Goal: Information Seeking & Learning: Check status

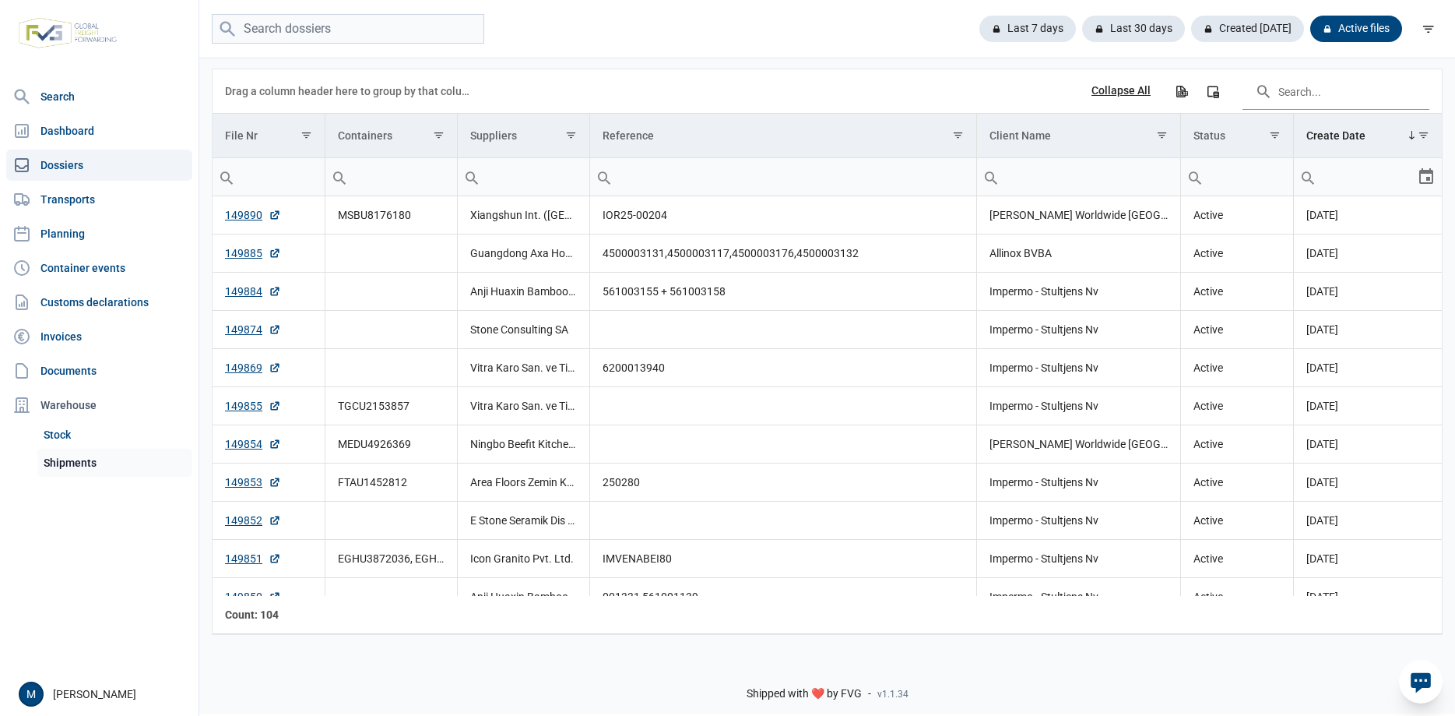
click at [70, 462] on link "Shipments" at bounding box center [114, 462] width 155 height 28
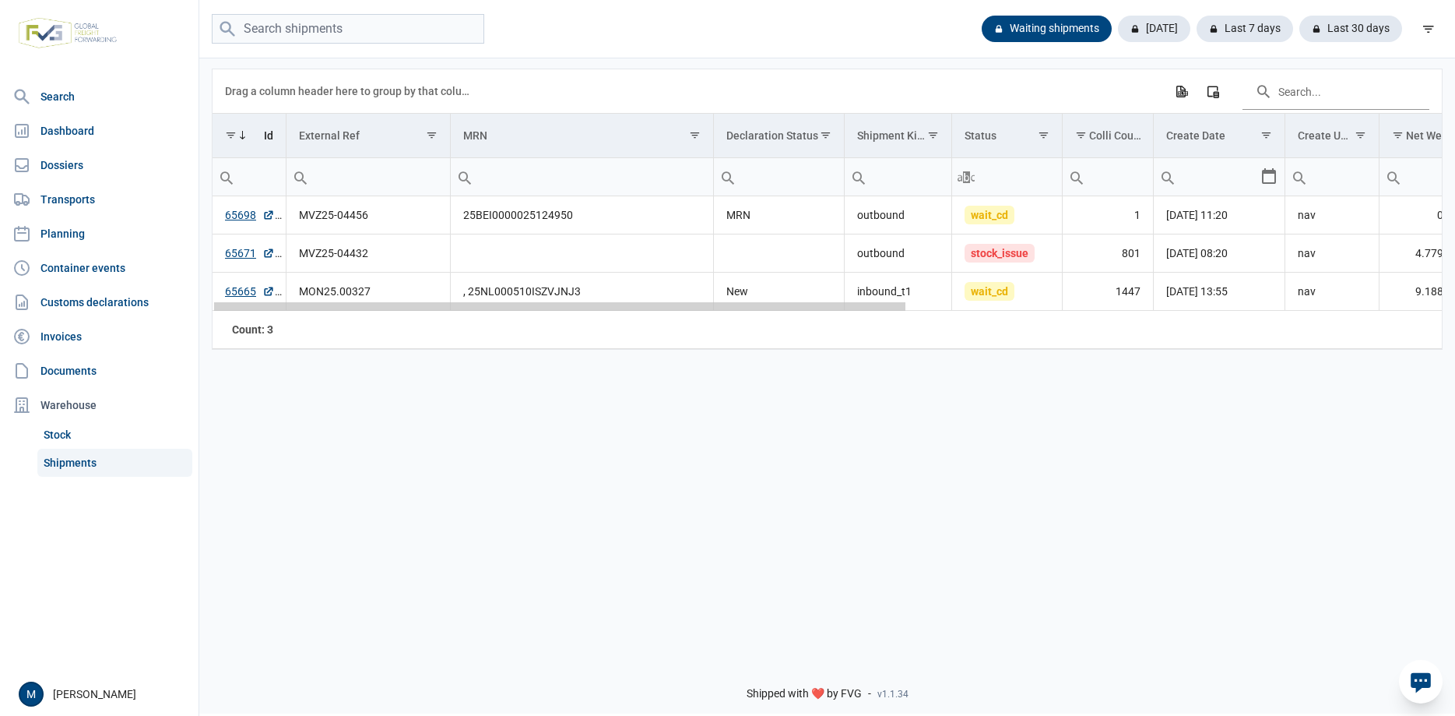
drag, startPoint x: 589, startPoint y: 308, endPoint x: 132, endPoint y: 337, distance: 457.2
click at [132, 337] on body "For evaluation purposes only. Redistribution prohibited. Please register an exi…" at bounding box center [727, 331] width 1455 height 716
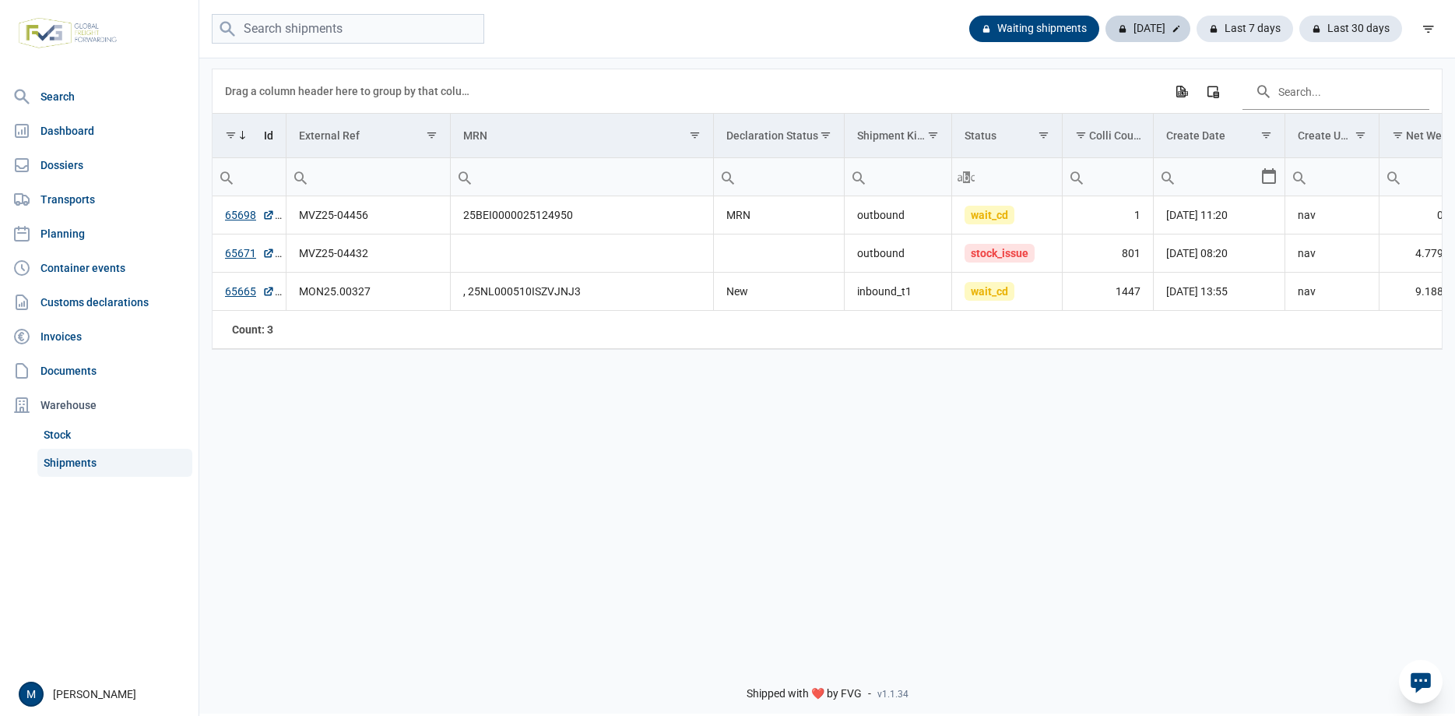
click at [1154, 36] on div "Today" at bounding box center [1148, 29] width 85 height 26
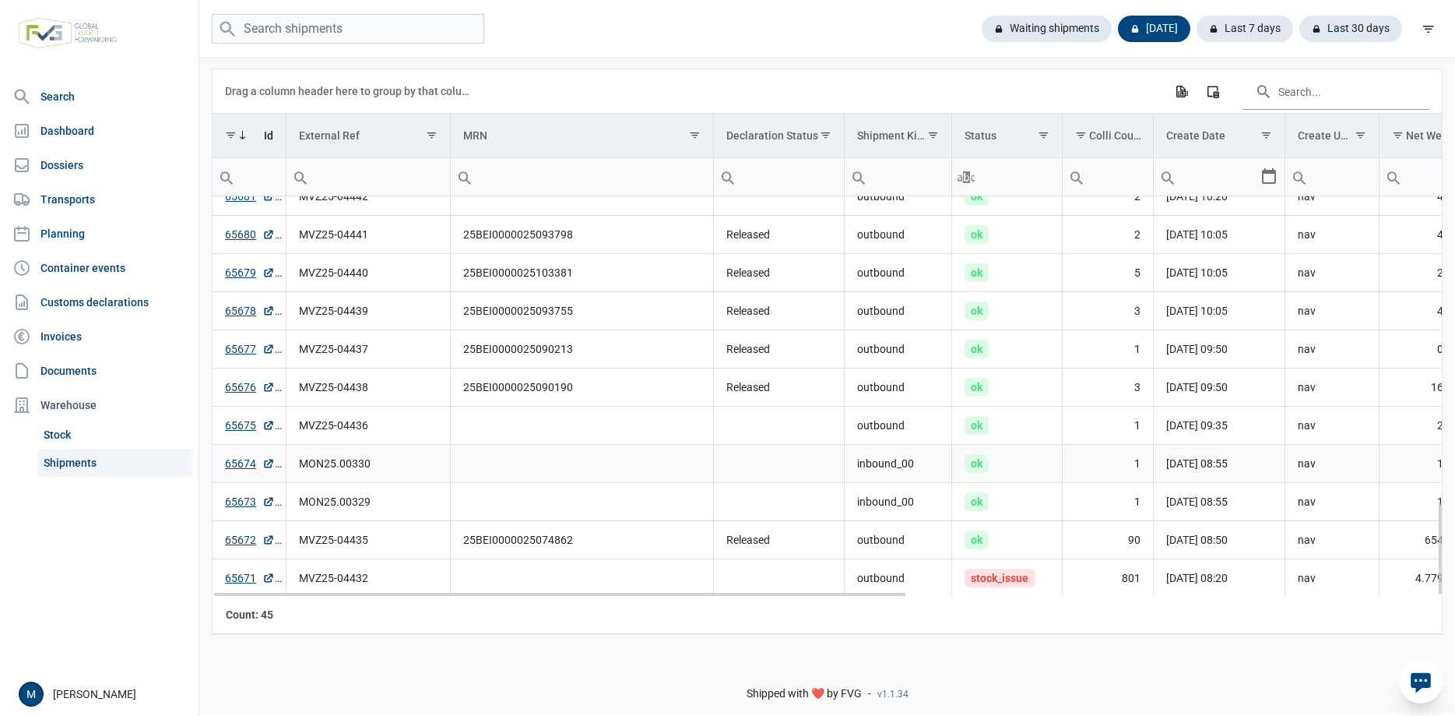
scroll to position [1314, 0]
click at [238, 580] on link "65671" at bounding box center [250, 576] width 50 height 16
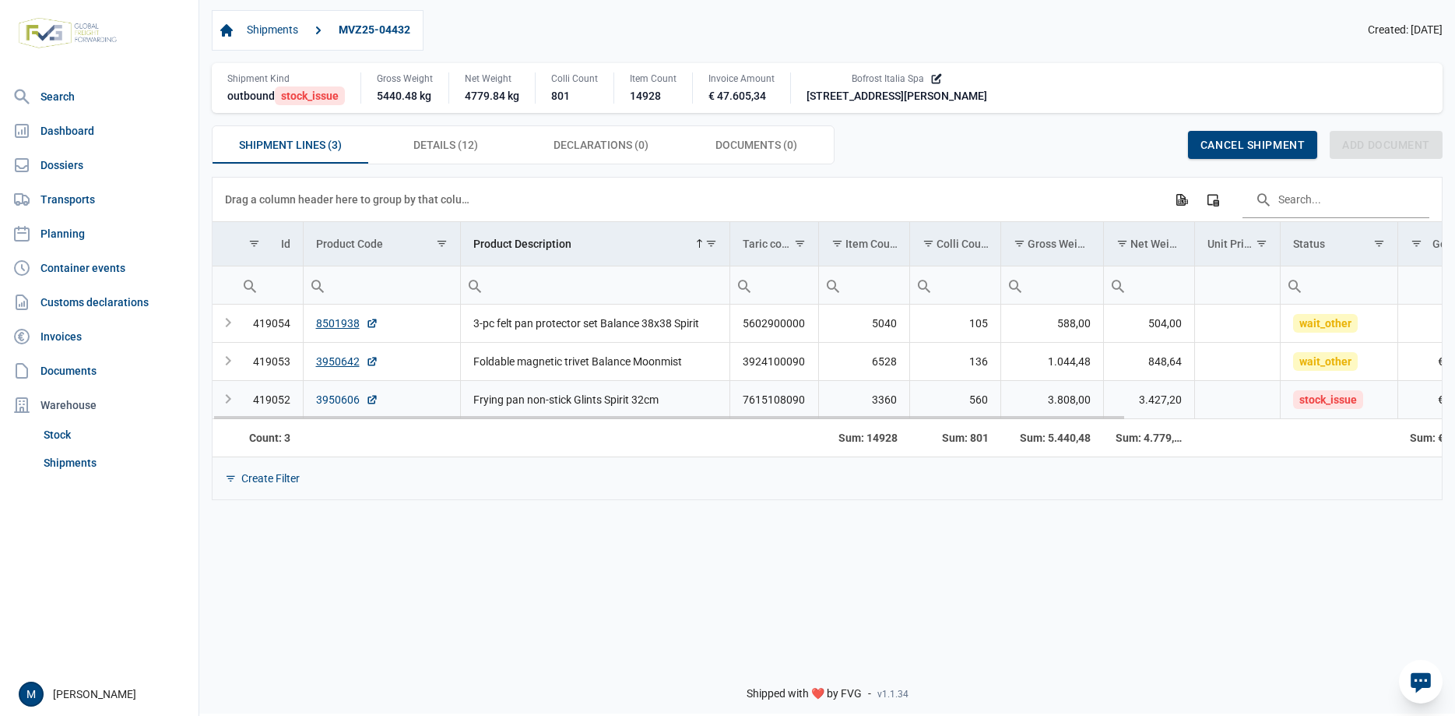
click at [341, 396] on link "3950606" at bounding box center [347, 400] width 62 height 16
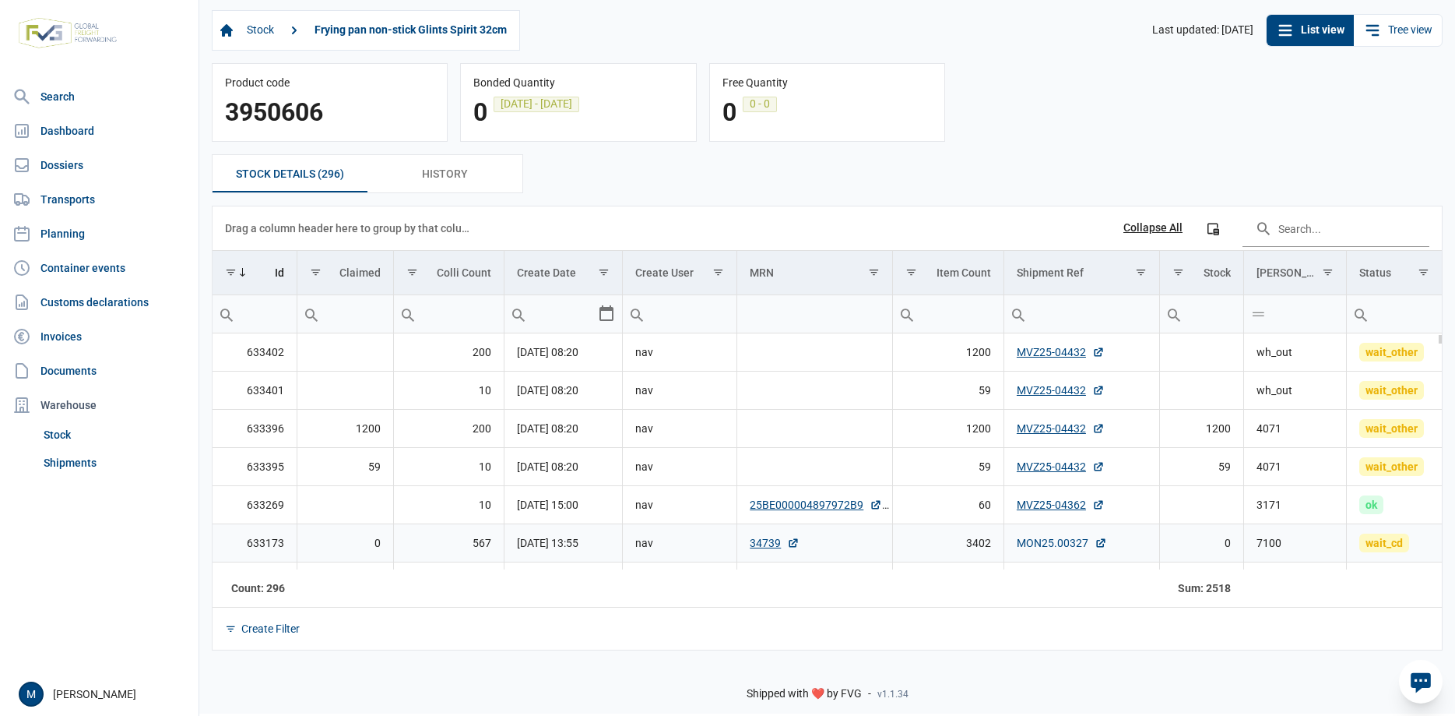
click at [1072, 547] on link "MON25.00327" at bounding box center [1062, 543] width 90 height 16
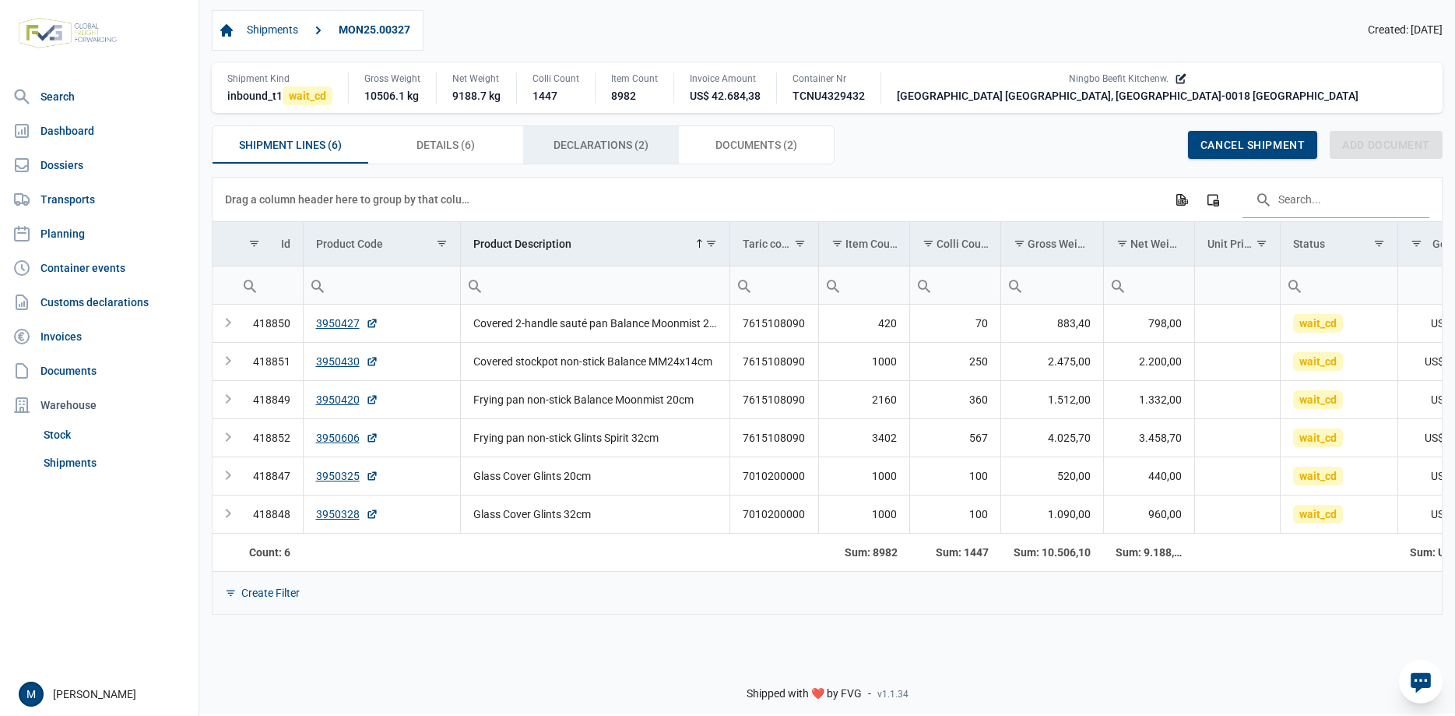
click at [591, 153] on span "Declarations (2) Declarations (2)" at bounding box center [601, 144] width 95 height 19
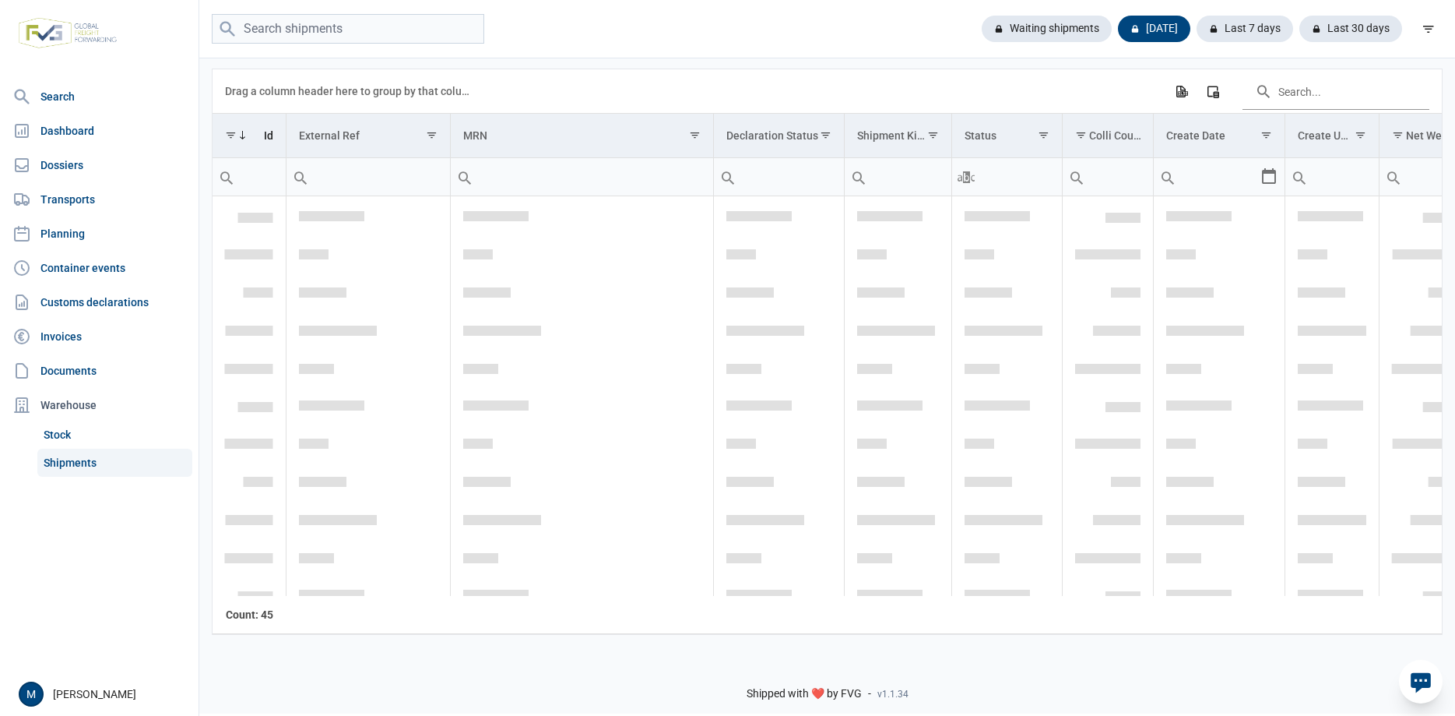
scroll to position [1314, 0]
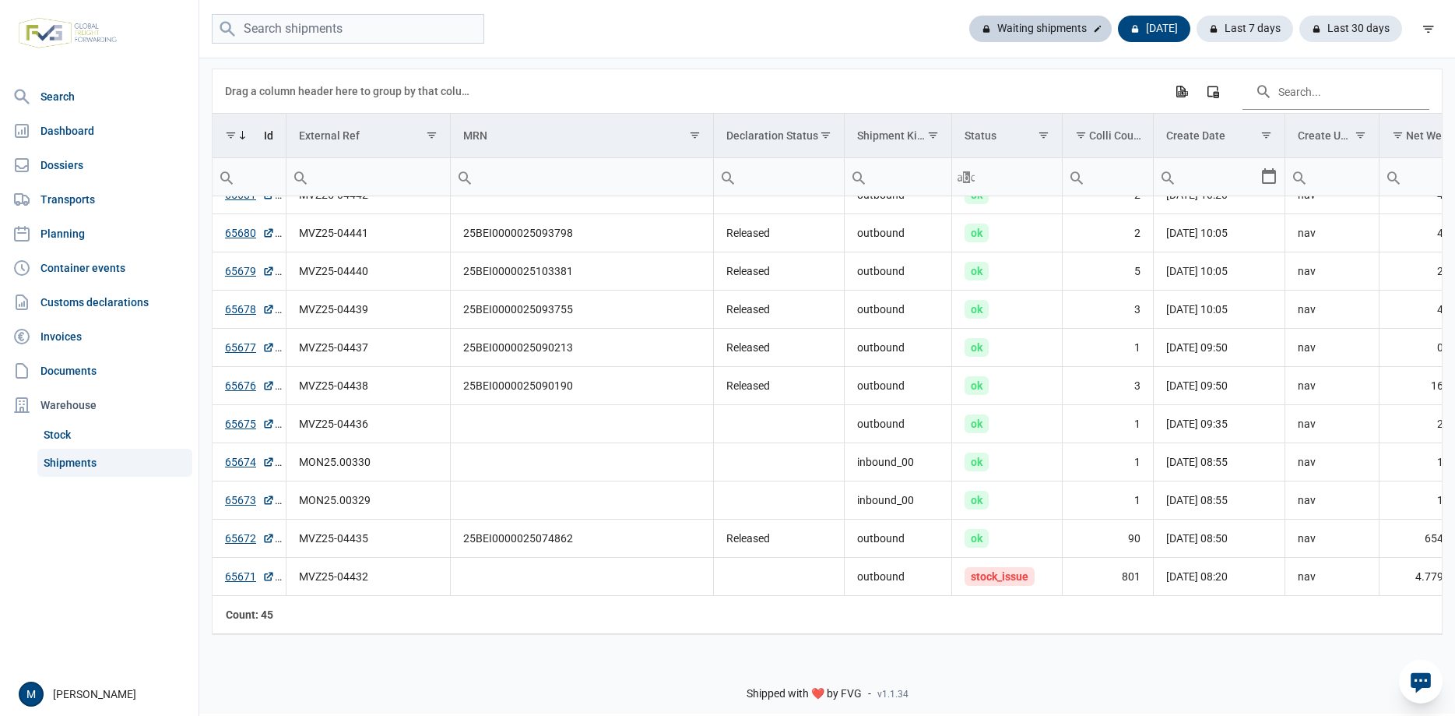
click at [1046, 30] on div "Waiting shipments" at bounding box center [1040, 29] width 142 height 26
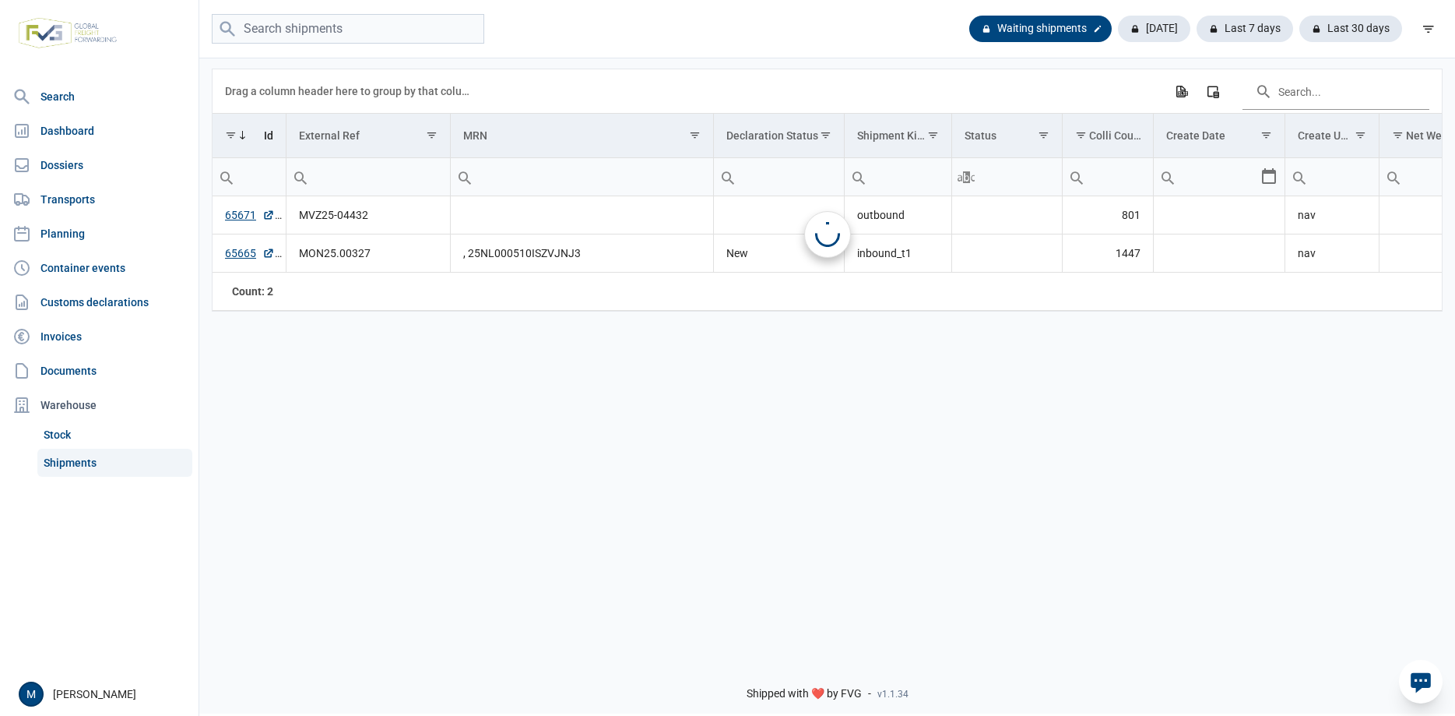
scroll to position [0, 0]
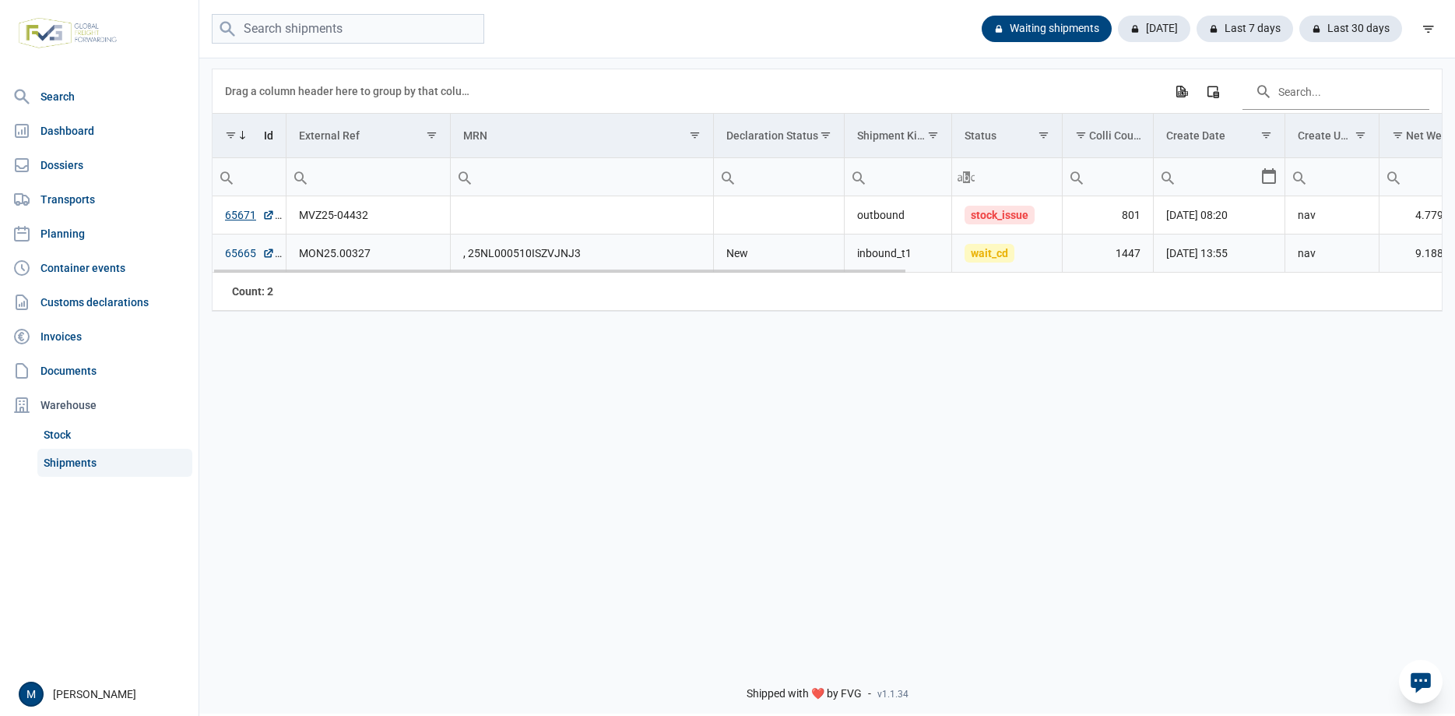
click at [246, 260] on link "65665" at bounding box center [250, 253] width 50 height 16
click at [1152, 23] on div "[DATE]" at bounding box center [1148, 29] width 85 height 26
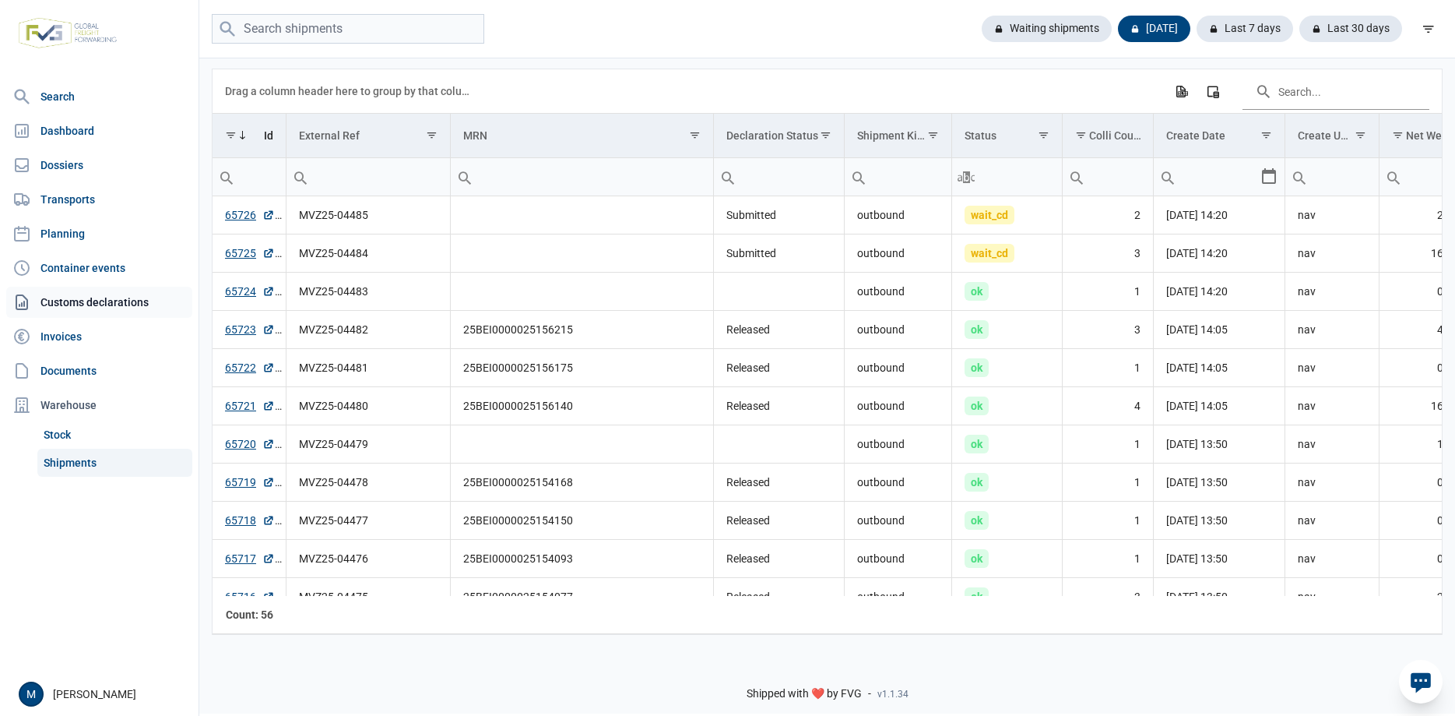
click at [102, 306] on link "Customs declarations" at bounding box center [99, 302] width 186 height 31
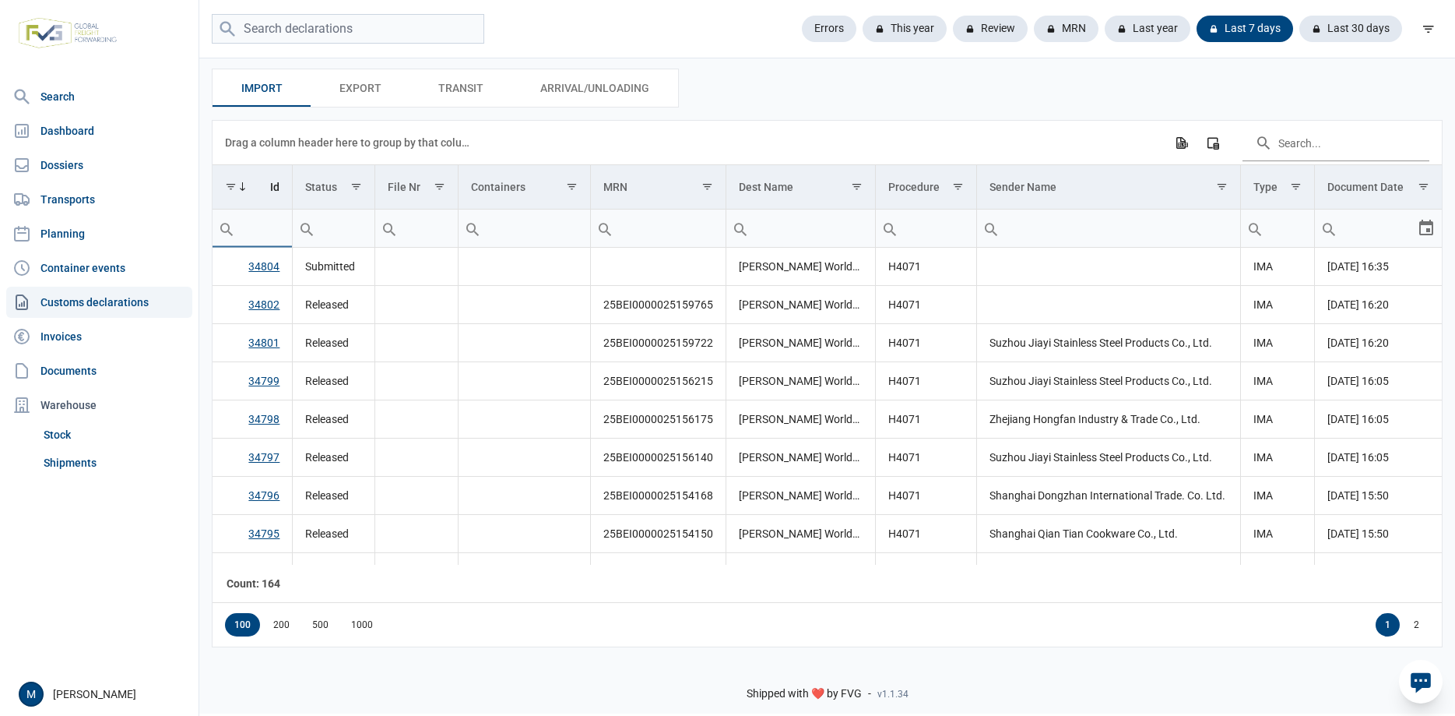
click at [259, 239] on input "Filter cell" at bounding box center [252, 227] width 79 height 37
type input "34747"
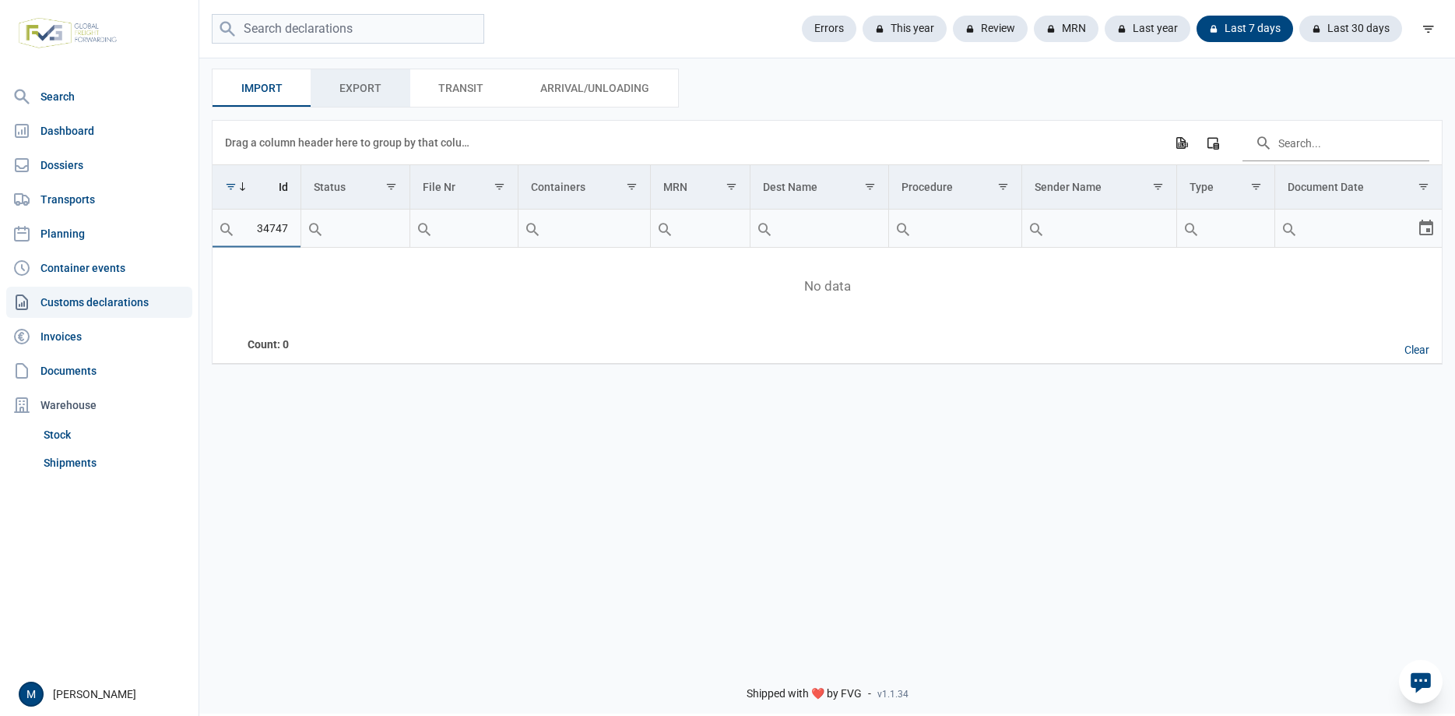
type input "34747"
click at [352, 86] on span "Export Export" at bounding box center [360, 88] width 42 height 19
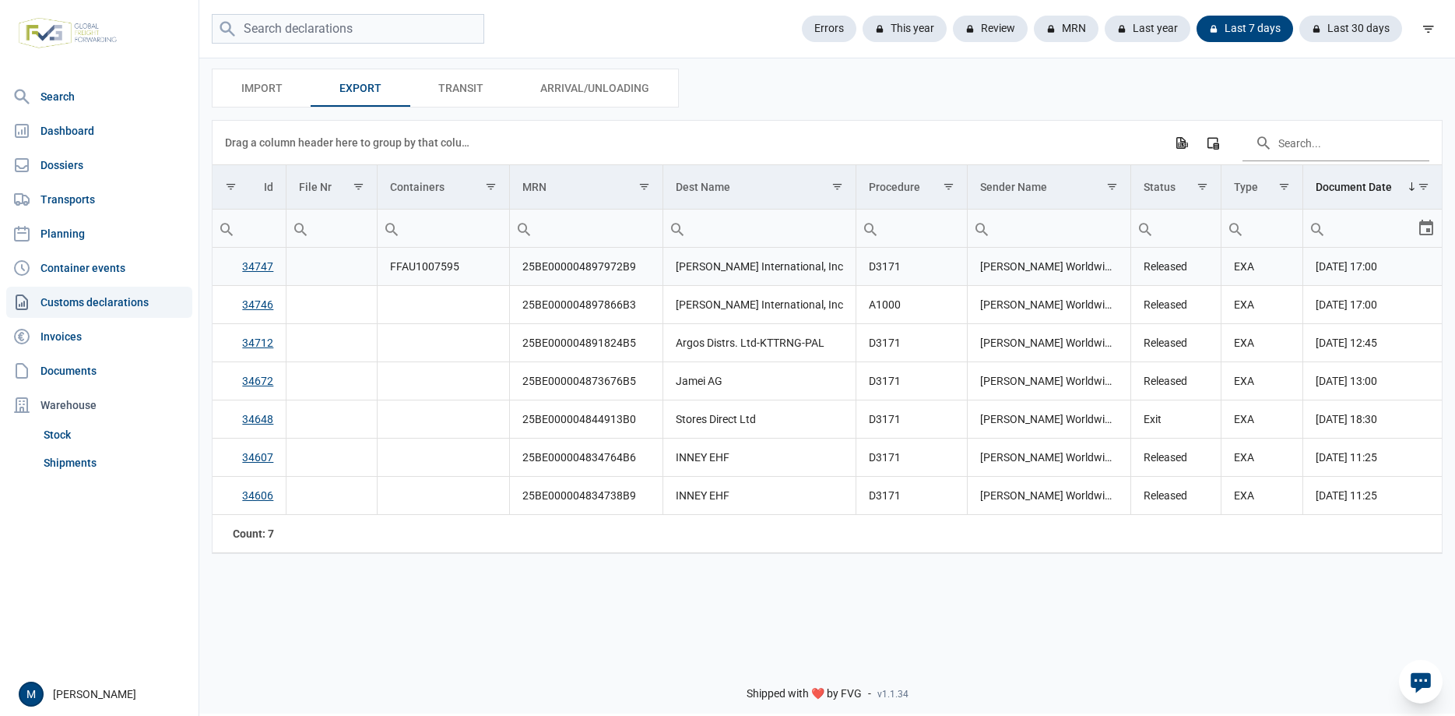
click at [264, 273] on link "34747" at bounding box center [257, 266] width 31 height 12
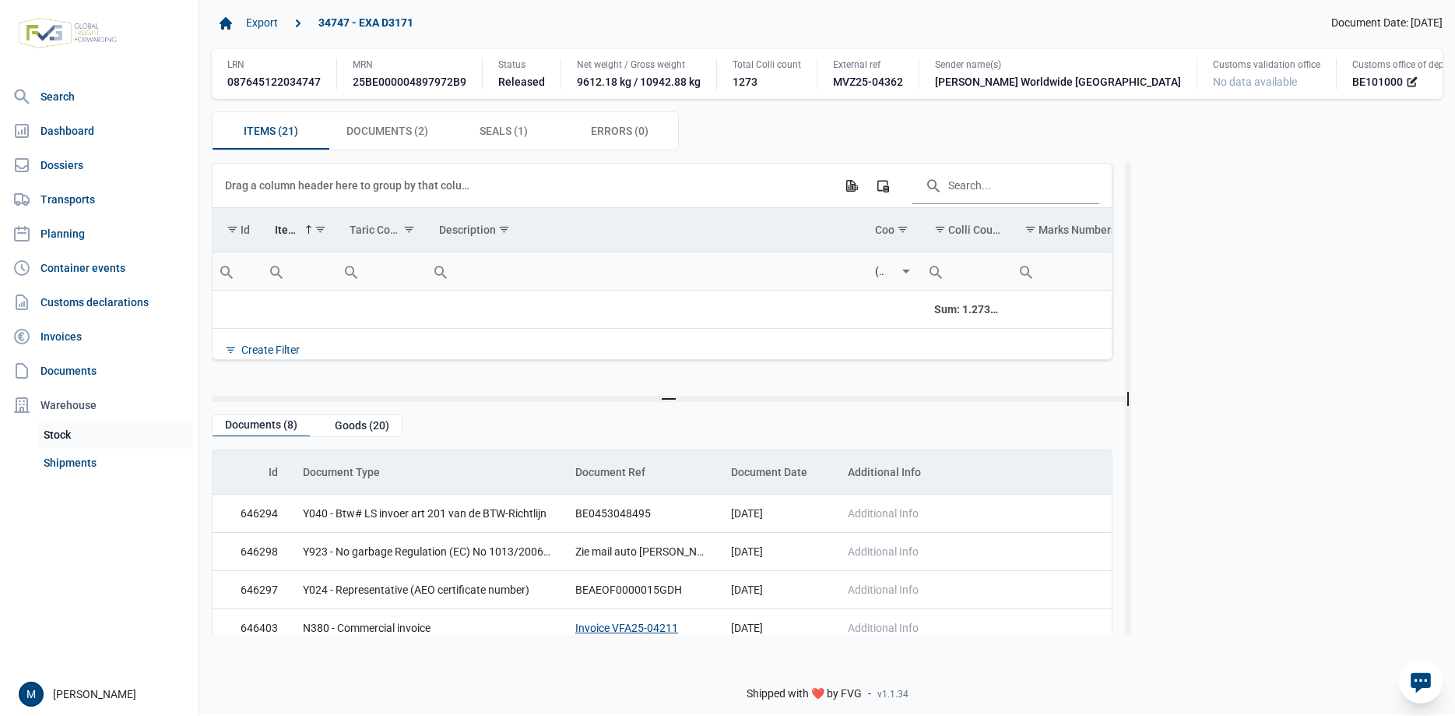
click at [55, 429] on link "Stock" at bounding box center [114, 434] width 155 height 28
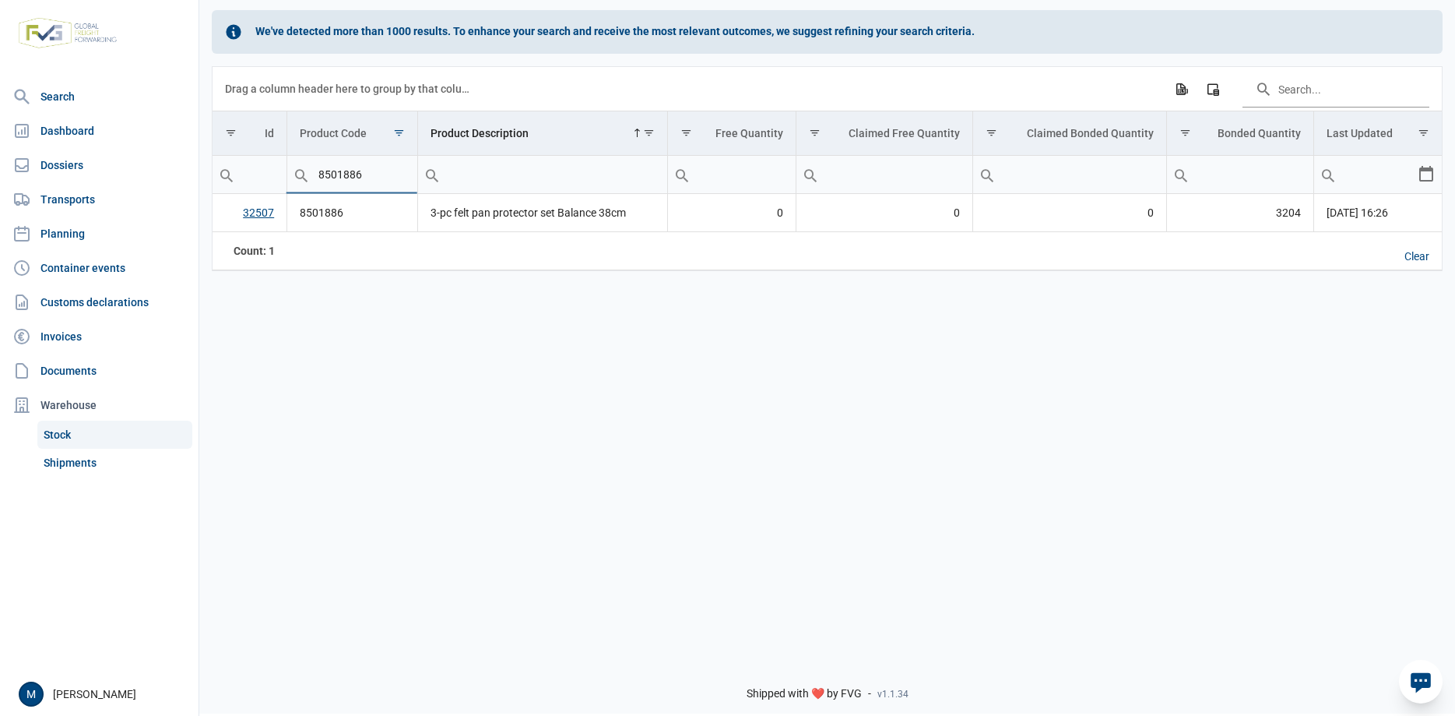
click at [382, 178] on input "8501886" at bounding box center [352, 174] width 130 height 37
paste input "1315124"
type input "1315124"
click at [257, 209] on link "15431" at bounding box center [260, 212] width 31 height 12
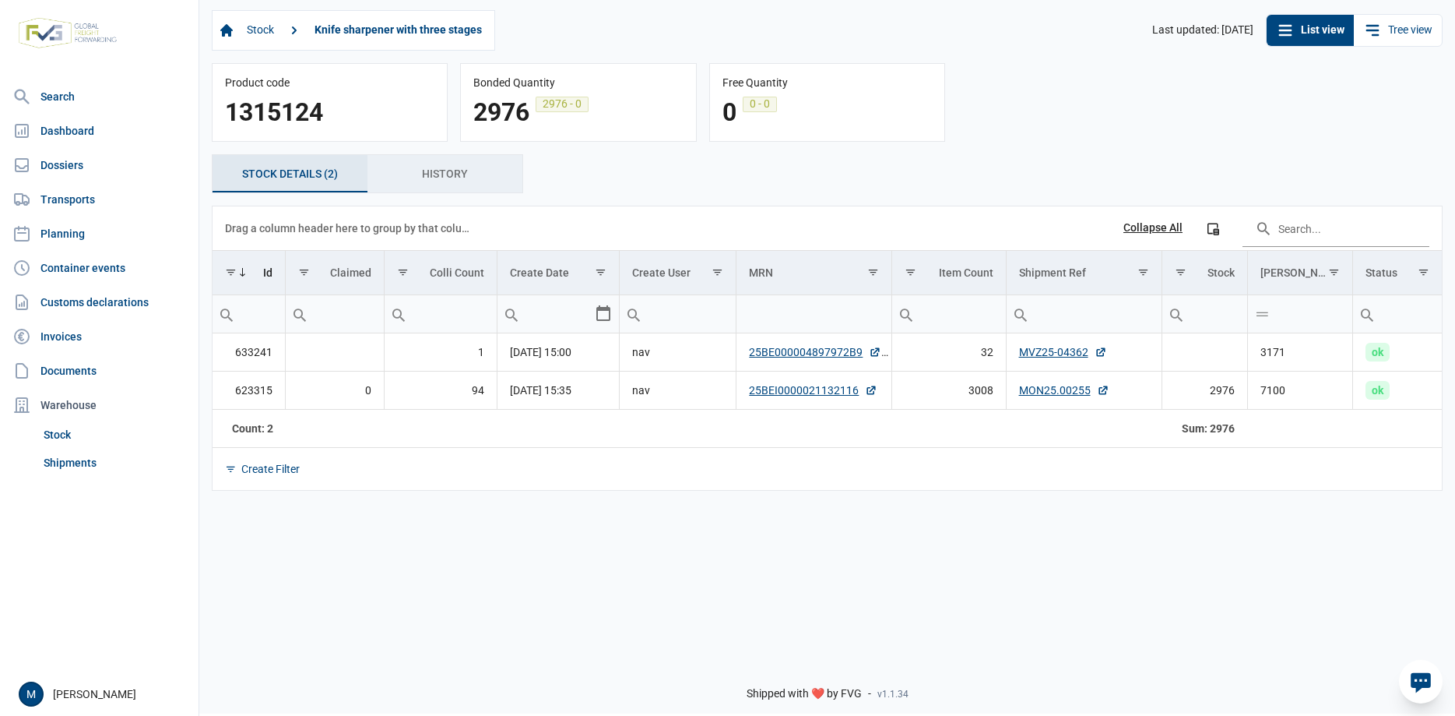
click at [443, 182] on span "History History" at bounding box center [445, 173] width 46 height 19
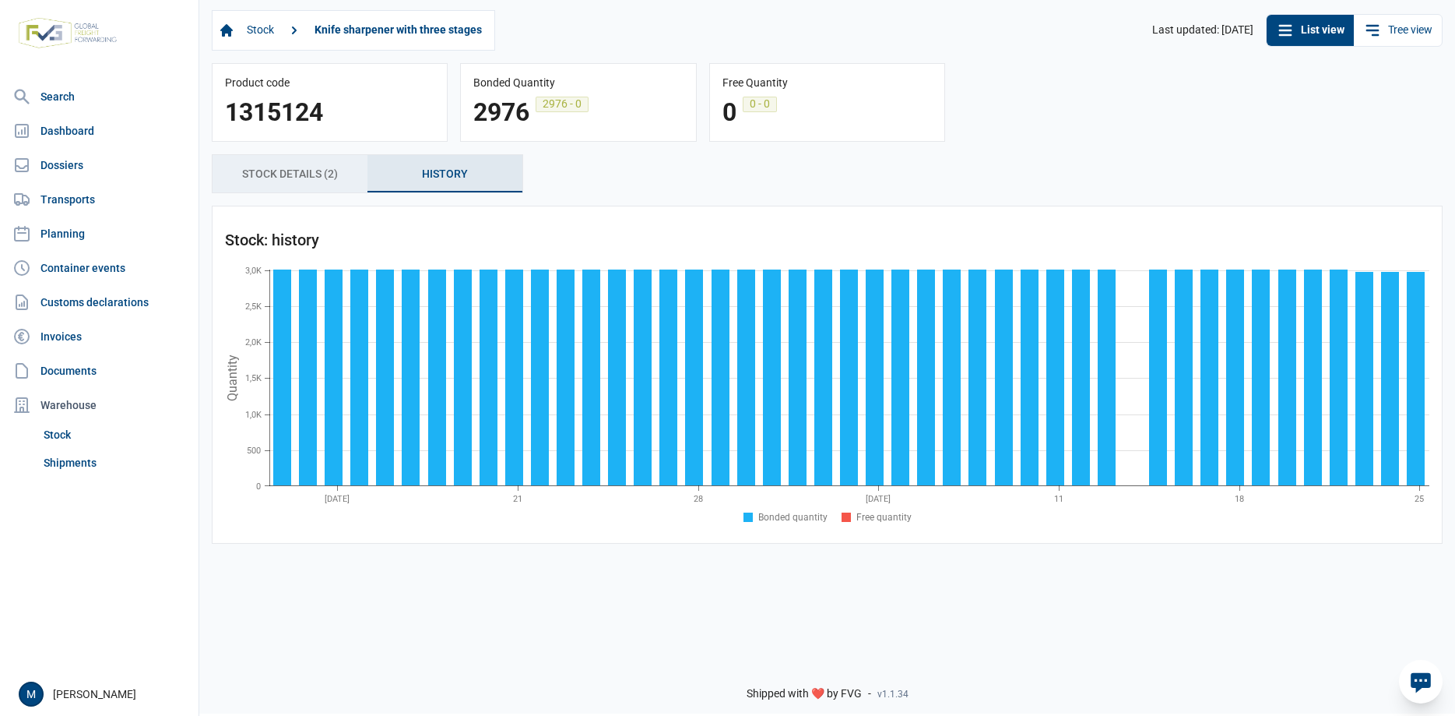
click at [268, 172] on span "stock details (2) stock details (2)" at bounding box center [290, 173] width 96 height 19
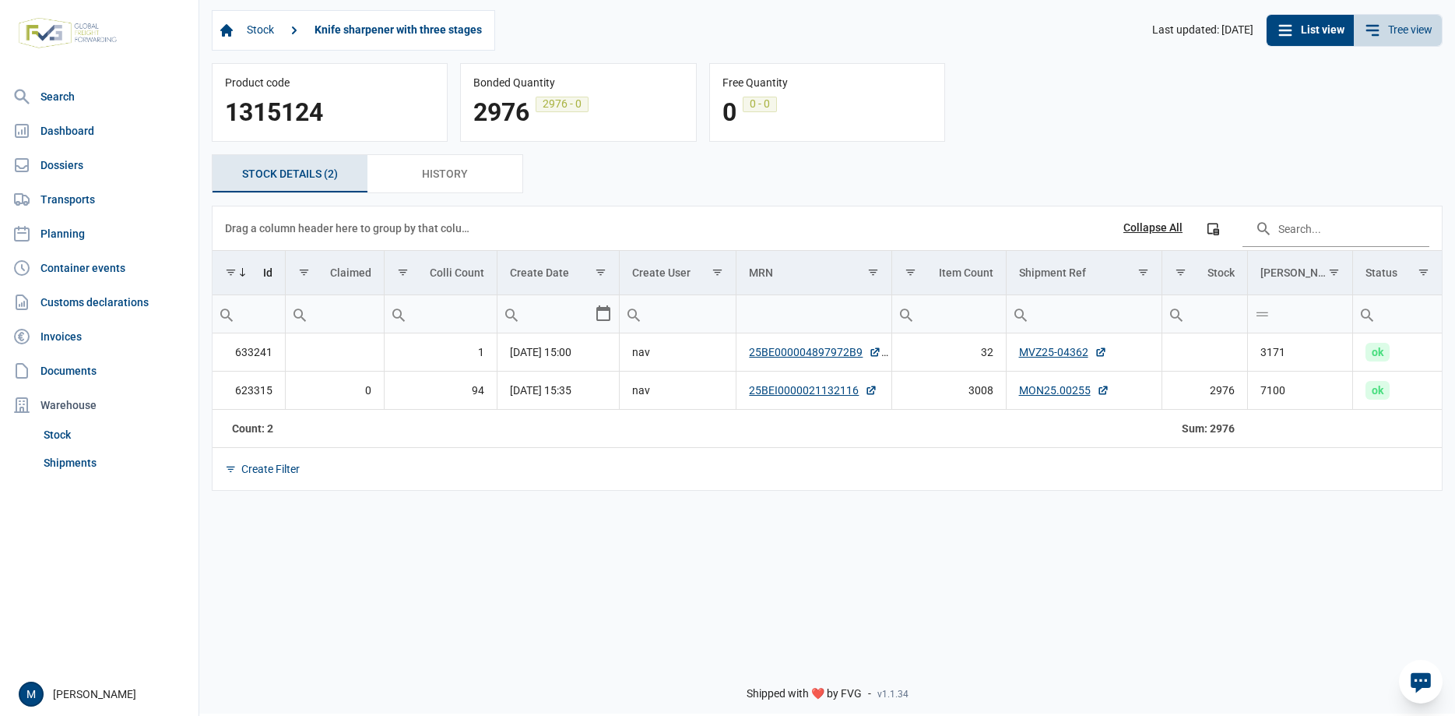
click at [1396, 26] on link "Tree view" at bounding box center [1398, 30] width 88 height 31
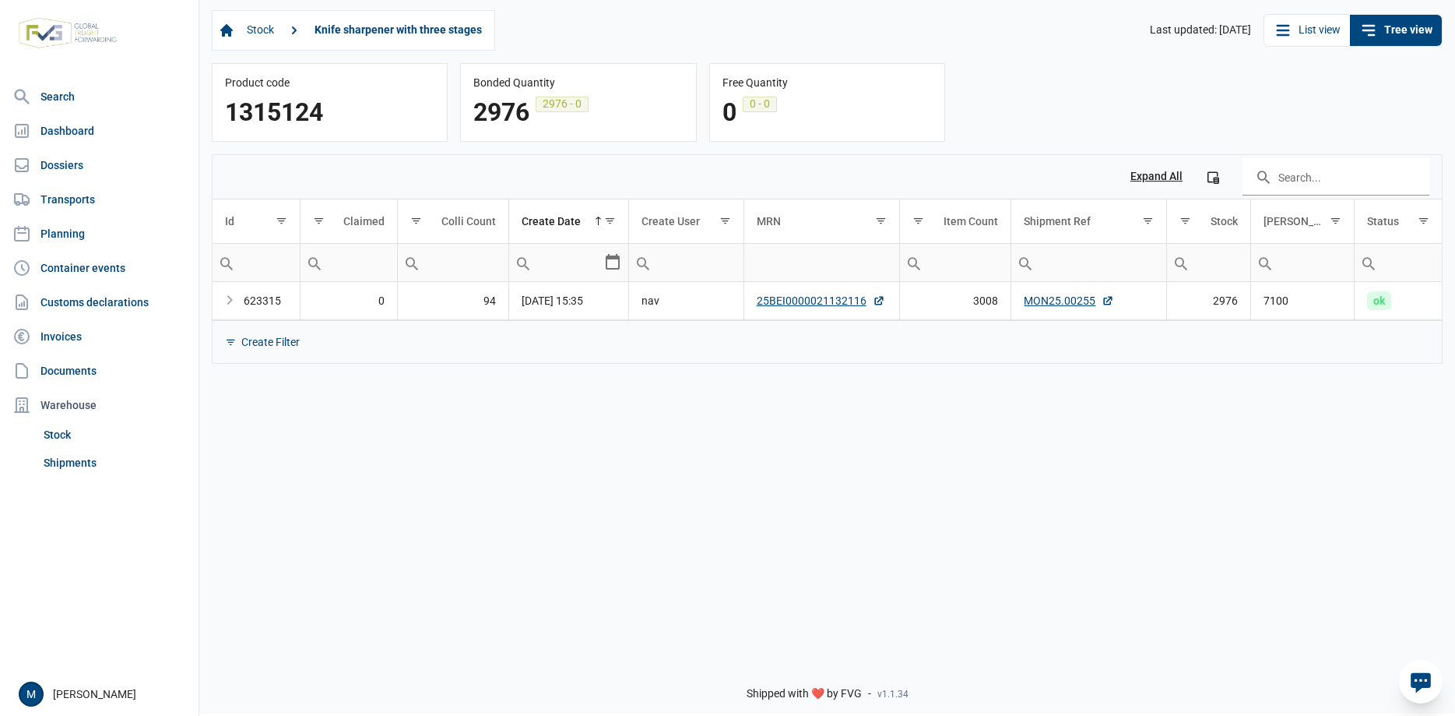
click at [252, 303] on div "623315" at bounding box center [266, 301] width 44 height 16
click at [236, 304] on span "Tree list with 1 rows and 11 columns. Press Ctrl + right arrow to expand the fo…" at bounding box center [236, 299] width 0 height 19
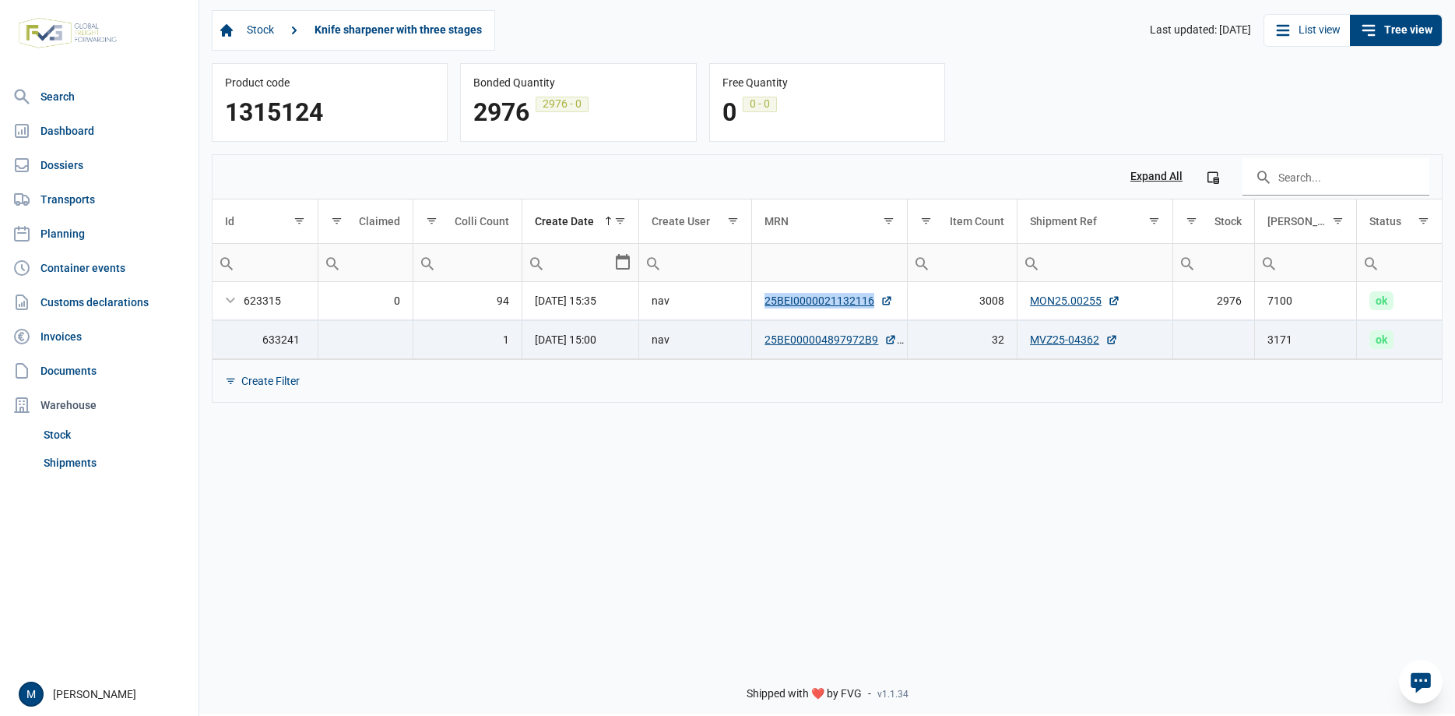
drag, startPoint x: 756, startPoint y: 307, endPoint x: 874, endPoint y: 313, distance: 117.7
click at [874, 313] on td "25BEI0000021132116" at bounding box center [830, 301] width 156 height 38
copy link "25BEI0000021132116"
click at [568, 543] on div "Stock Knife sharpener with three stages Last updated: 22-08-2025 List view Tree…" at bounding box center [827, 322] width 1256 height 649
drag, startPoint x: 762, startPoint y: 305, endPoint x: 872, endPoint y: 304, distance: 110.6
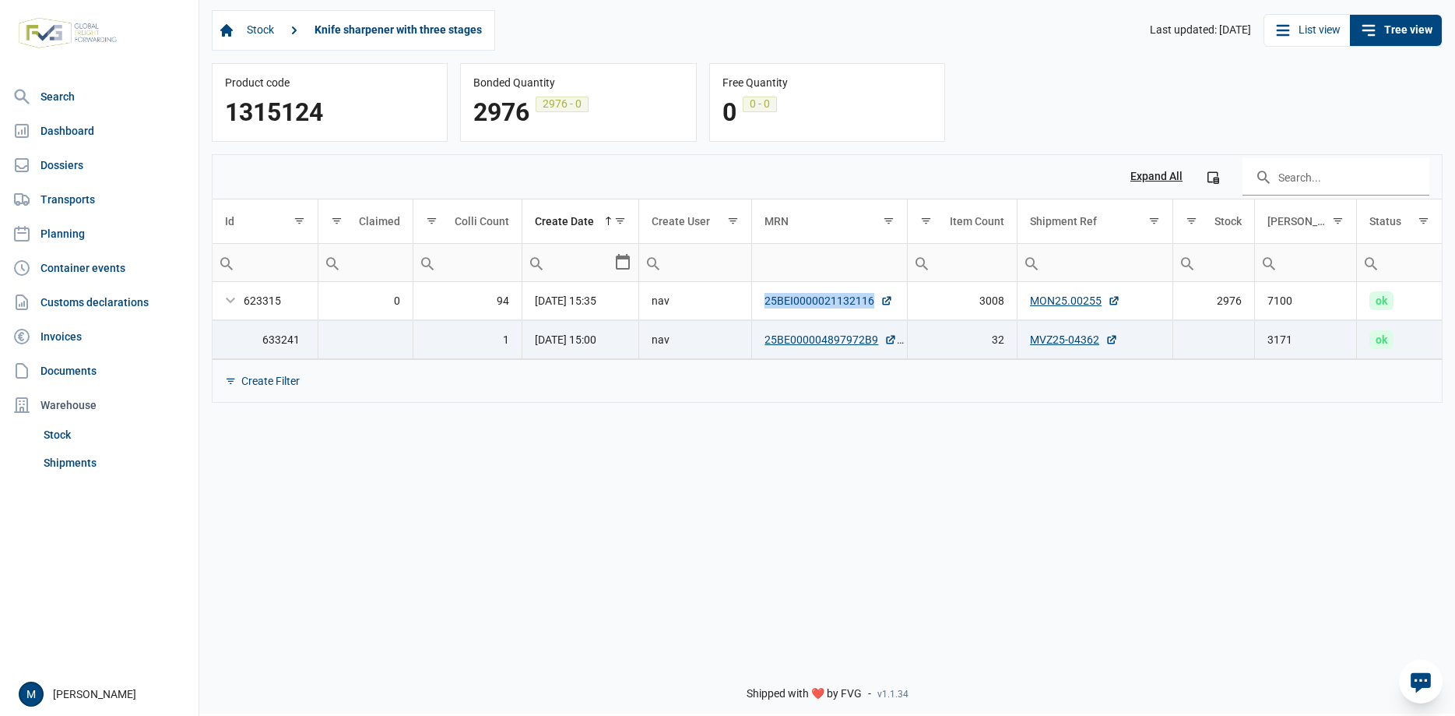
click at [872, 304] on td "25BEI0000021132116" at bounding box center [830, 301] width 156 height 38
copy link "25BEI0000021132116"
click at [805, 428] on div "Stock Knife sharpener with three stages Last updated: 22-08-2025 List view Tree…" at bounding box center [827, 322] width 1256 height 649
click at [811, 301] on link "25BEI0000021132116" at bounding box center [829, 301] width 128 height 16
click at [1072, 303] on link "MON25.00255" at bounding box center [1075, 301] width 90 height 16
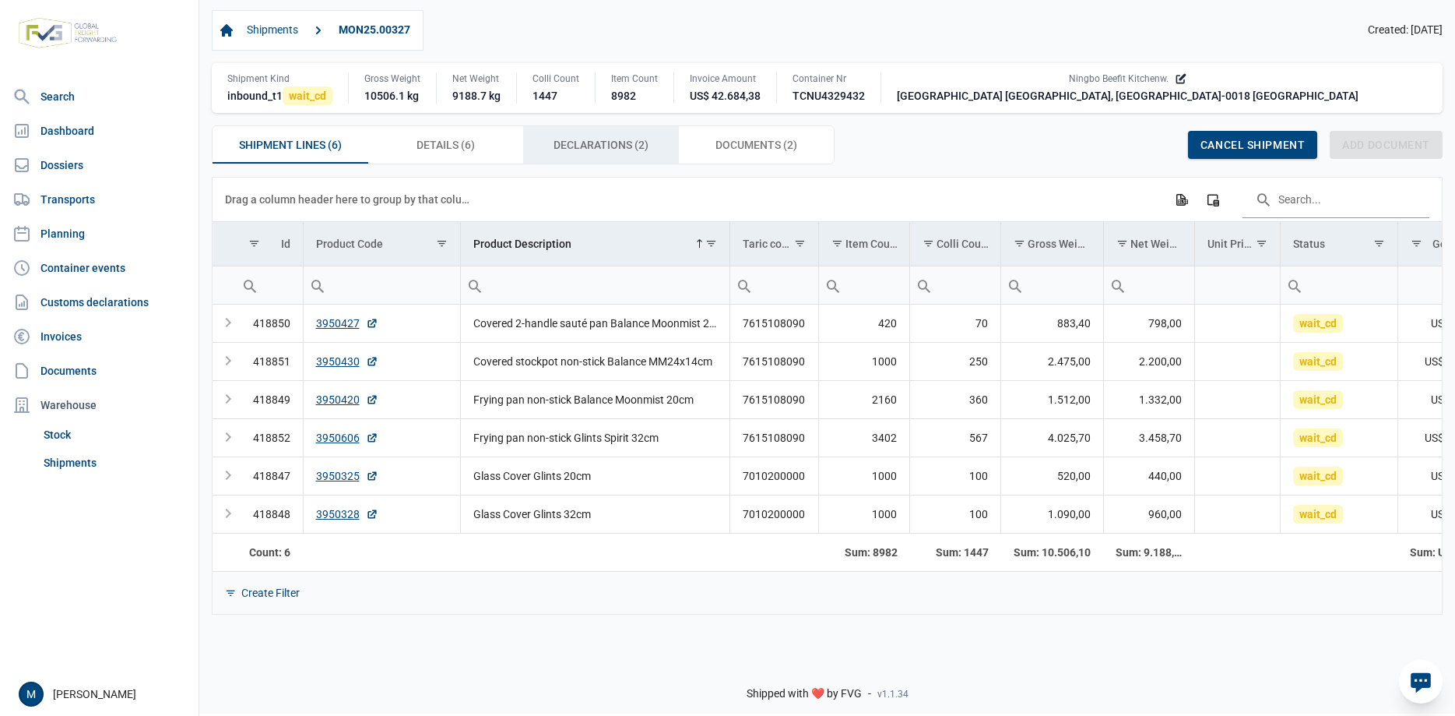
click at [567, 152] on span "Declarations (2) Declarations (2)" at bounding box center [601, 144] width 95 height 19
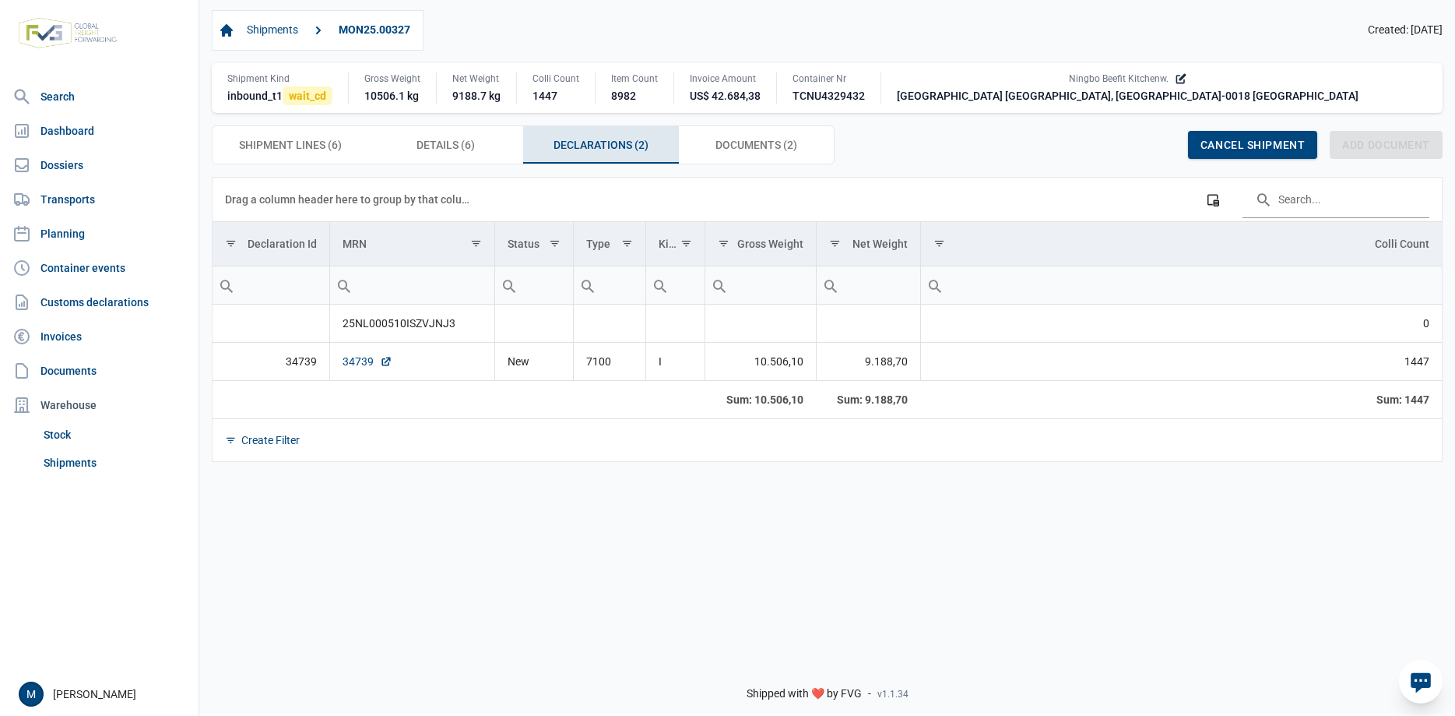
click at [368, 360] on link "34739" at bounding box center [368, 362] width 50 height 16
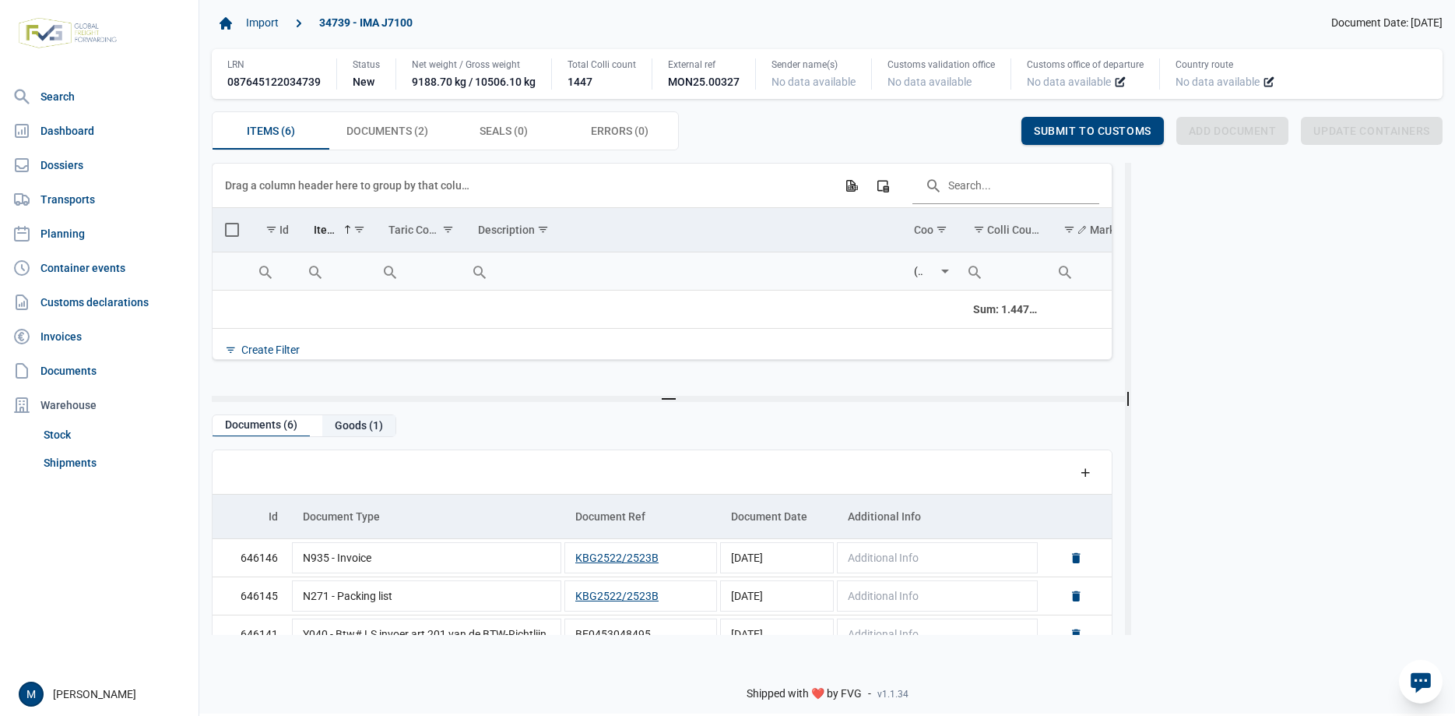
click at [352, 432] on div "Goods (1)" at bounding box center [358, 425] width 73 height 21
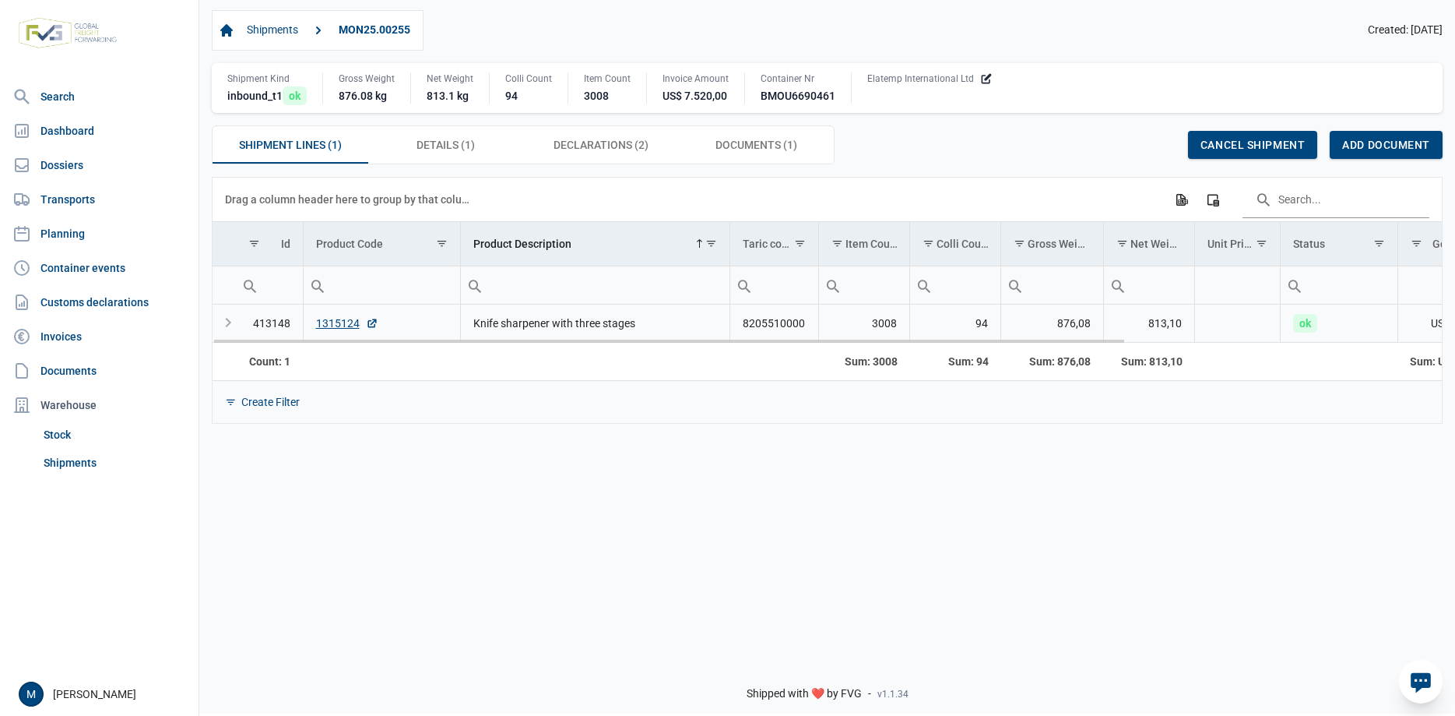
click at [232, 325] on div "Expand" at bounding box center [228, 323] width 19 height 19
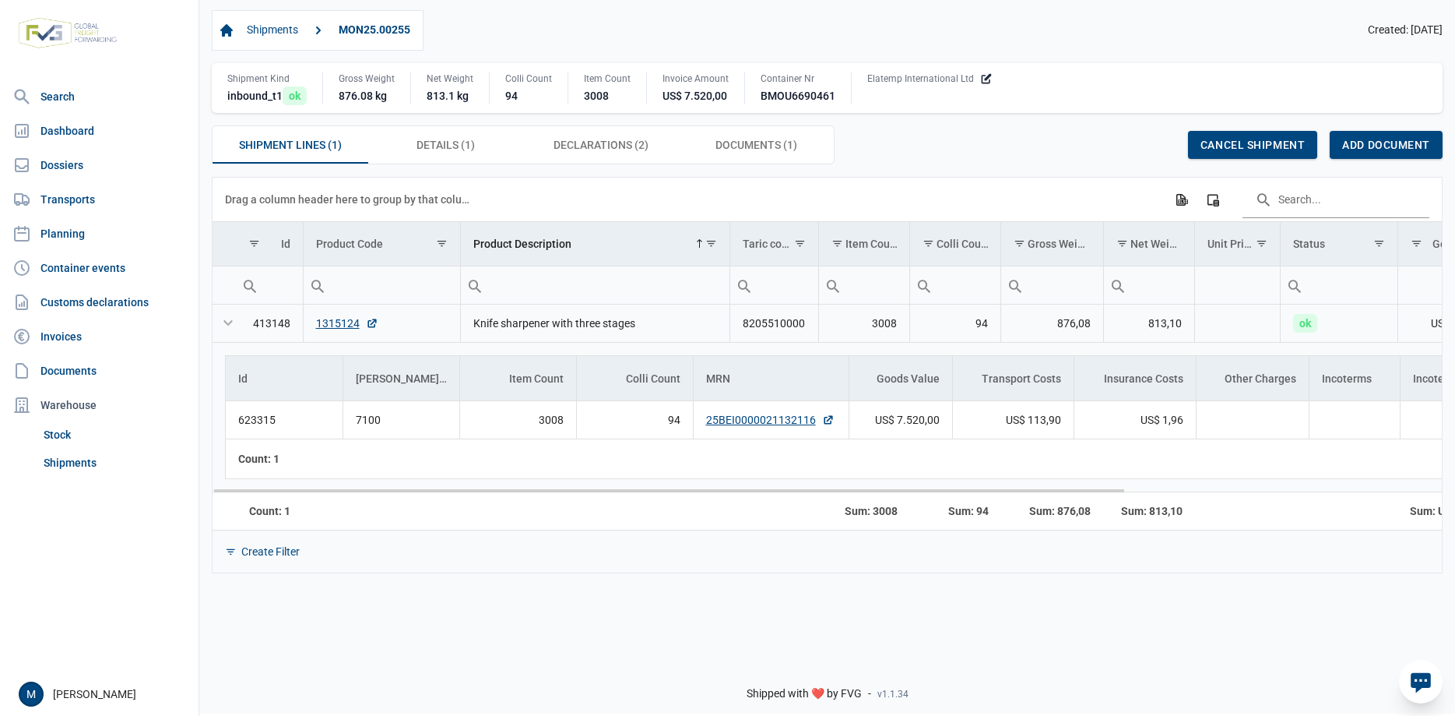
click at [232, 325] on div "Collapse" at bounding box center [228, 323] width 19 height 19
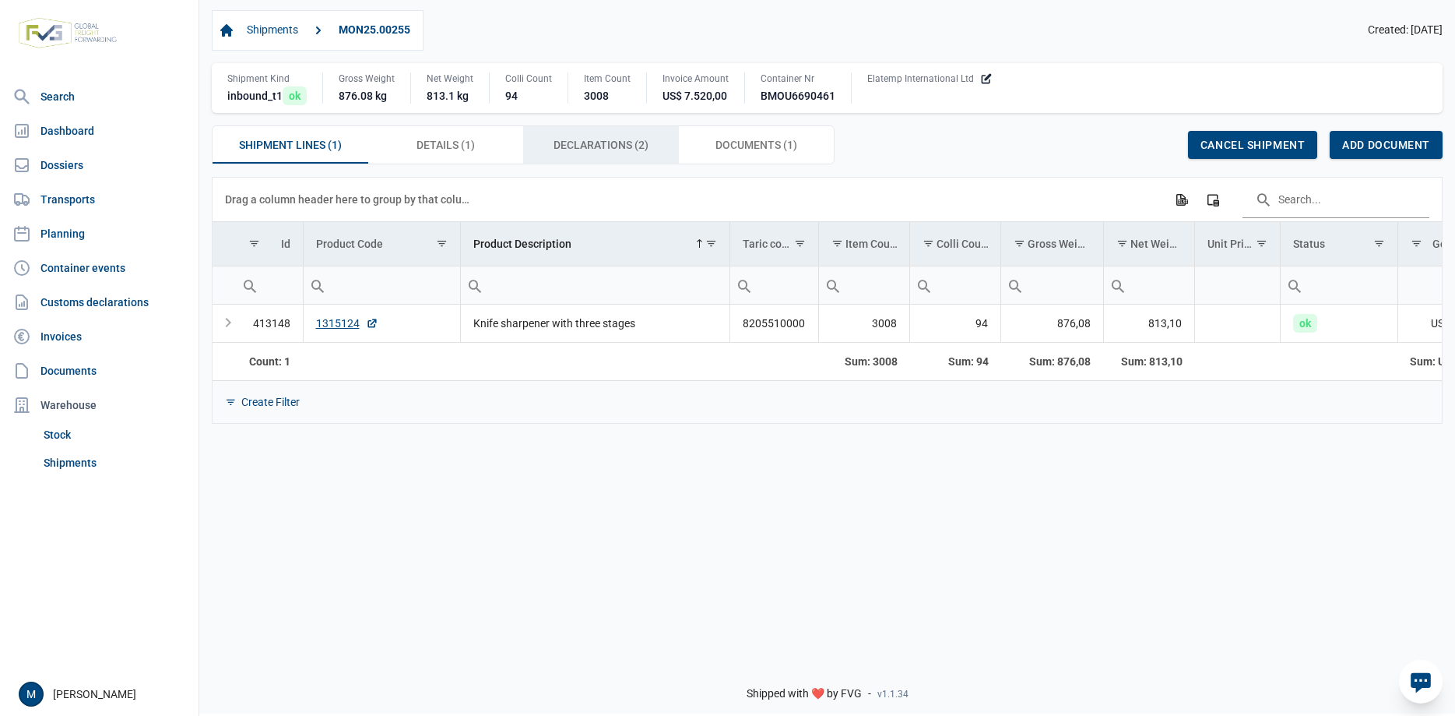
click at [576, 153] on span "Declarations (2) Declarations (2)" at bounding box center [601, 144] width 95 height 19
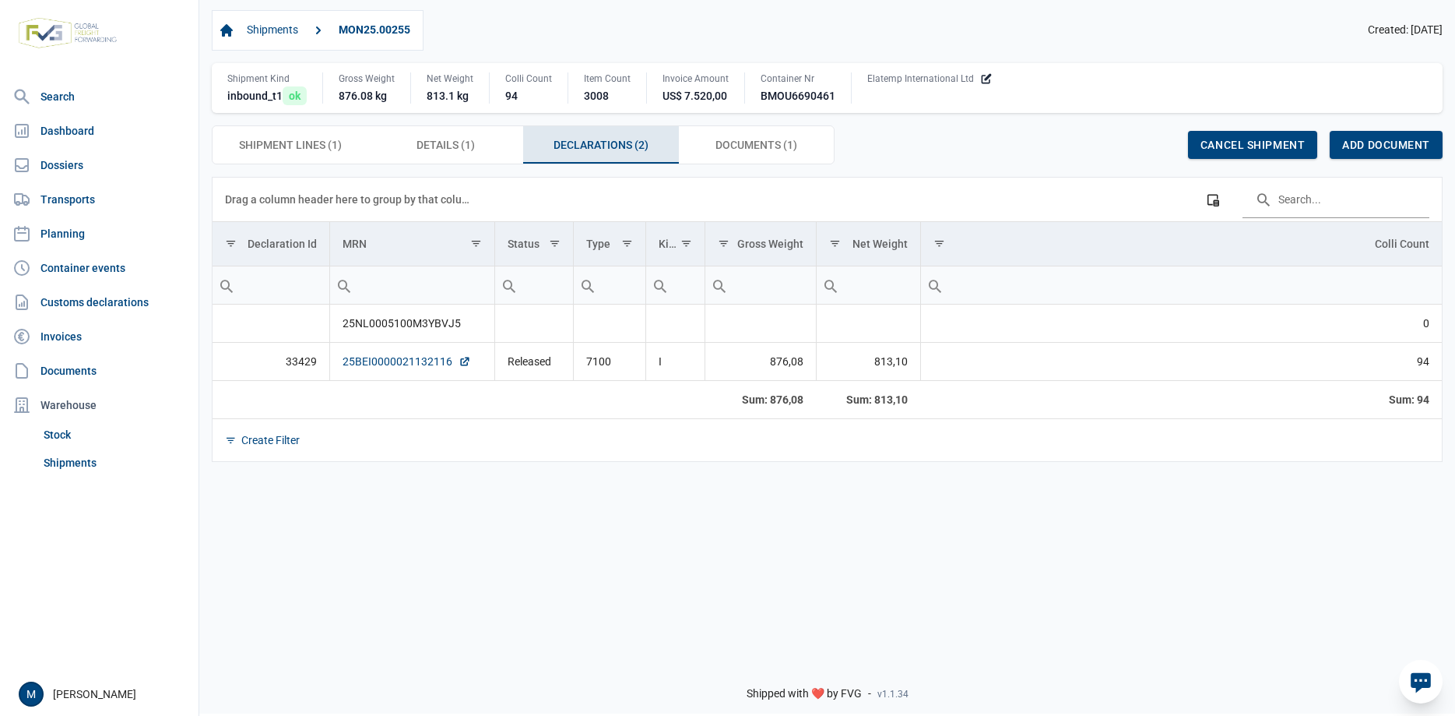
click at [407, 362] on link "25BEI0000021132116" at bounding box center [407, 362] width 128 height 16
click at [434, 147] on span "Details (1) Details (1)" at bounding box center [446, 144] width 58 height 19
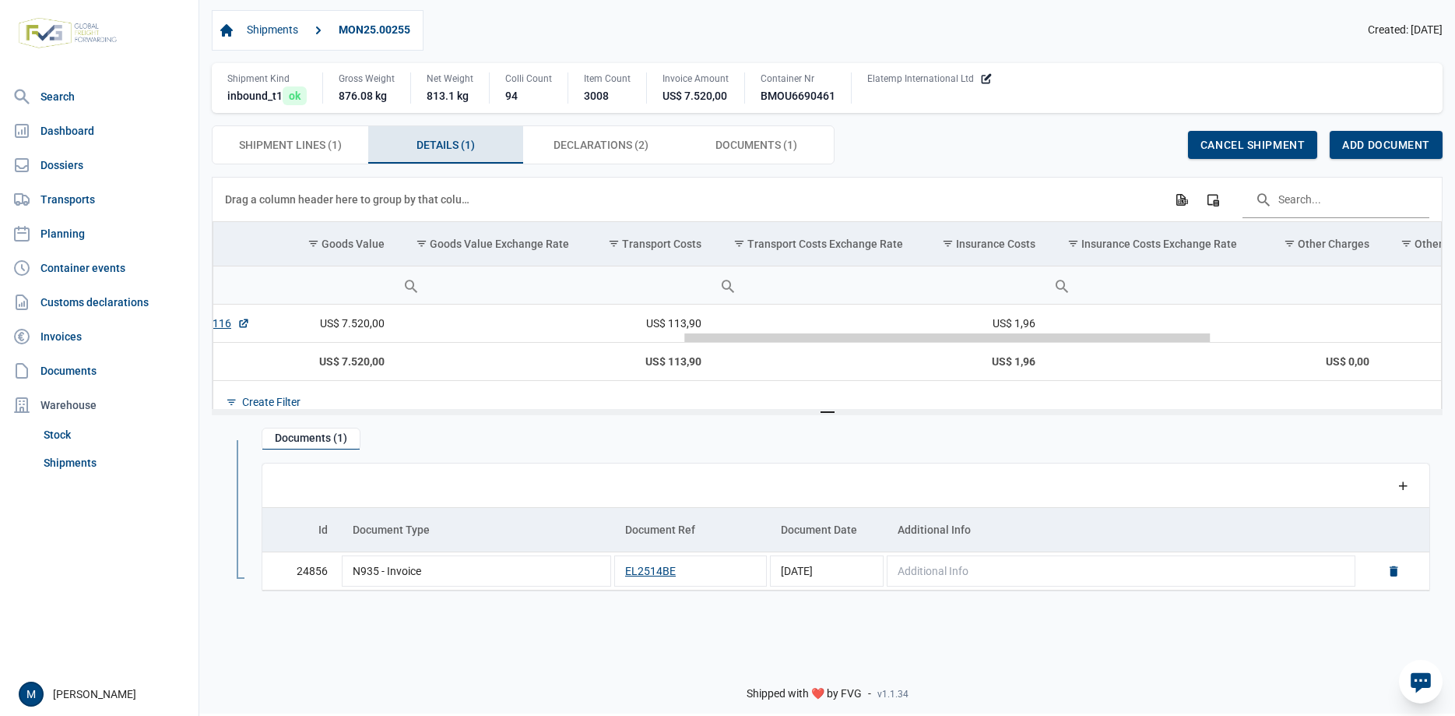
scroll to position [0, 1232]
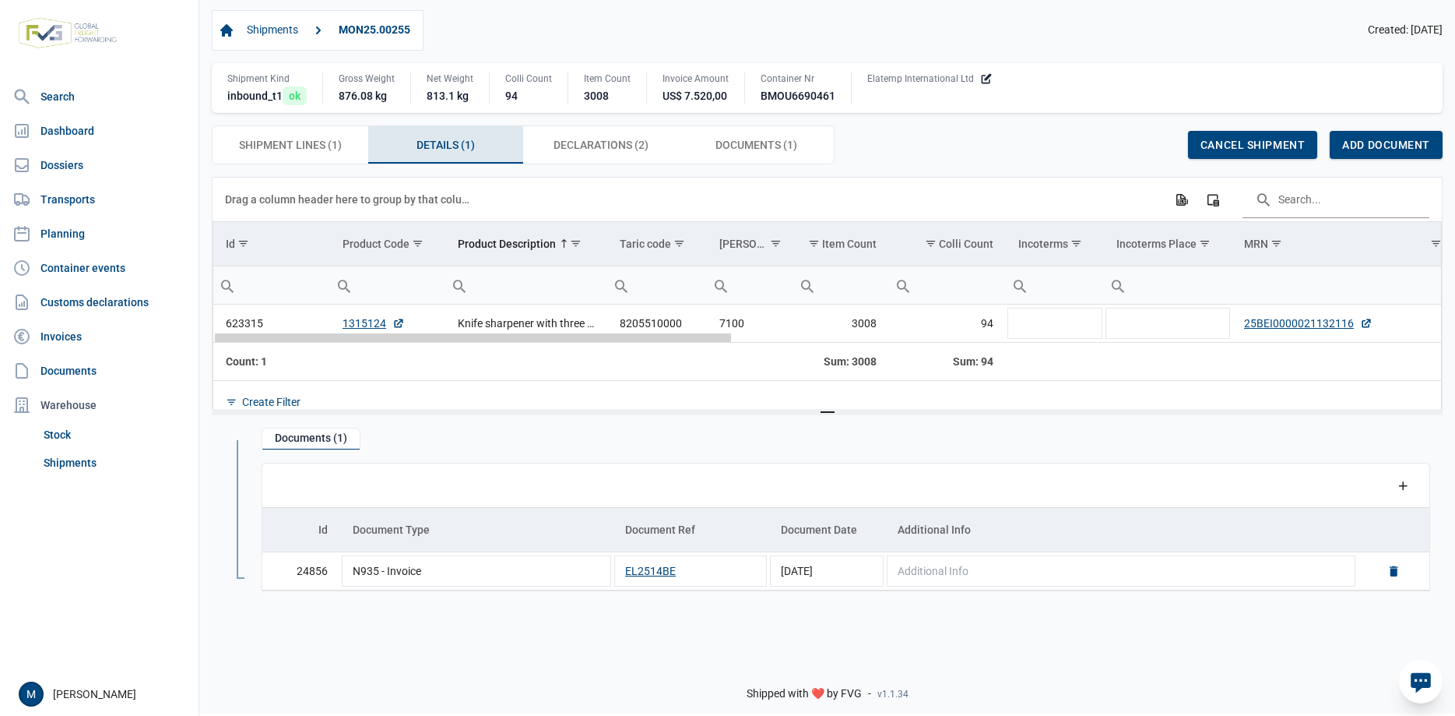
drag, startPoint x: 757, startPoint y: 340, endPoint x: 684, endPoint y: 350, distance: 73.9
click at [684, 350] on body "For evaluation purposes only. Redistribution prohibited. Please register an exi…" at bounding box center [727, 331] width 1455 height 716
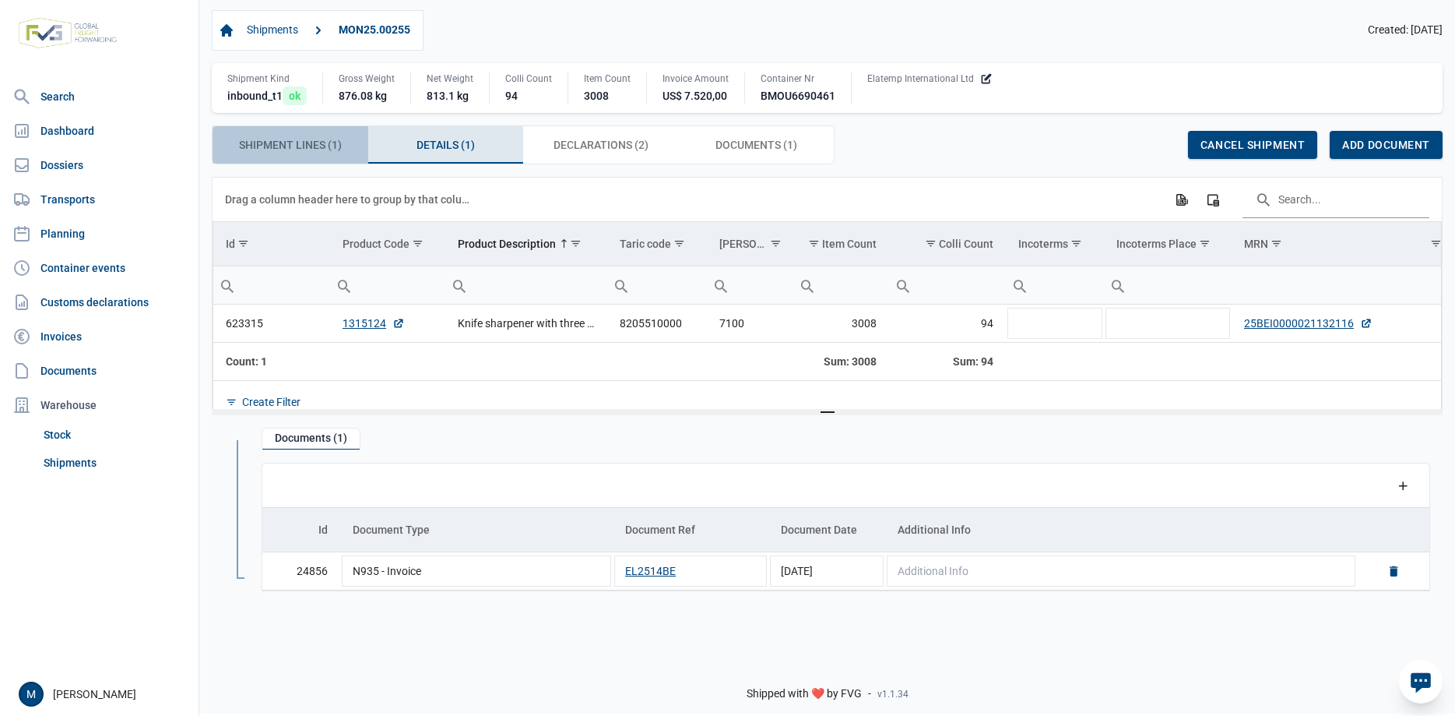
click at [269, 148] on span "Shipment Lines (1) Shipment Lines (1)" at bounding box center [290, 144] width 103 height 19
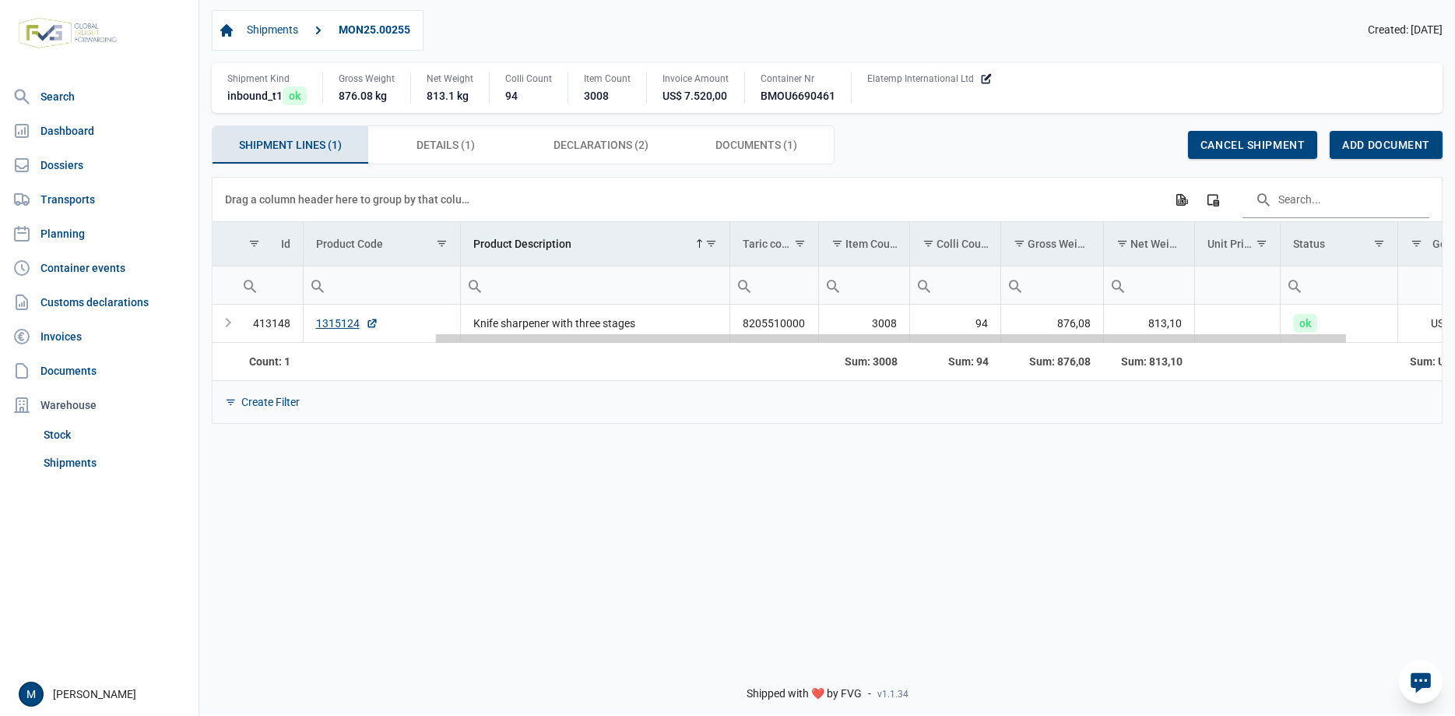
drag, startPoint x: 565, startPoint y: 342, endPoint x: 281, endPoint y: 353, distance: 284.4
click at [283, 353] on body "For evaluation purposes only. Redistribution prohibited. Please register an exi…" at bounding box center [727, 331] width 1455 height 716
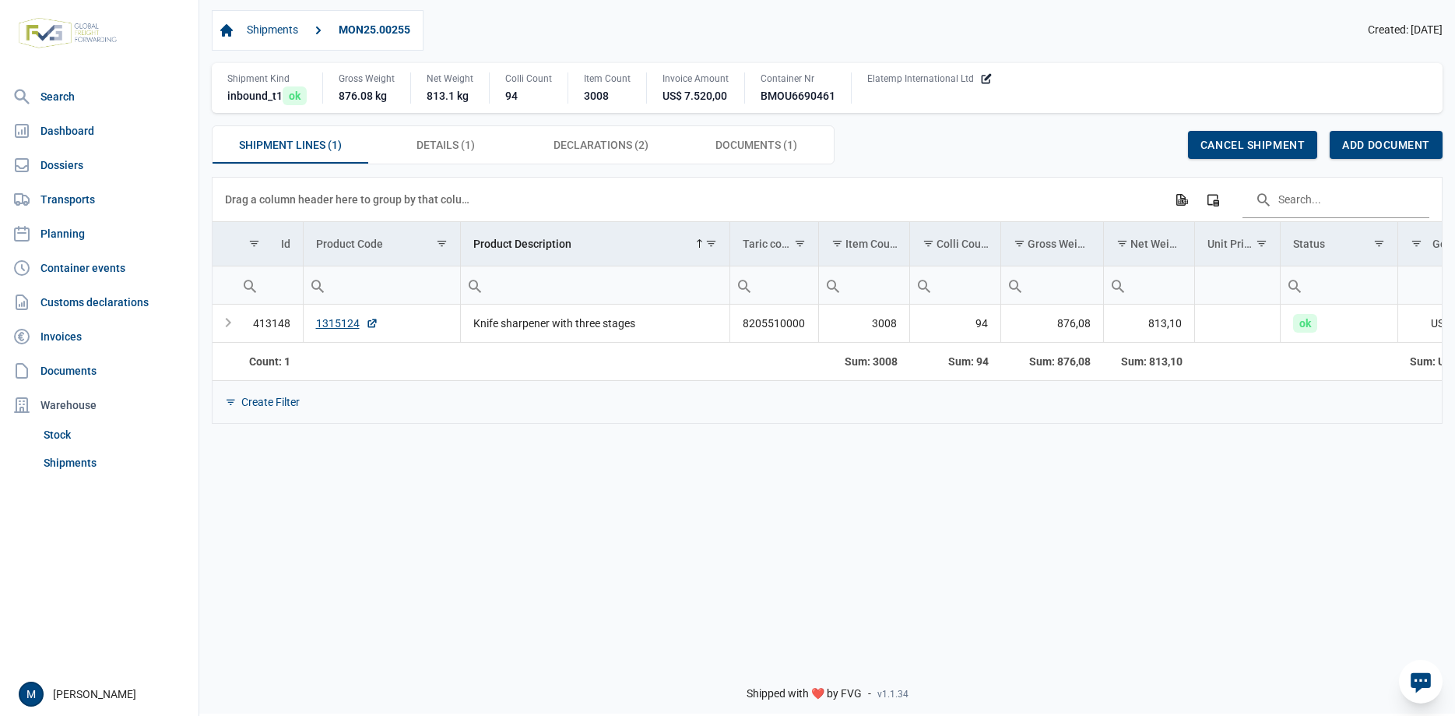
click at [549, 587] on div "Data grid with 1 rows and 14 columns Drag a column header here to group by that…" at bounding box center [827, 412] width 1256 height 470
click at [64, 437] on link "Stock" at bounding box center [114, 434] width 155 height 28
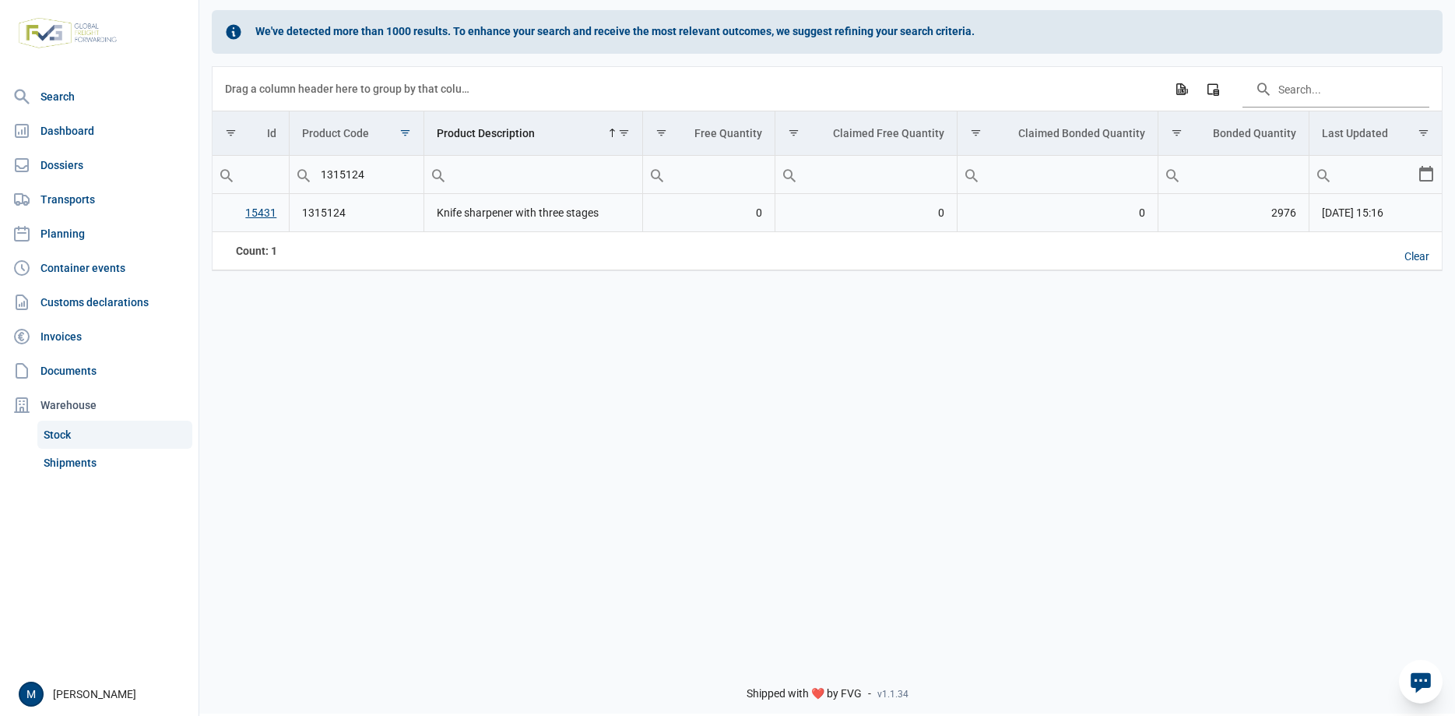
click at [255, 217] on link "15431" at bounding box center [260, 212] width 31 height 12
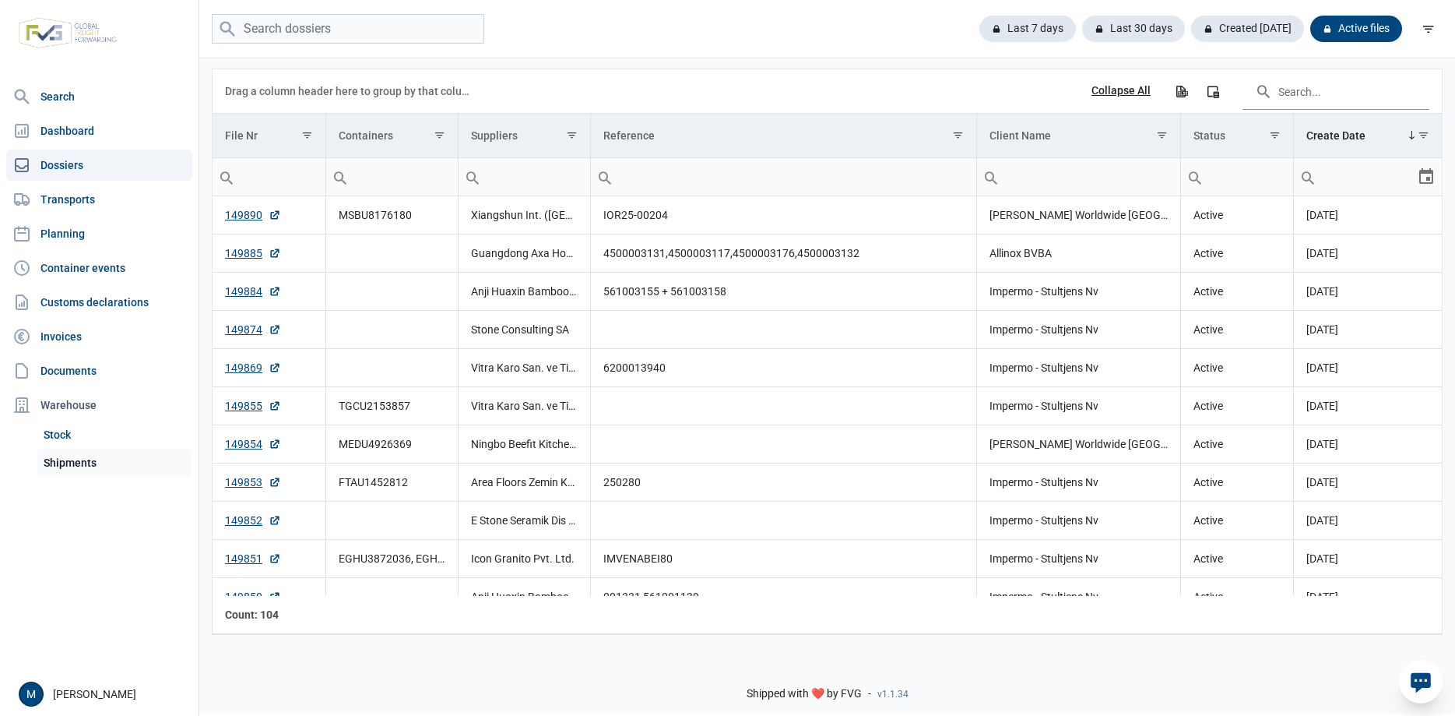
click at [72, 470] on link "Shipments" at bounding box center [114, 462] width 155 height 28
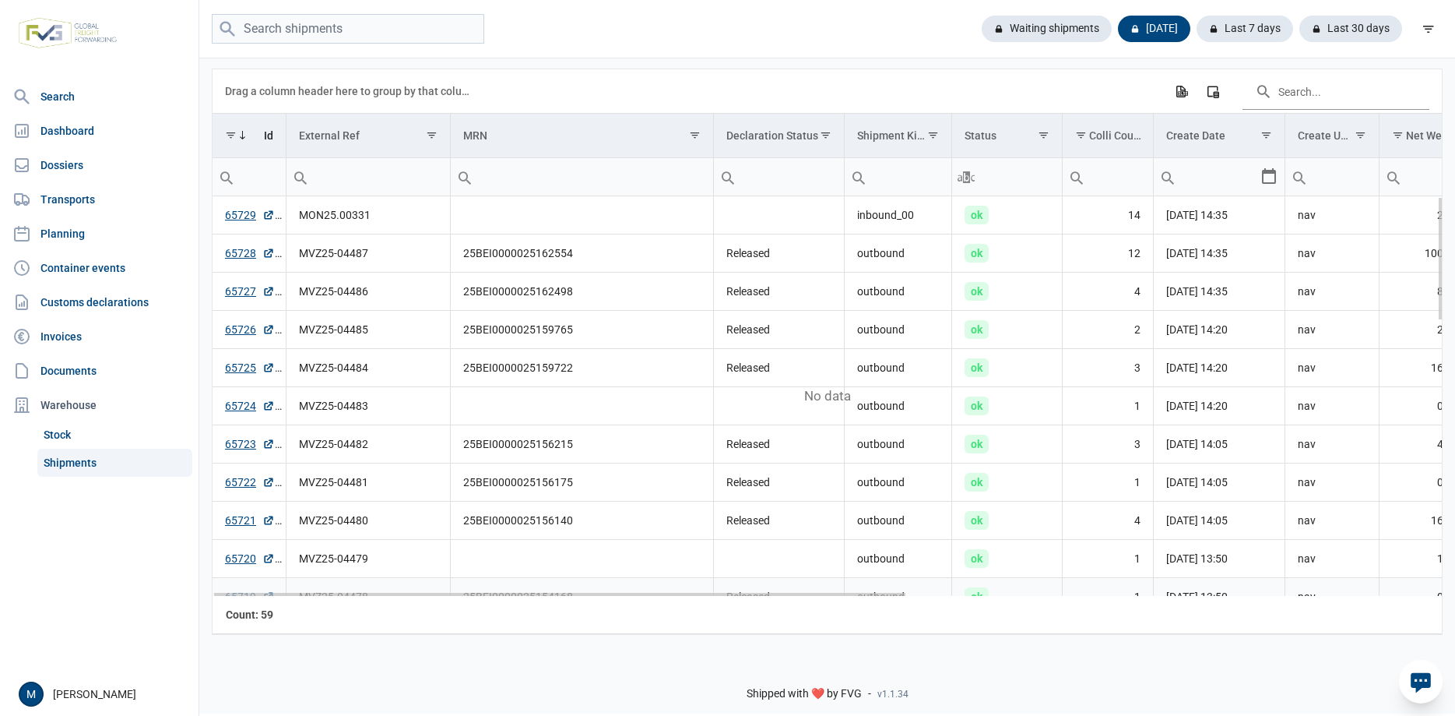
scroll to position [1850, 0]
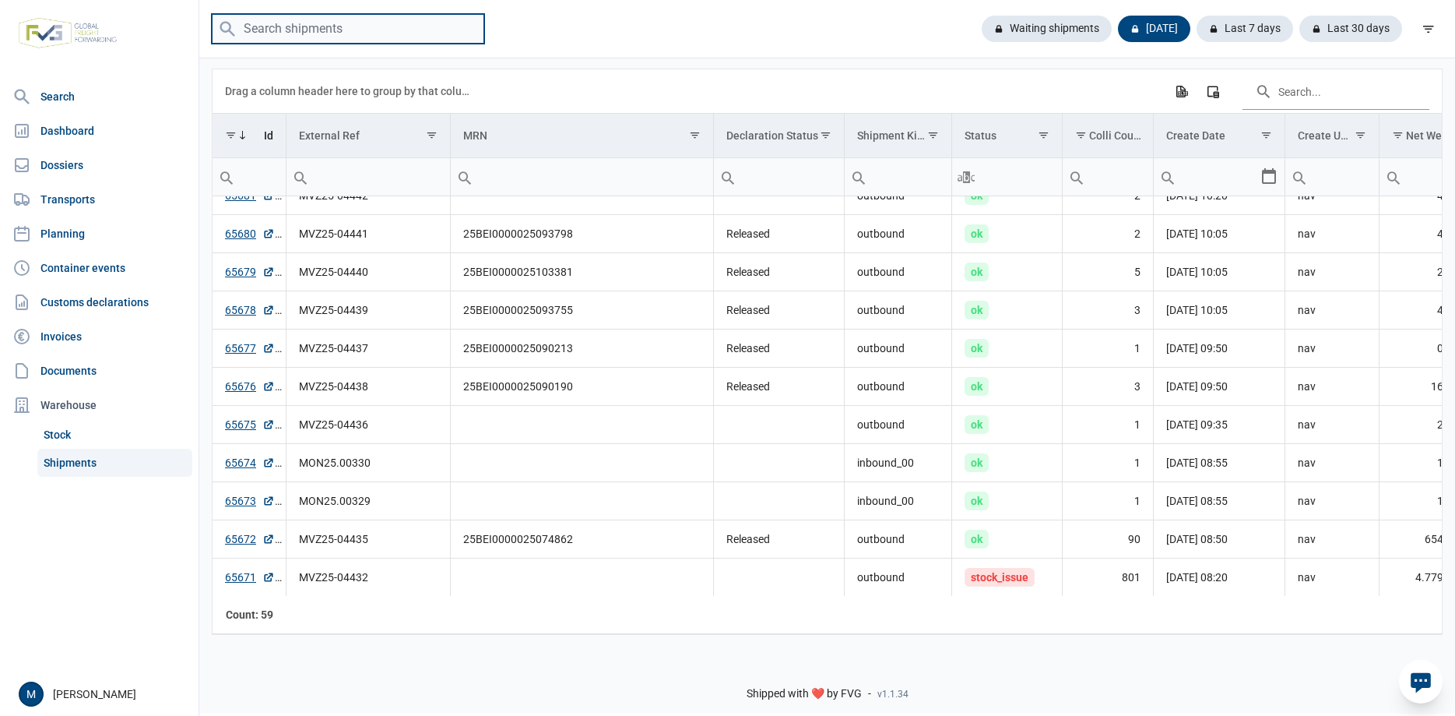
click at [357, 26] on input "search" at bounding box center [348, 29] width 273 height 30
click at [337, 30] on input "MVZ25" at bounding box center [348, 29] width 273 height 30
type input "MVZ25-04362"
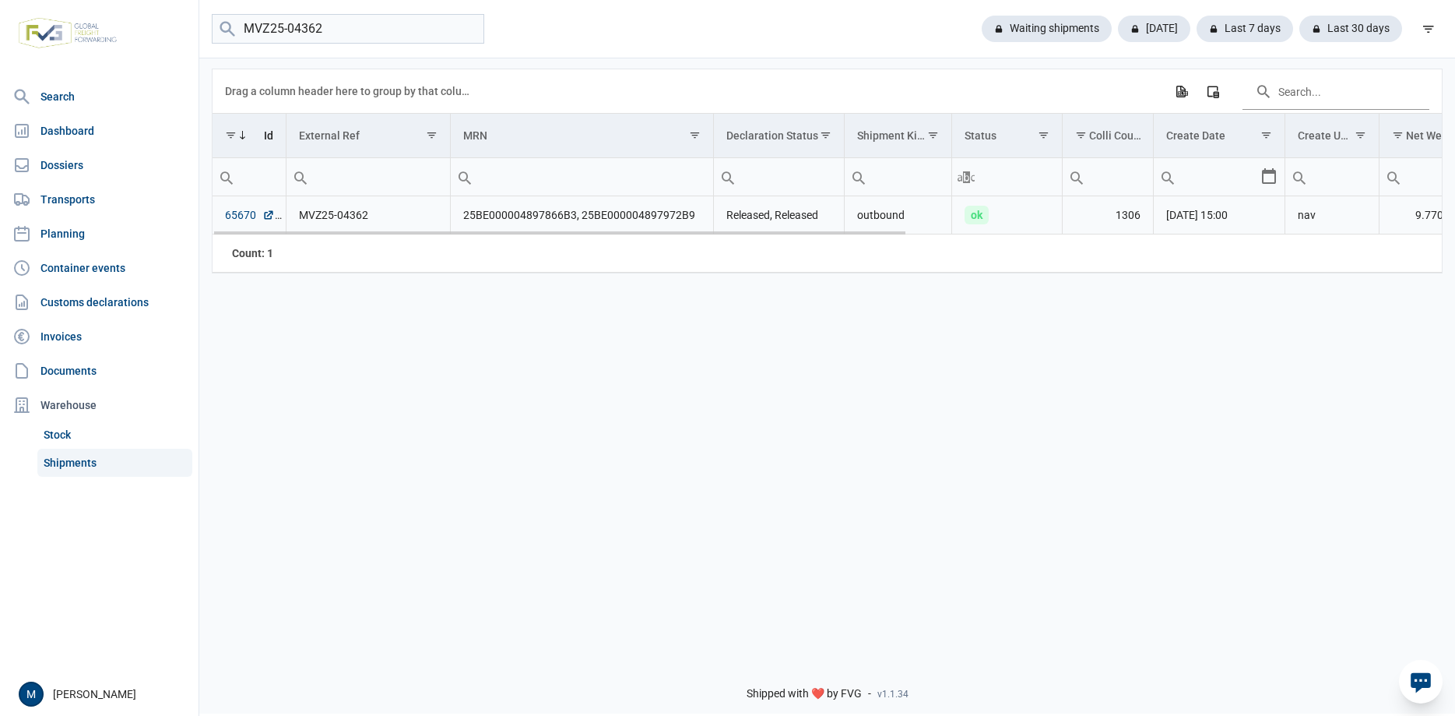
click at [237, 211] on link "65670" at bounding box center [250, 215] width 50 height 16
click at [602, 387] on div "Data grid with 1 rows and 18 columns Drag a column header here to group by that…" at bounding box center [827, 351] width 1256 height 591
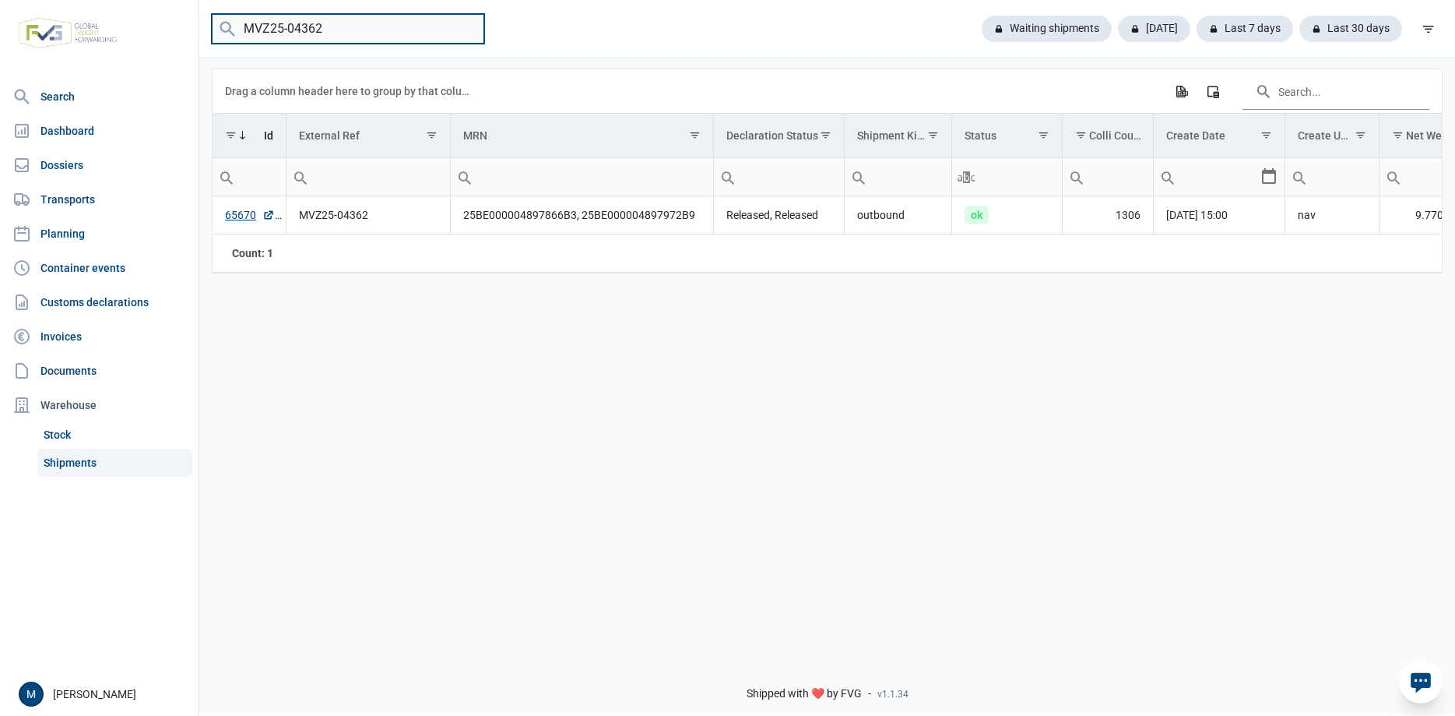
drag, startPoint x: 389, startPoint y: 29, endPoint x: -21, endPoint y: 29, distance: 410.3
click at [212, 29] on input "MVZ25-04362" at bounding box center [348, 29] width 273 height 30
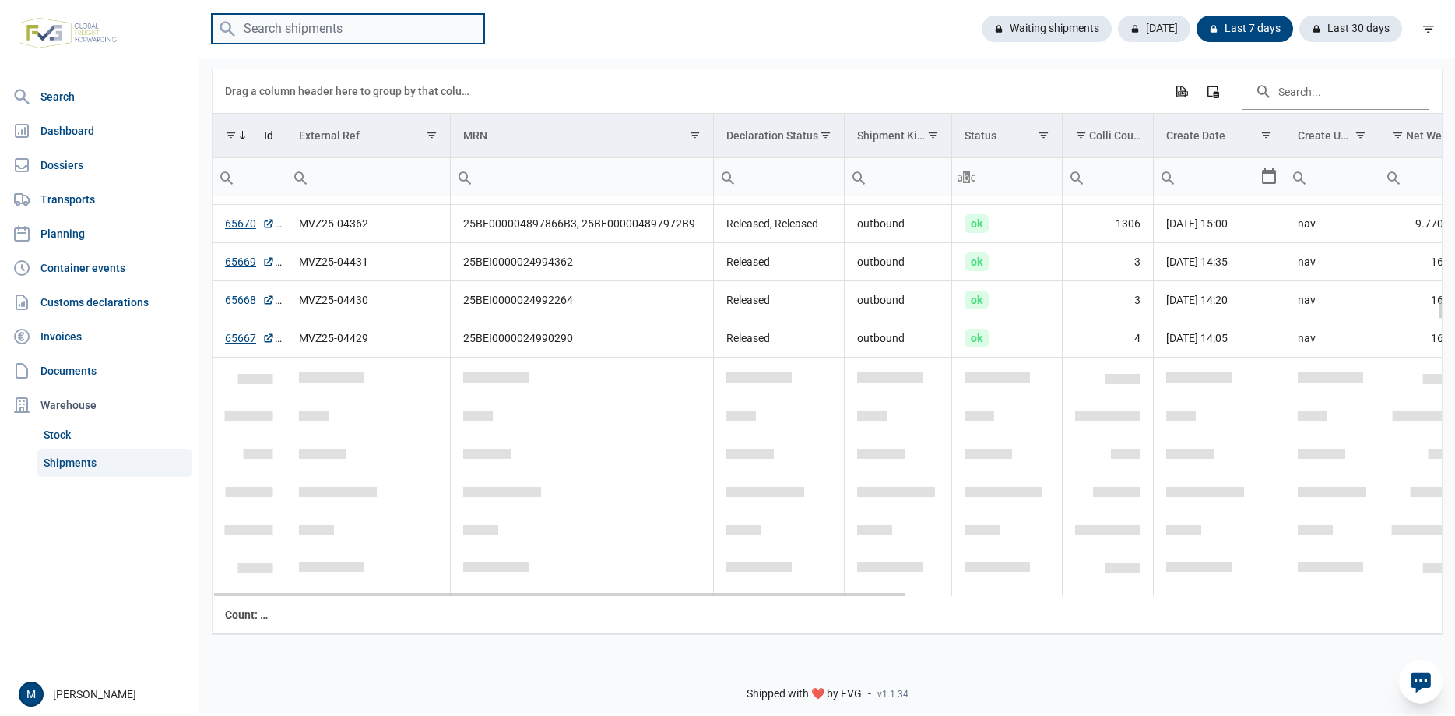
scroll to position [1962, 0]
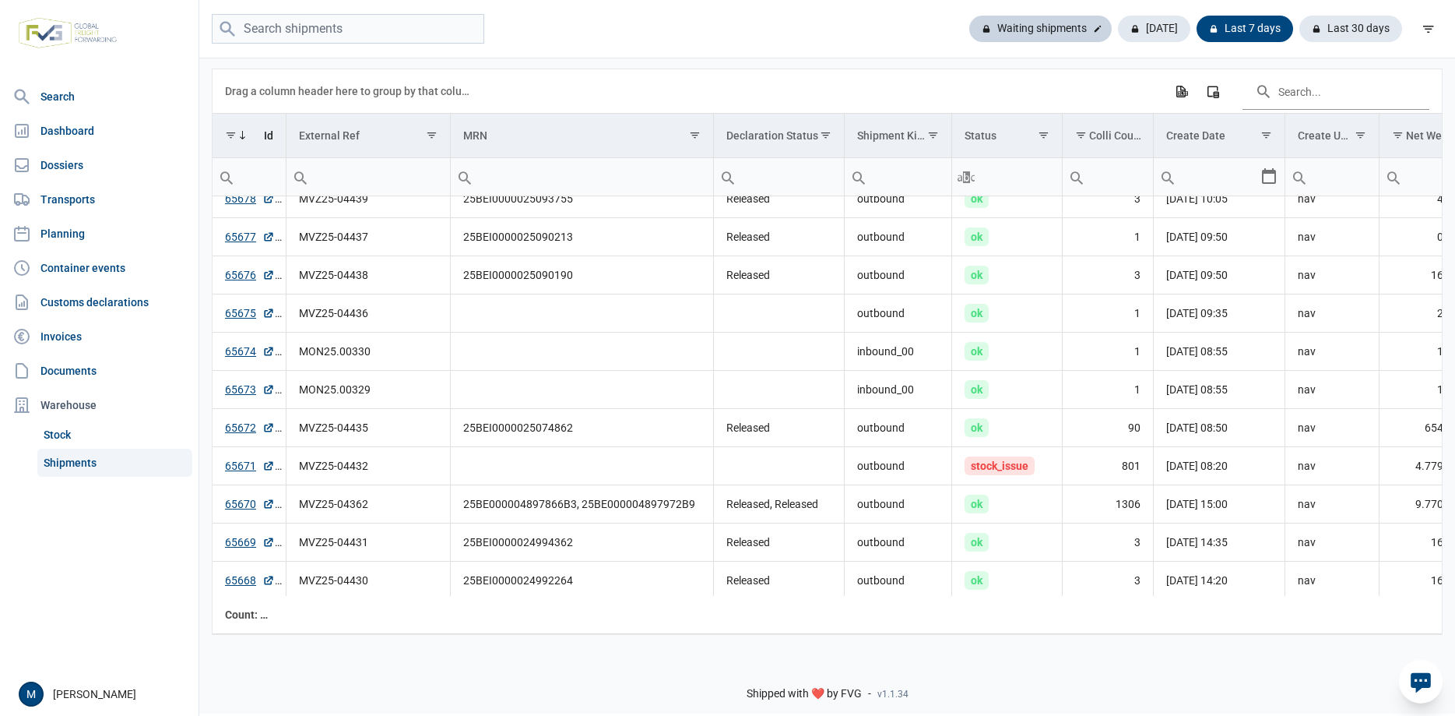
click at [1043, 35] on div "Waiting shipments" at bounding box center [1040, 29] width 142 height 26
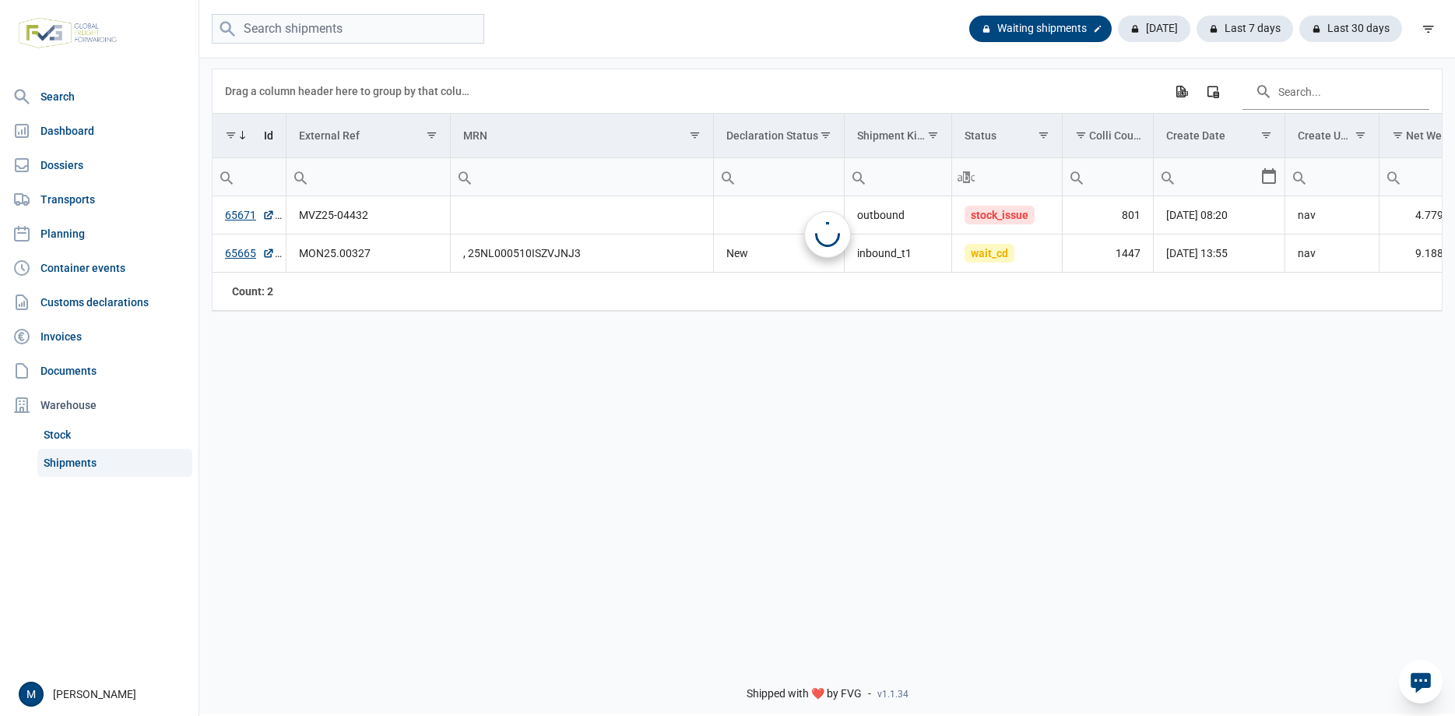
scroll to position [0, 0]
click at [1163, 35] on div "Today" at bounding box center [1148, 29] width 85 height 26
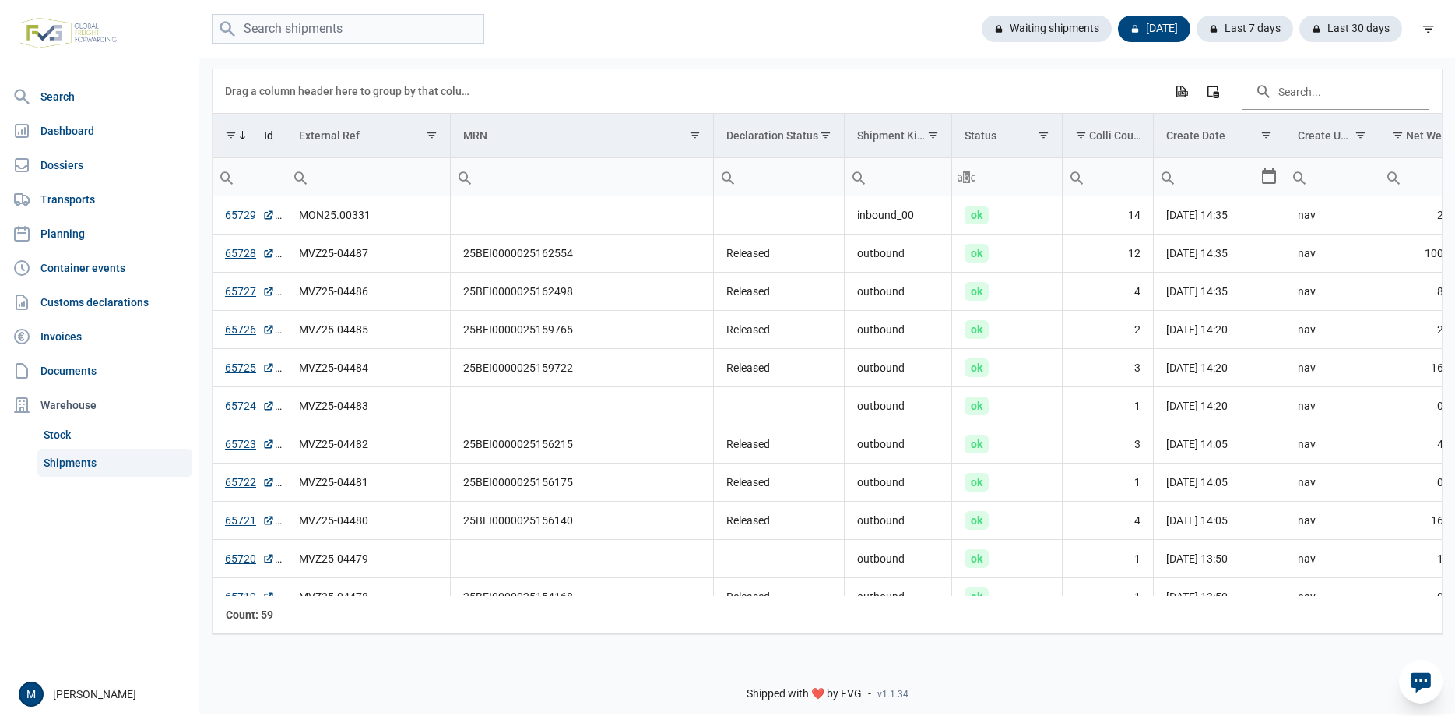
click at [1442, 234] on div "Data grid with 59 rows and 18 columns Drag a column header here to group by tha…" at bounding box center [827, 352] width 1231 height 566
drag, startPoint x: 1438, startPoint y: 234, endPoint x: 1422, endPoint y: 142, distance: 93.3
click at [1422, 142] on body "For evaluation purposes only. Redistribution prohibited. Please register an exi…" at bounding box center [727, 331] width 1455 height 716
click at [93, 575] on nav "Search Dashboard Dossiers Transports Planning Container events Customs declarat…" at bounding box center [99, 376] width 199 height 591
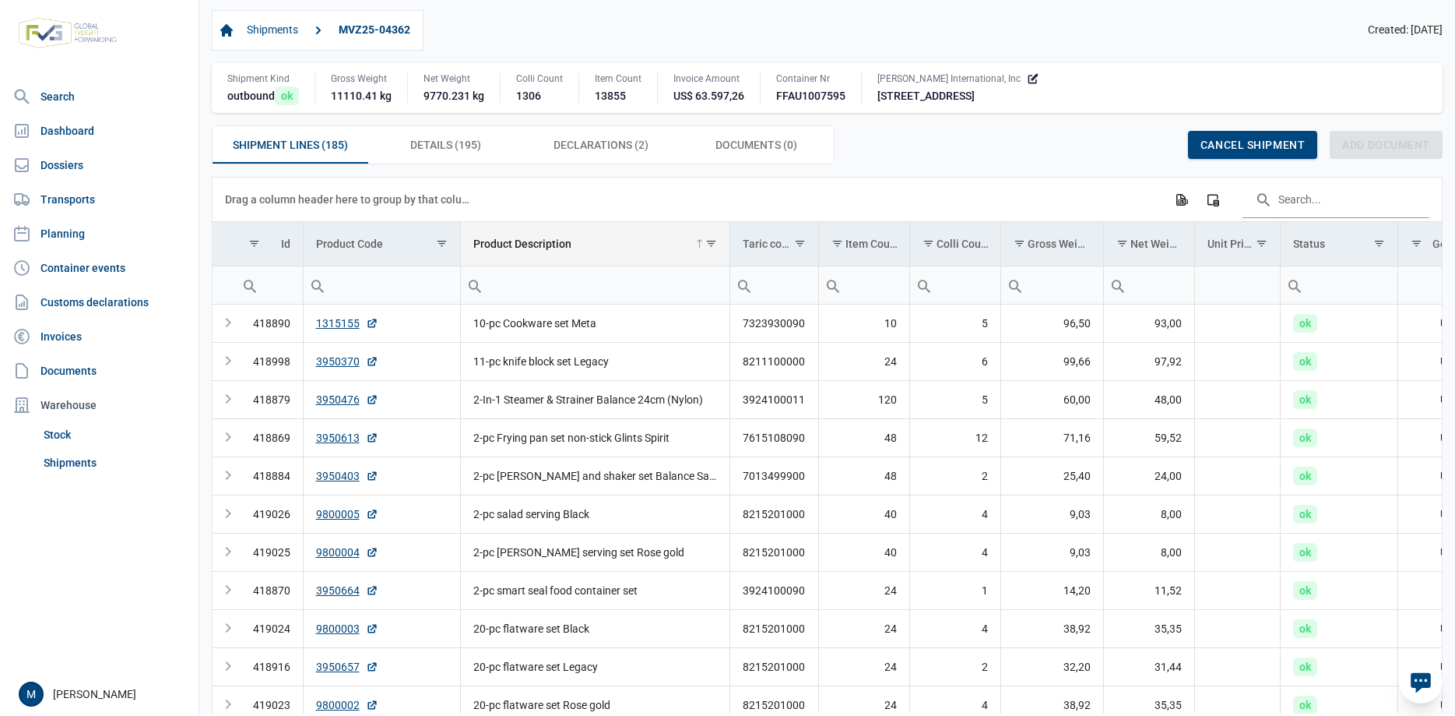
click at [509, 239] on td "Product Description" at bounding box center [594, 244] width 269 height 44
click at [550, 243] on div "Product Description" at bounding box center [522, 243] width 98 height 12
click at [577, 276] on input "Filter cell" at bounding box center [595, 284] width 269 height 37
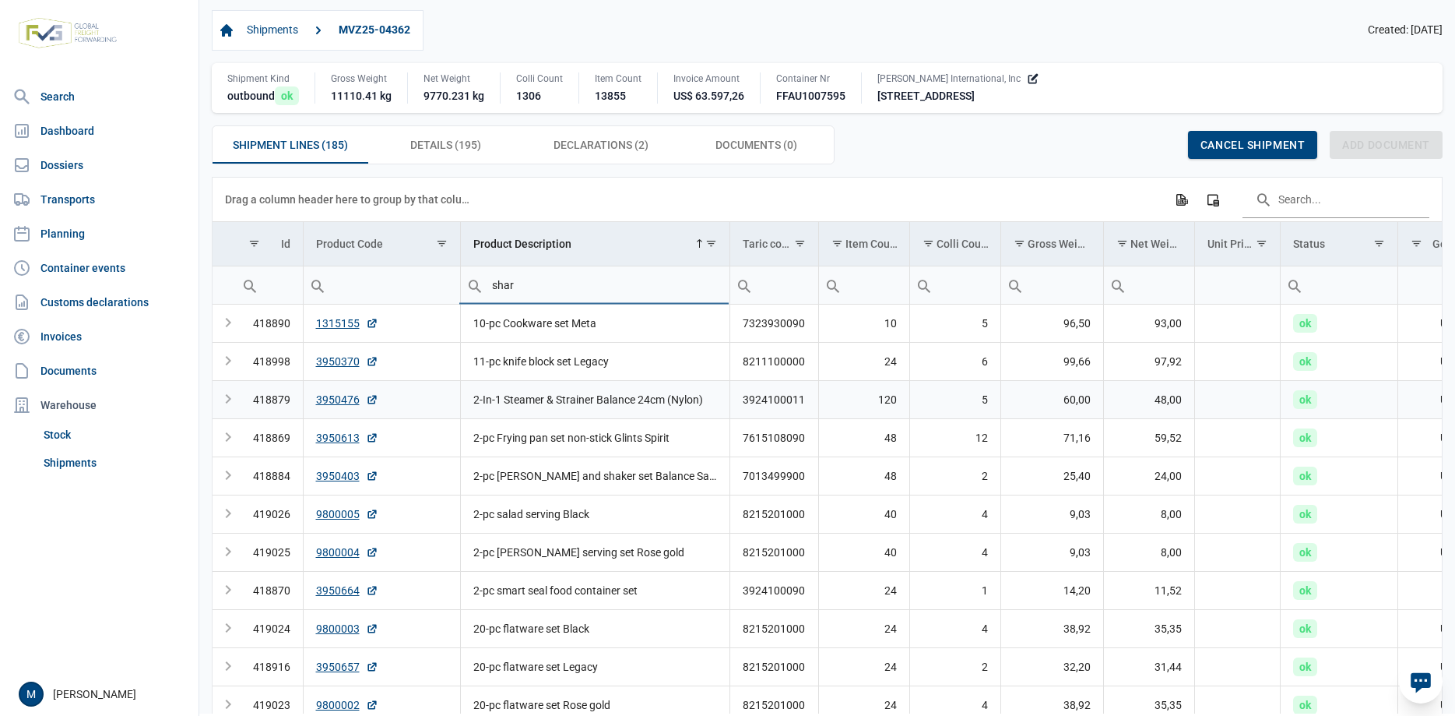
type input "sharp"
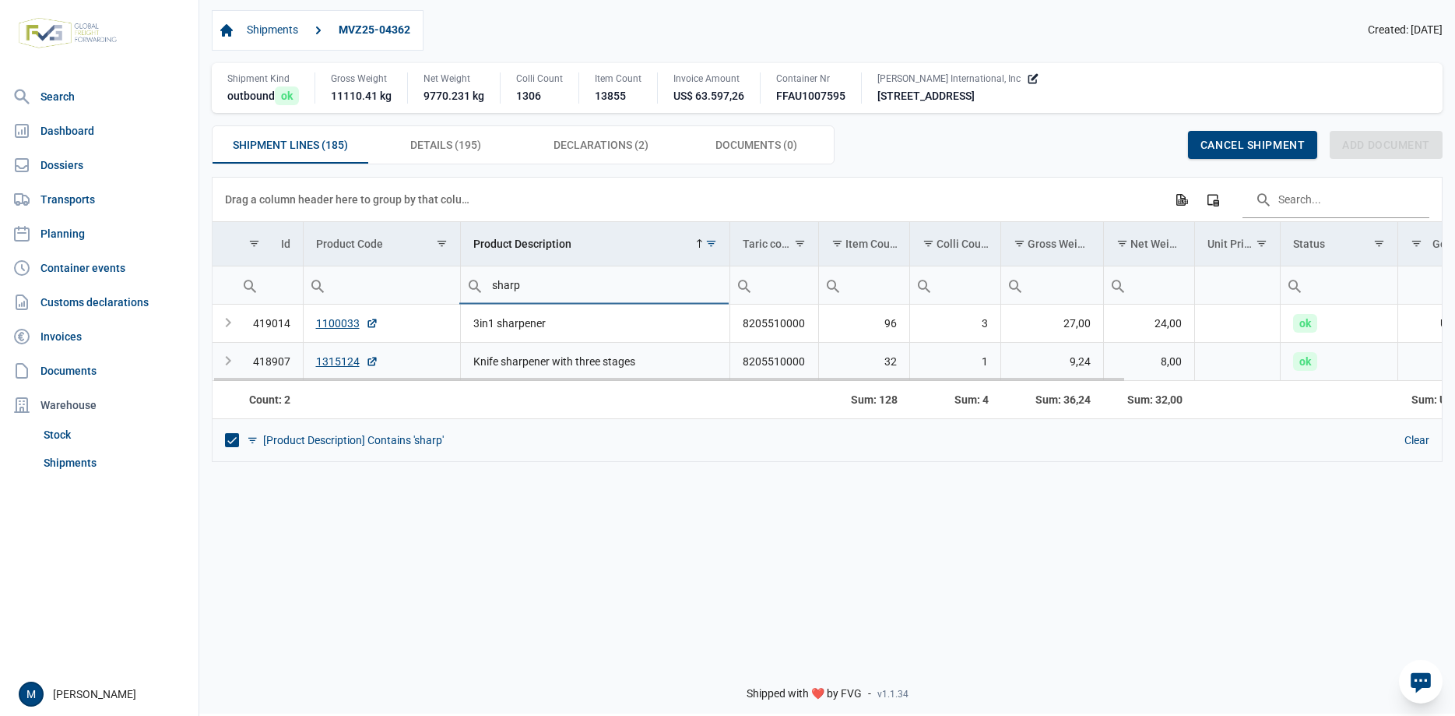
click at [223, 361] on div "Expand" at bounding box center [228, 361] width 19 height 19
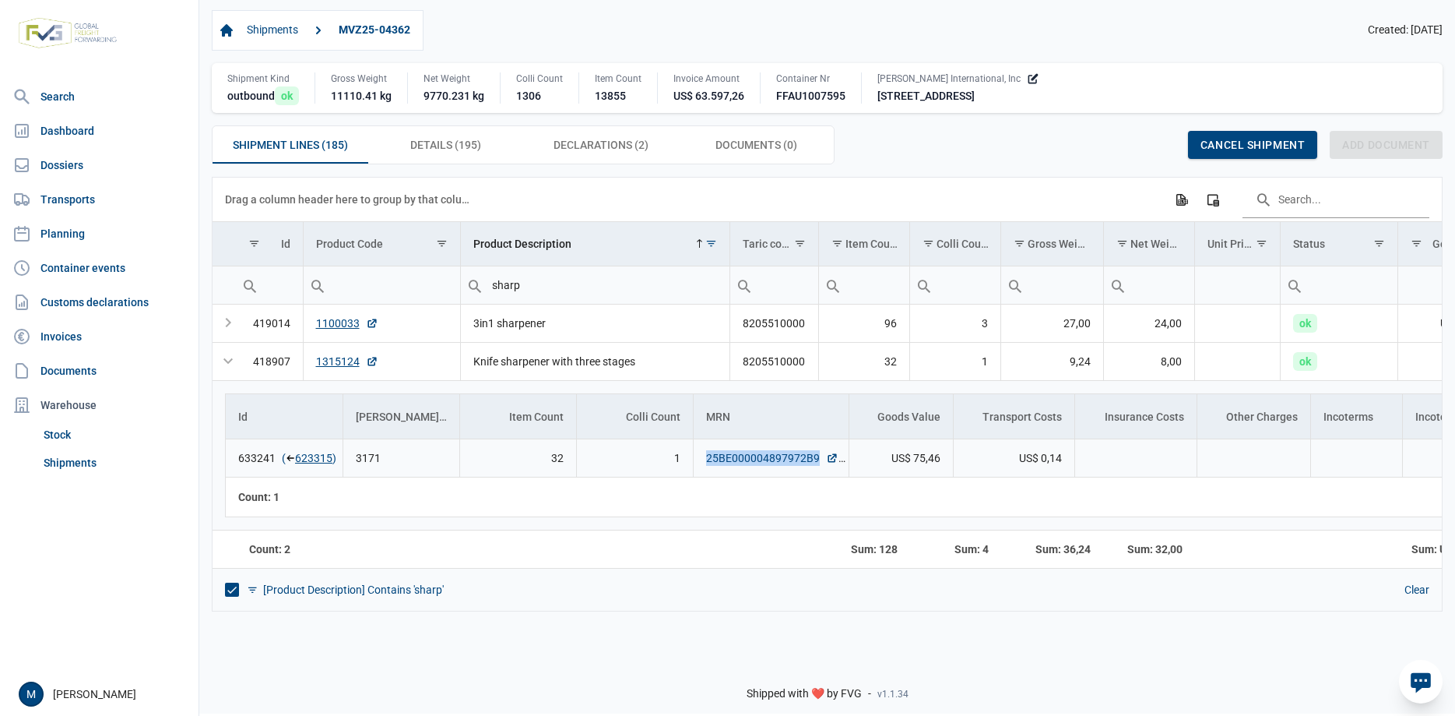
drag, startPoint x: 705, startPoint y: 461, endPoint x: 817, endPoint y: 463, distance: 112.1
click at [817, 463] on td "25BE000004897972B9" at bounding box center [771, 457] width 156 height 37
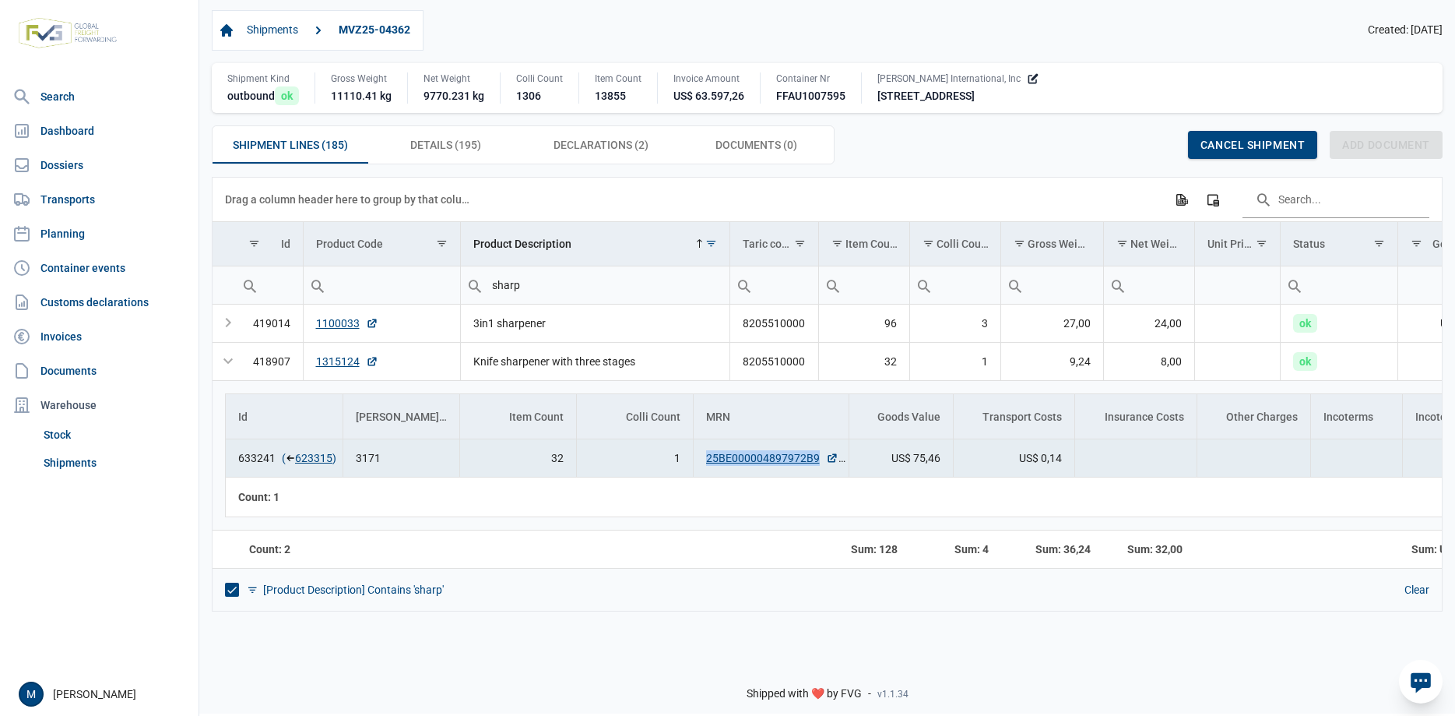
copy link "25BE000004897972B9"
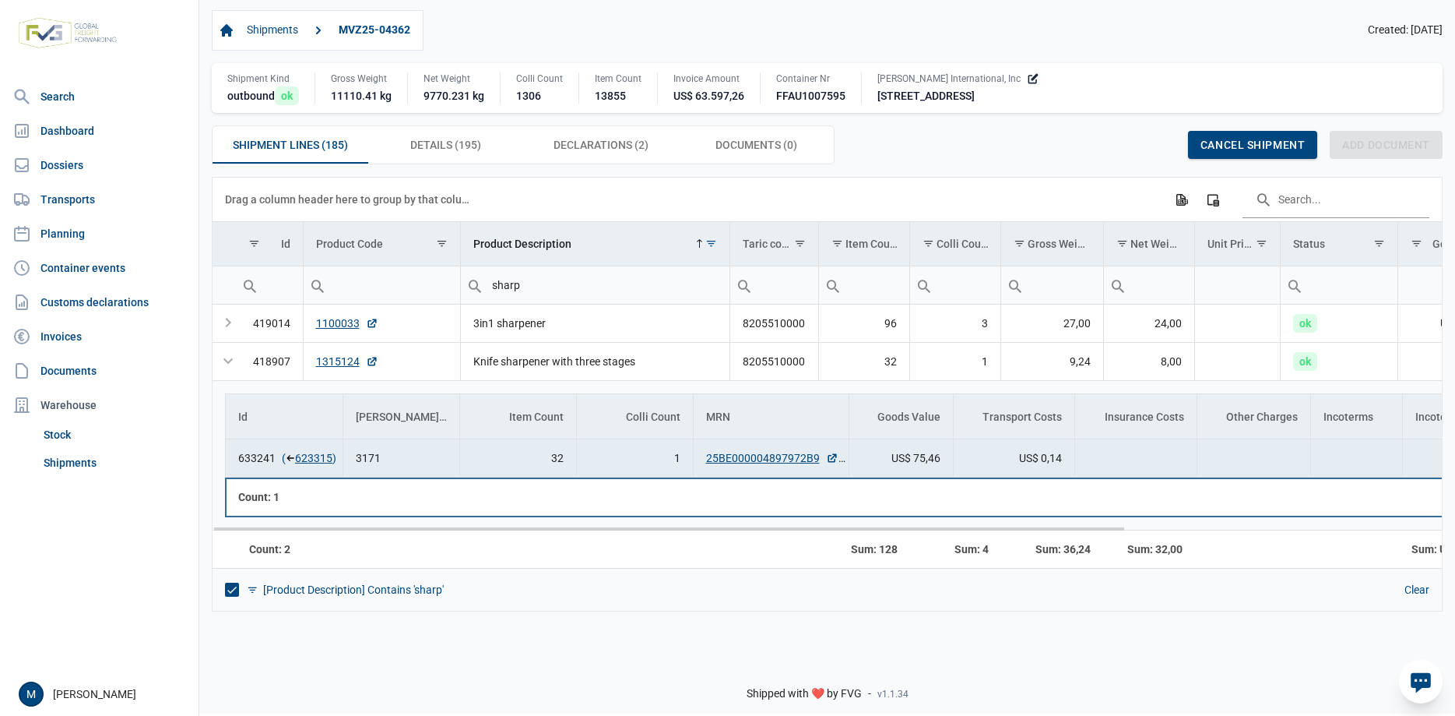
click at [772, 511] on td "Data grid with 1 rows and 15 columns" at bounding box center [771, 496] width 156 height 38
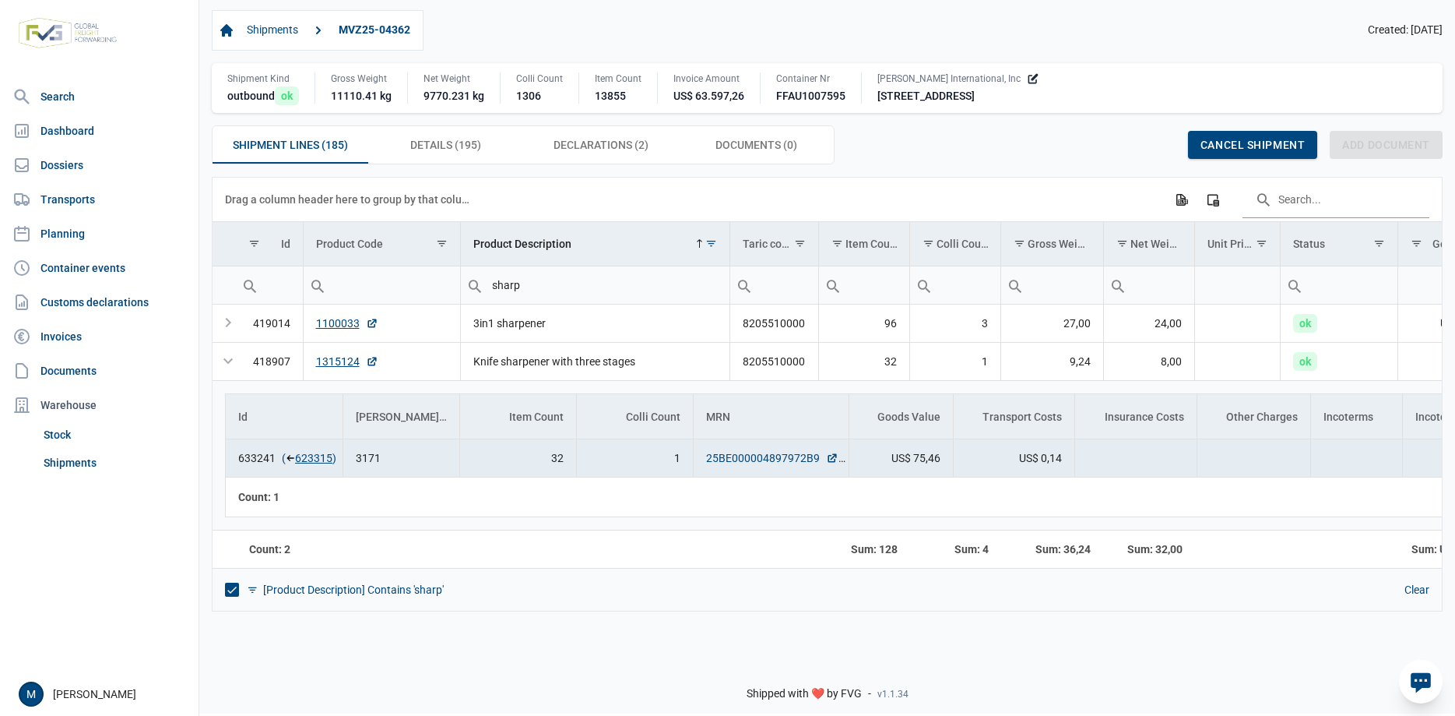
click at [764, 459] on link "25BE000004897972B9" at bounding box center [772, 458] width 132 height 16
click at [557, 294] on input "sharp" at bounding box center [595, 284] width 269 height 37
type input "fish"
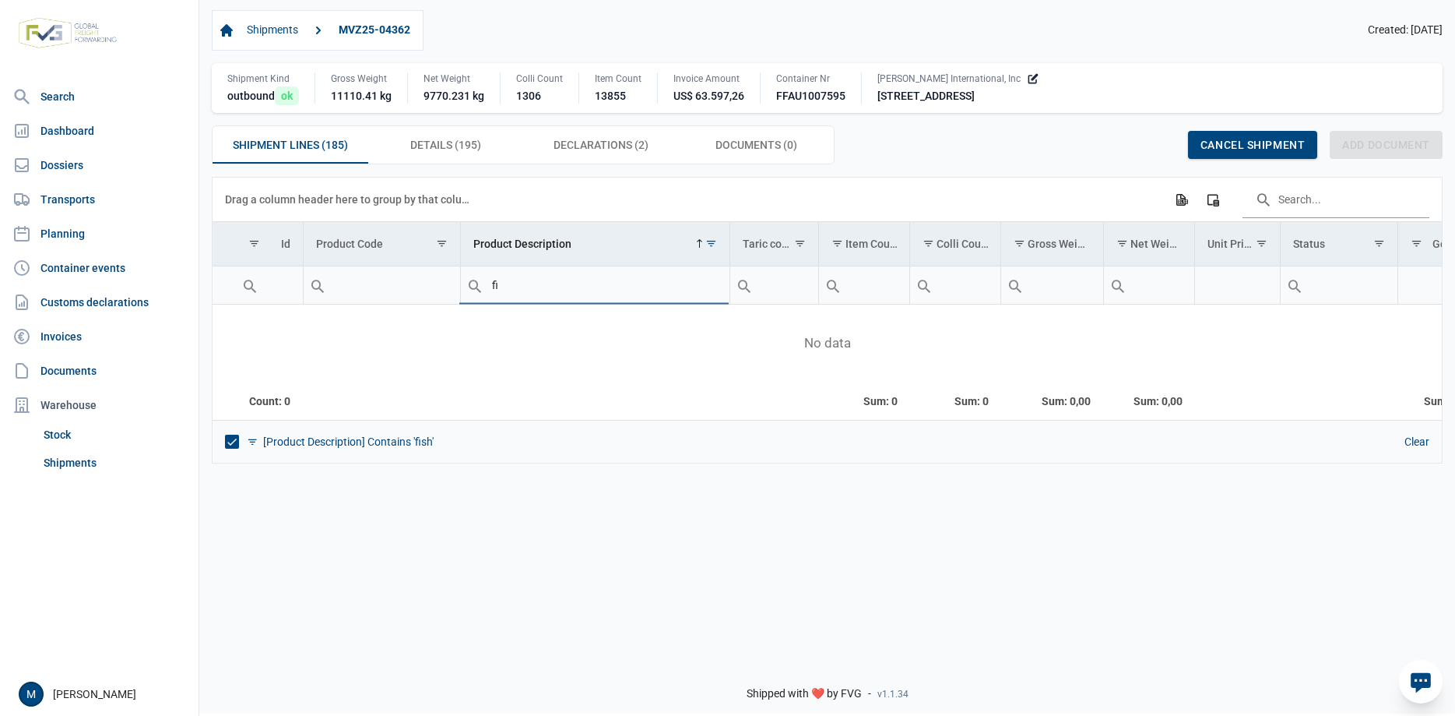
type input "f"
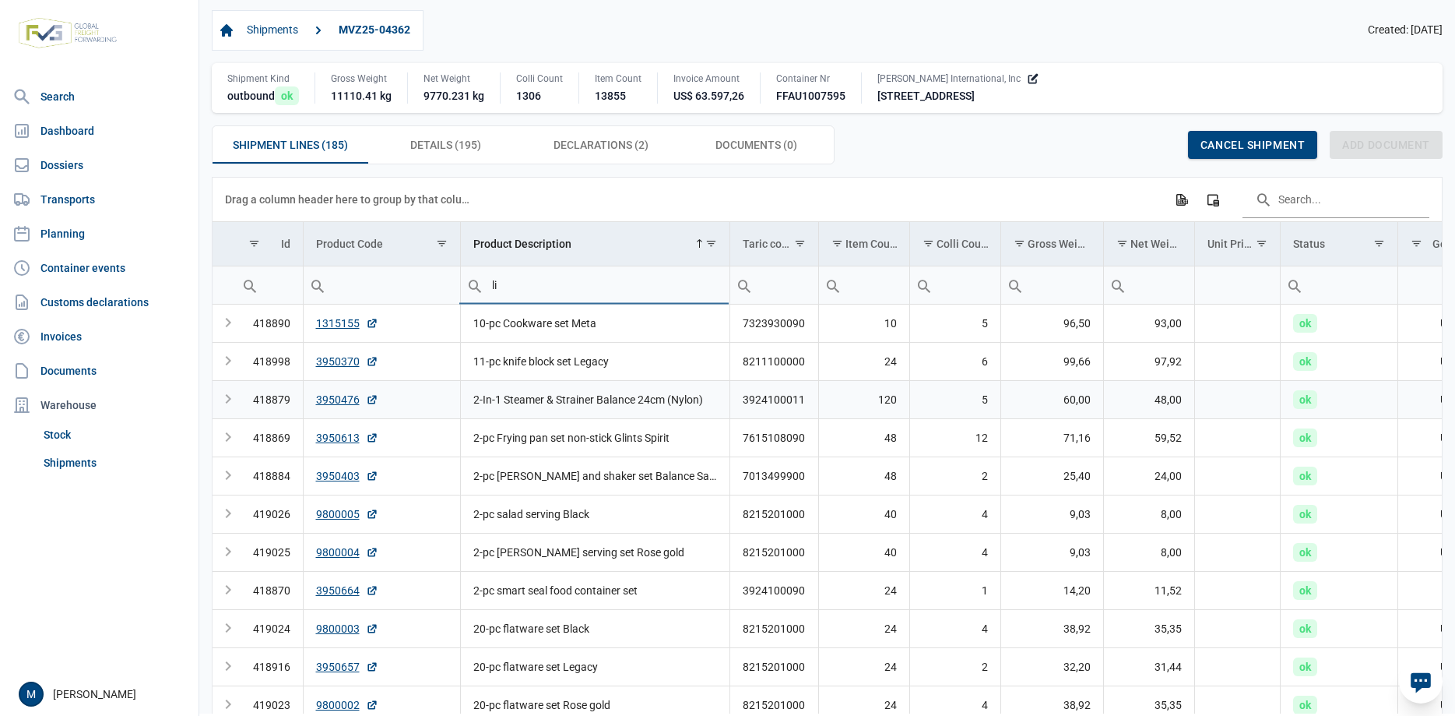
type input "lid"
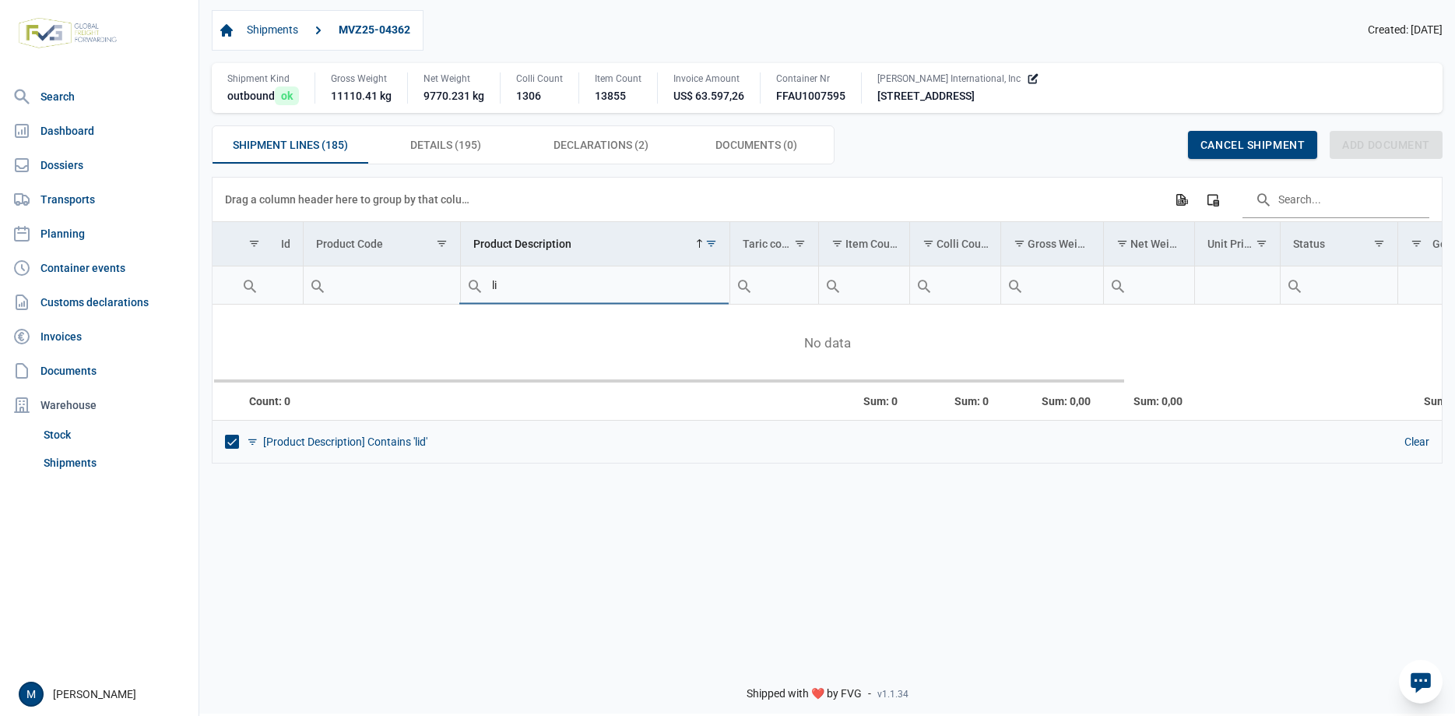
type input "l"
type input "s"
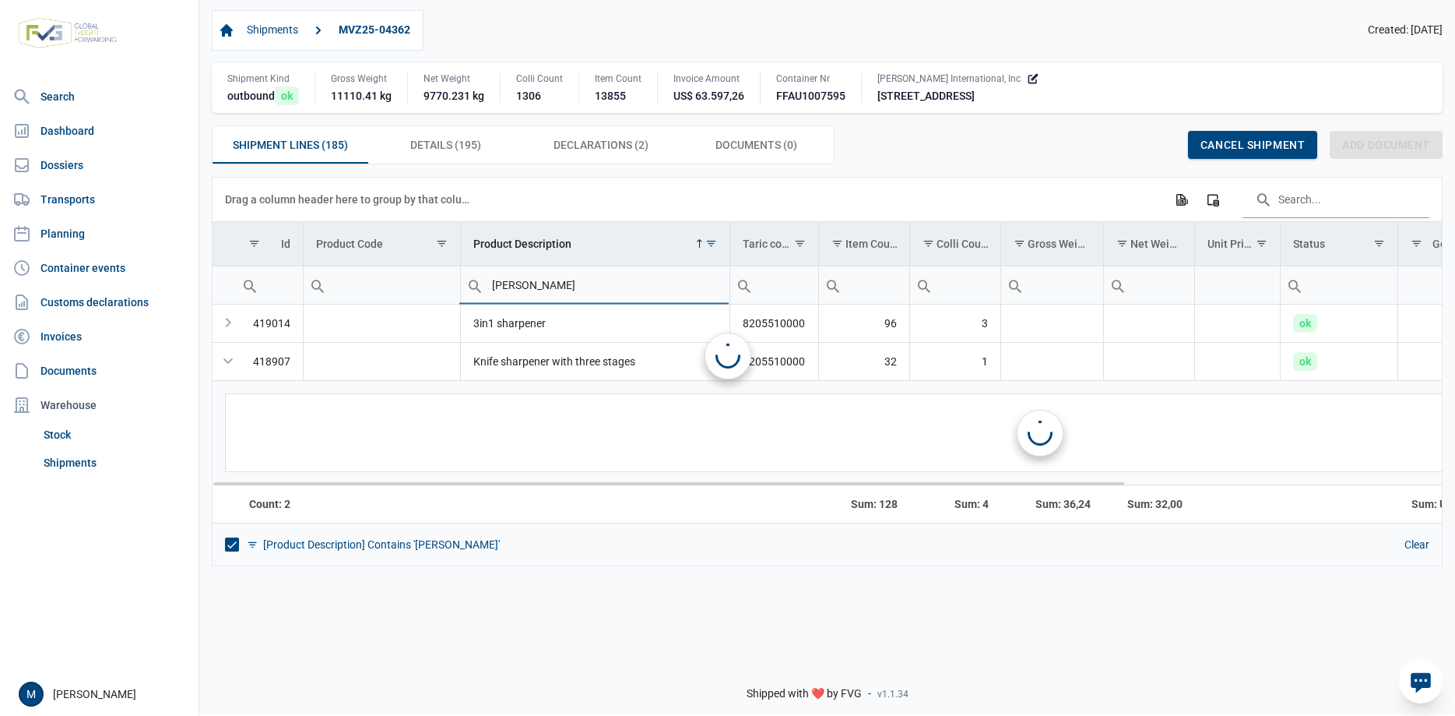
type input "sharpen"
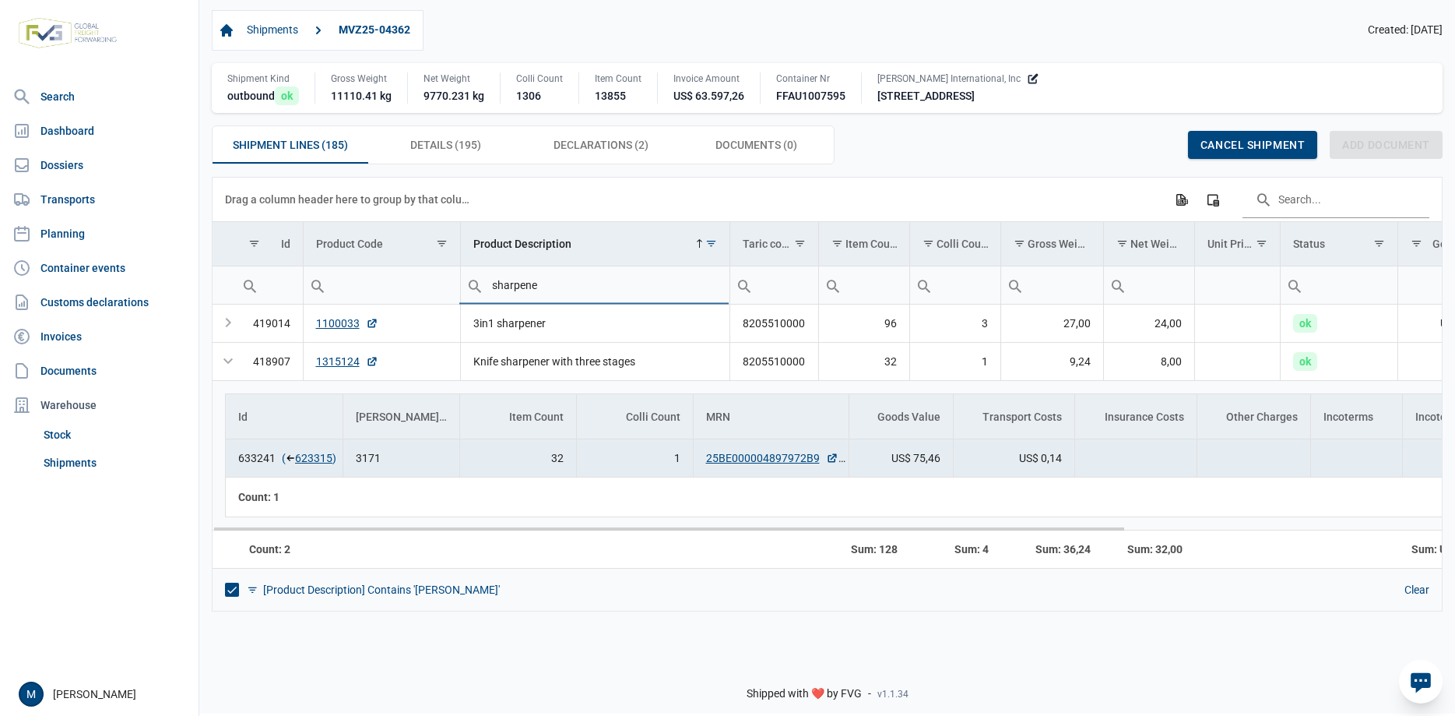
type input "sharpener"
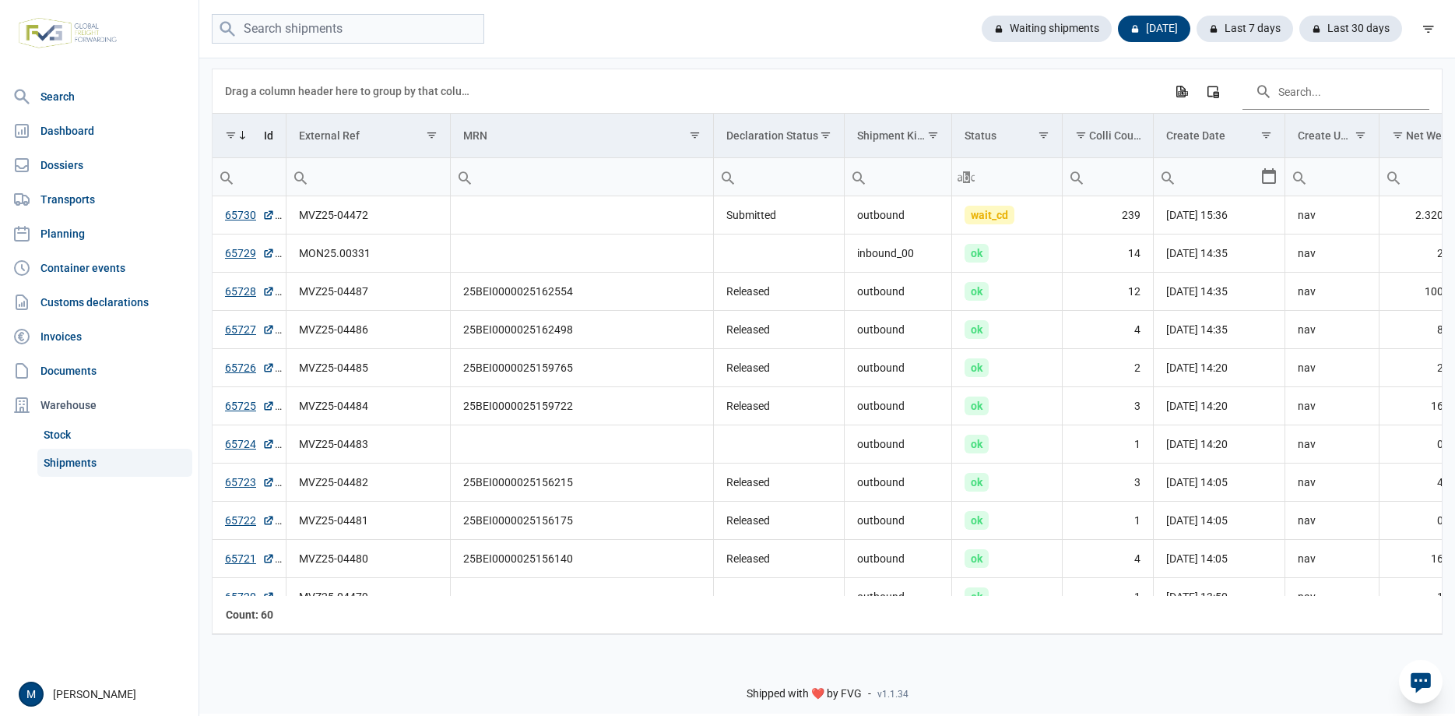
click at [132, 570] on nav "Search Dashboard Dossiers Transports Planning Container events Customs declarat…" at bounding box center [99, 376] width 199 height 591
click at [235, 219] on link "65730" at bounding box center [250, 215] width 50 height 16
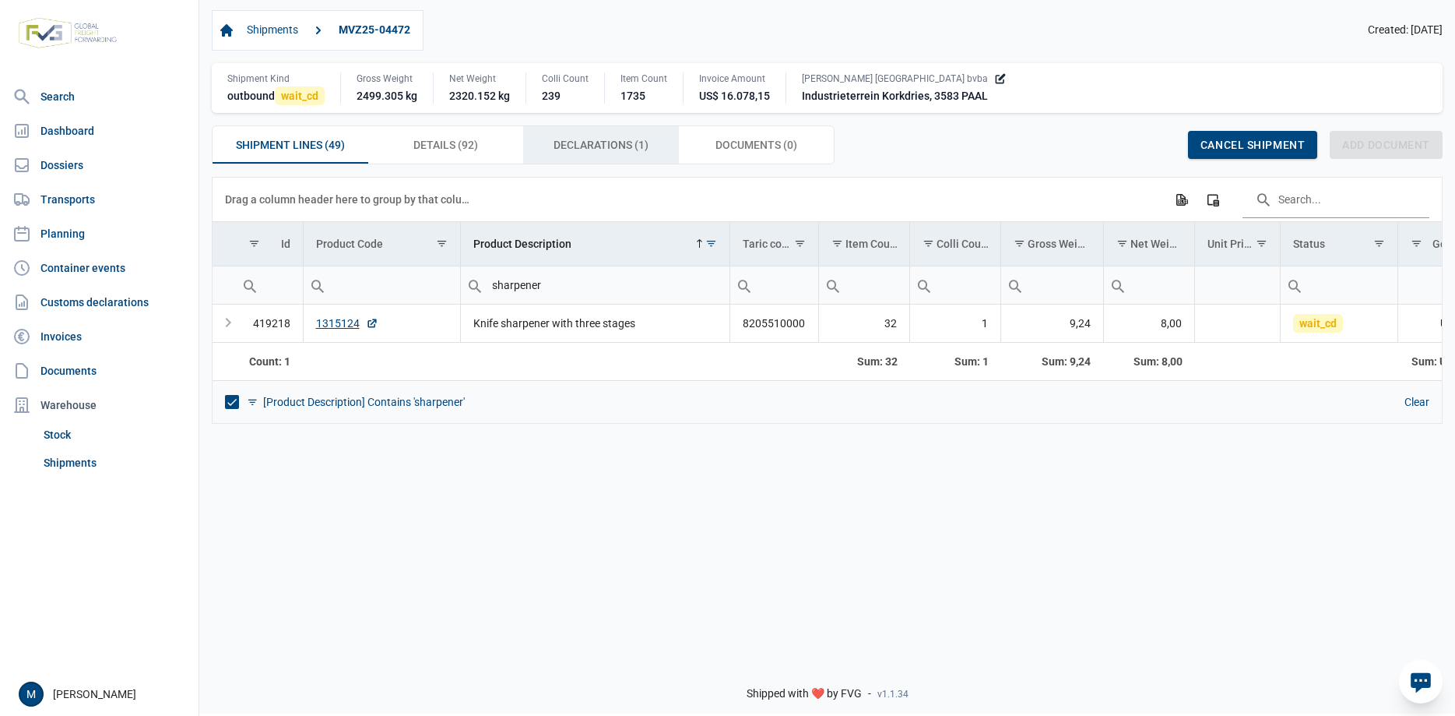
click at [561, 145] on span "Declarations (1) Declarations (1)" at bounding box center [601, 144] width 95 height 19
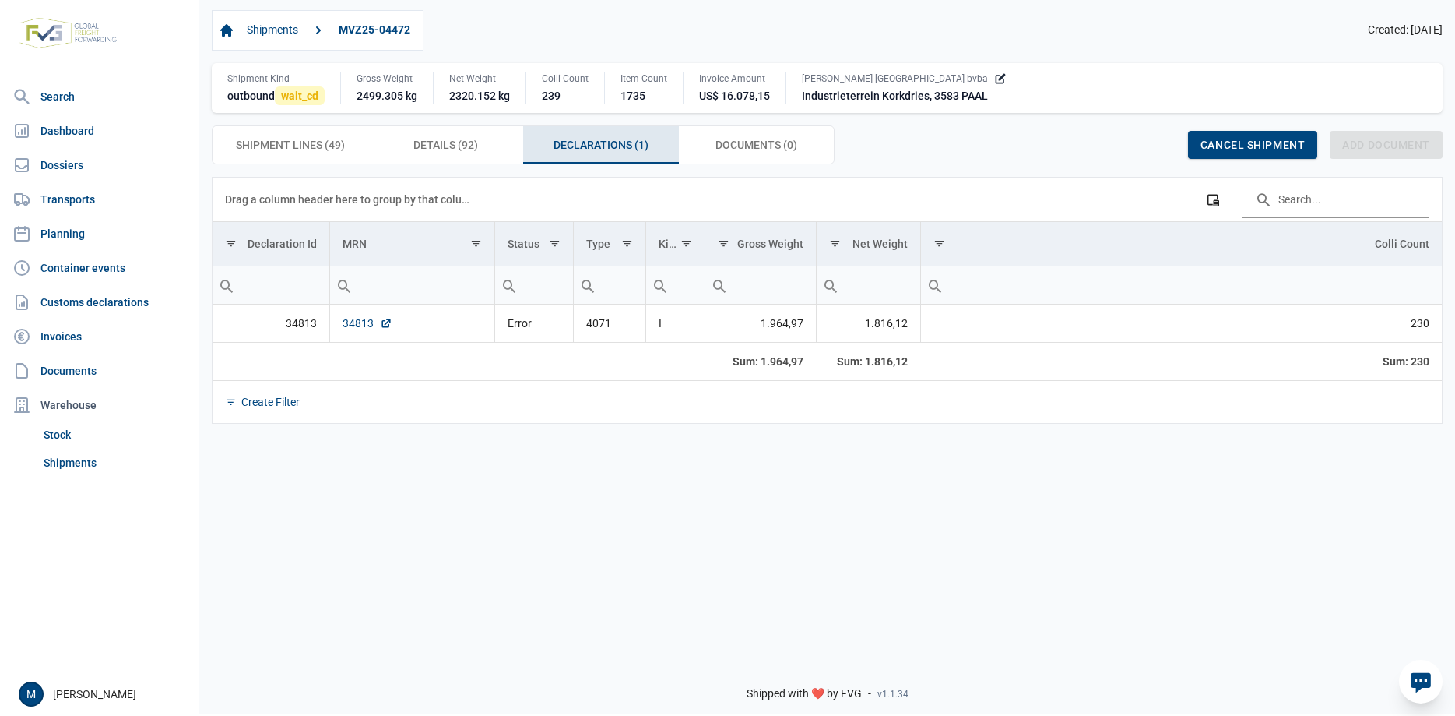
click at [346, 322] on link "34813" at bounding box center [368, 323] width 50 height 16
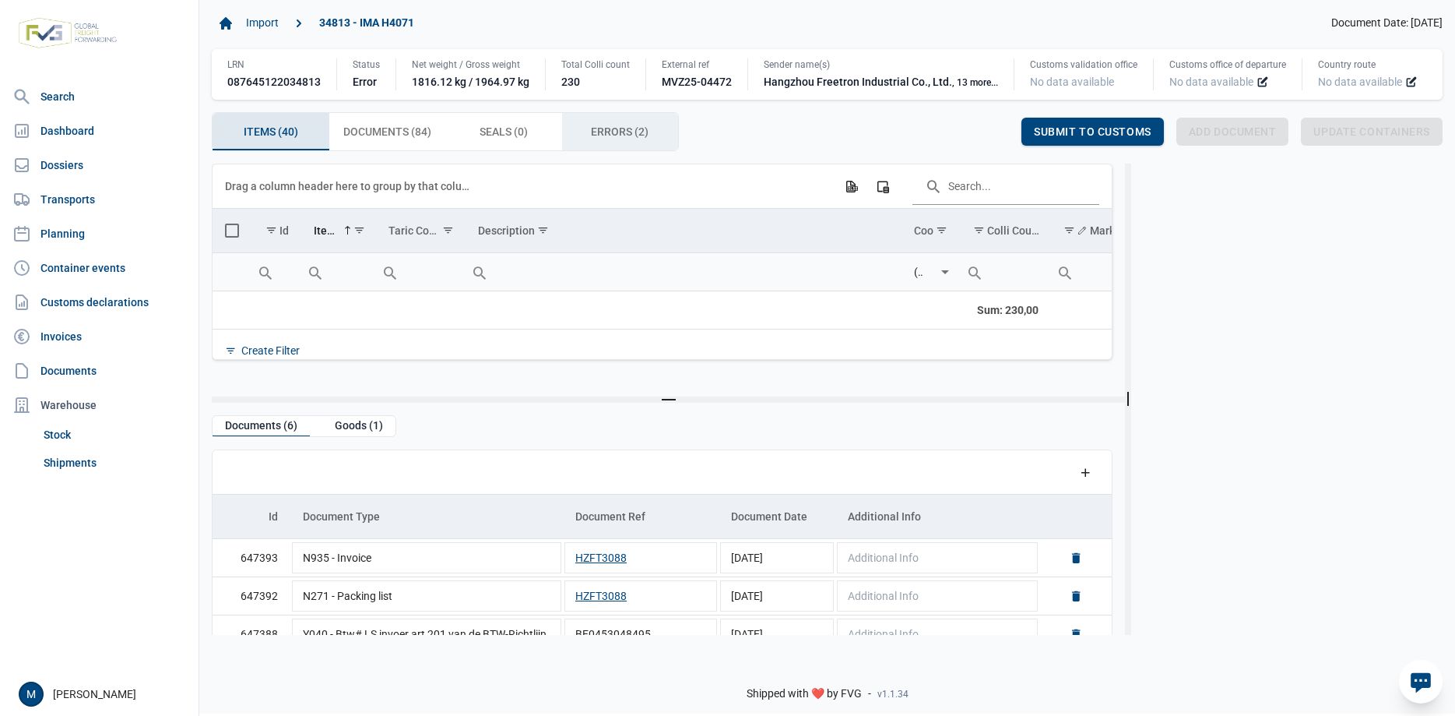
click at [616, 134] on span "Errors (2) Errors (2)" at bounding box center [620, 131] width 58 height 19
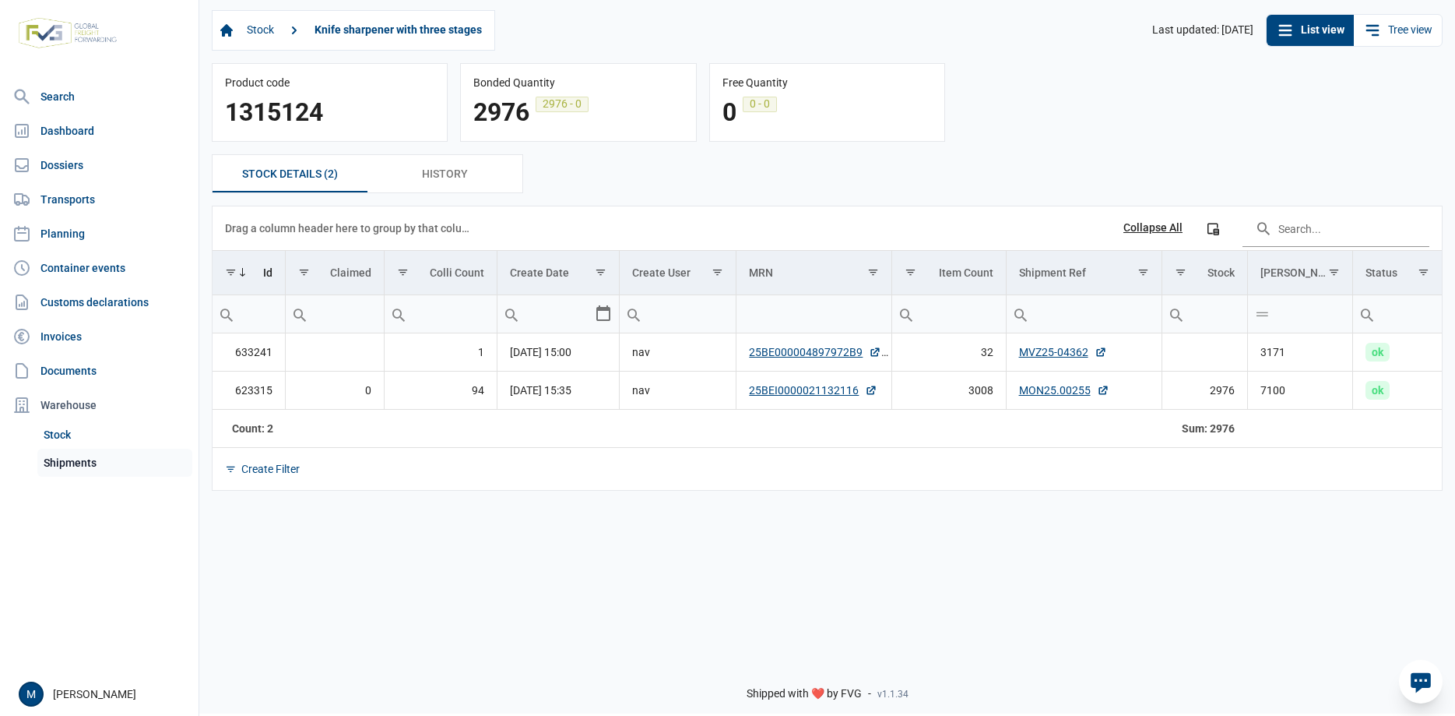
click at [79, 463] on link "Shipments" at bounding box center [114, 462] width 155 height 28
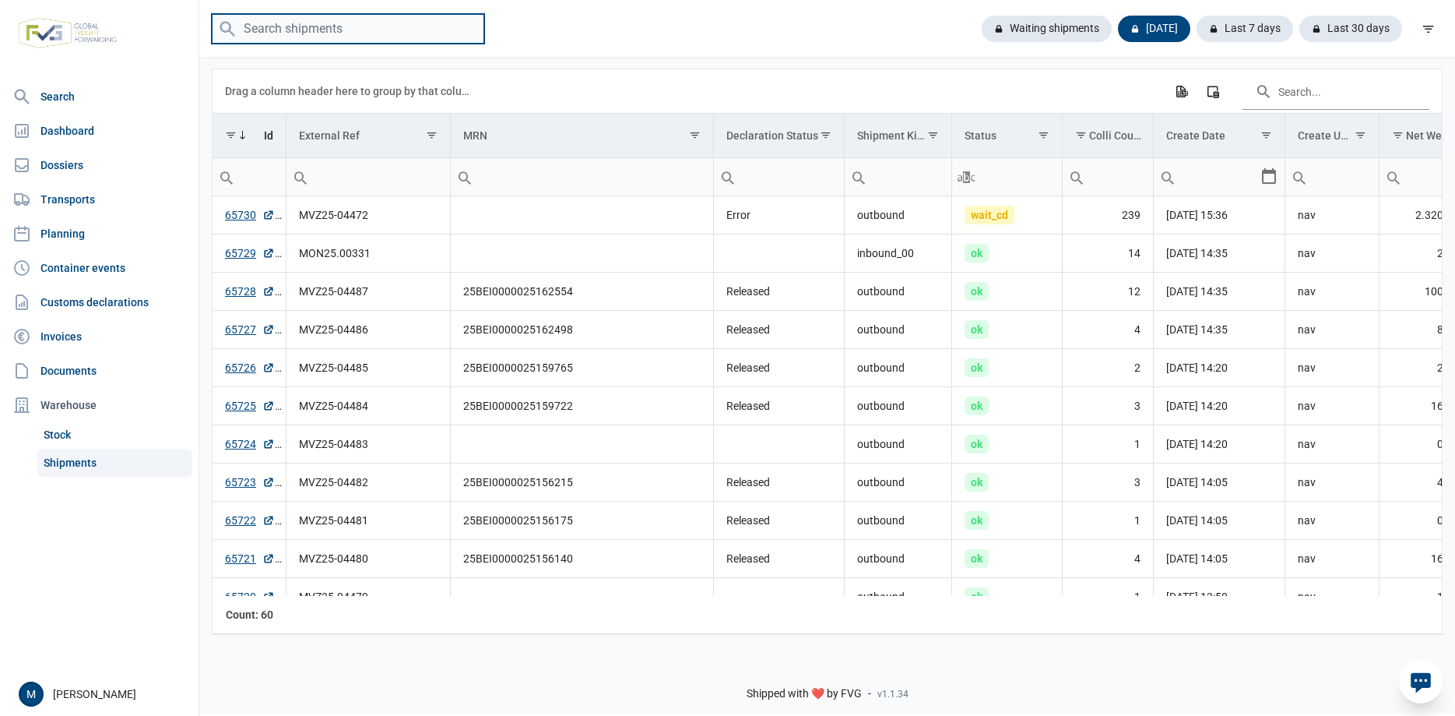
click at [383, 26] on input "search" at bounding box center [348, 29] width 273 height 30
drag, startPoint x: 364, startPoint y: 30, endPoint x: -98, endPoint y: 23, distance: 462.6
click at [212, 23] on input "MVZ" at bounding box center [348, 29] width 273 height 30
paste input "25-03847"
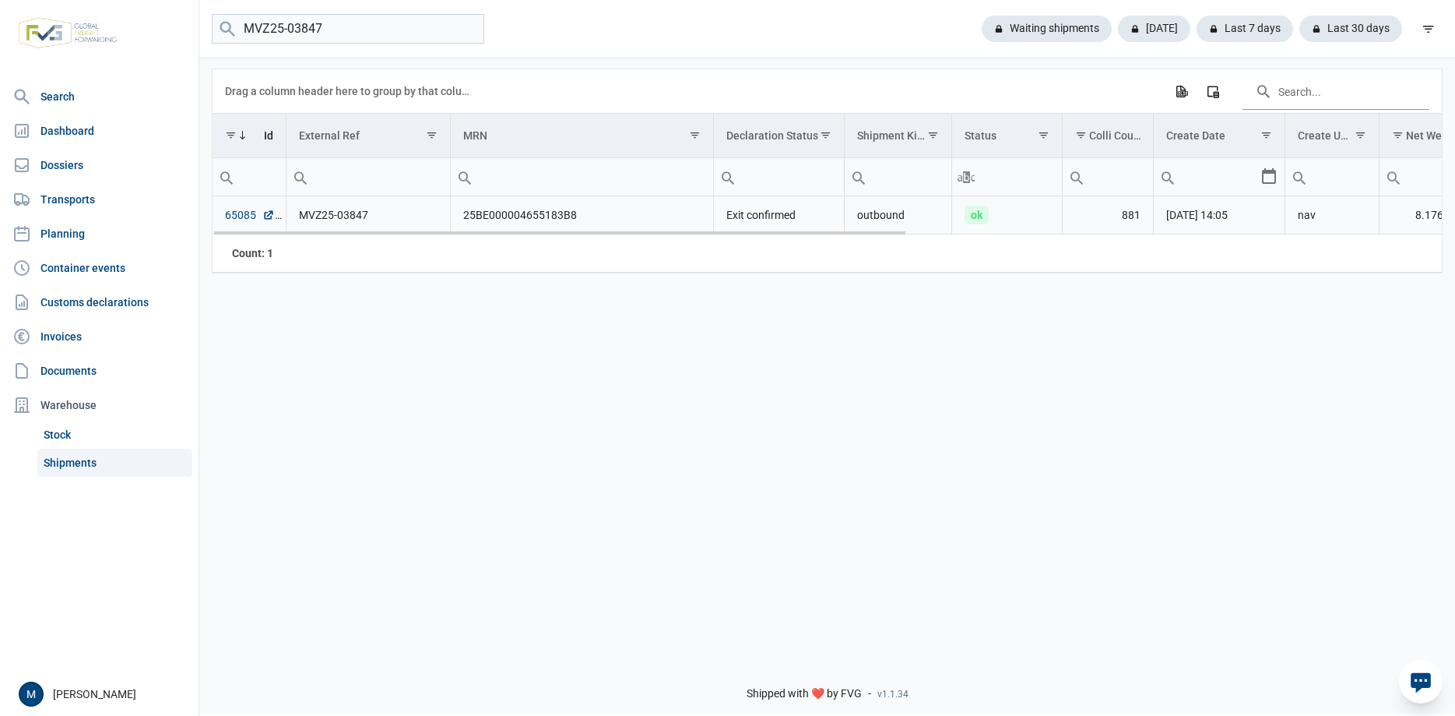
click at [239, 217] on link "65085" at bounding box center [250, 215] width 50 height 16
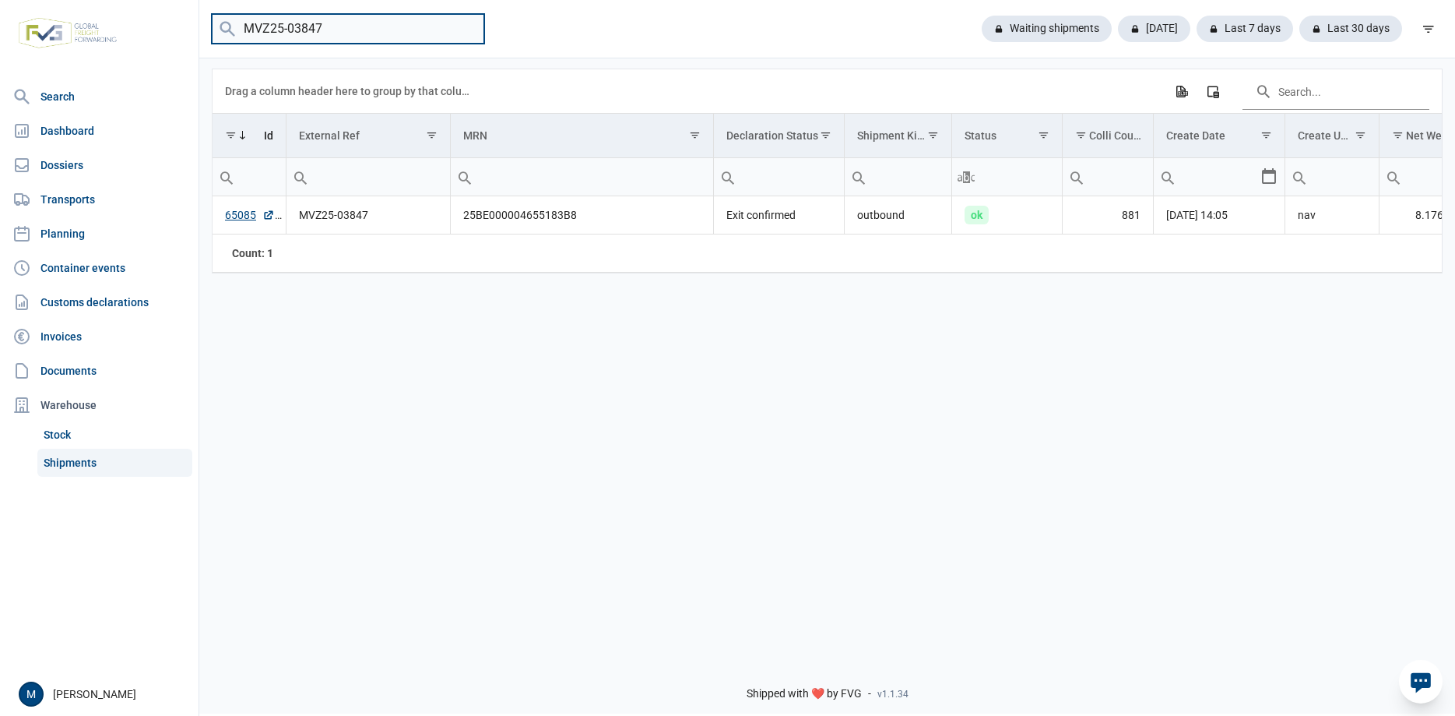
drag, startPoint x: 365, startPoint y: 26, endPoint x: -137, endPoint y: 33, distance: 502.3
click at [212, 33] on input "MVZ25-03847" at bounding box center [348, 29] width 273 height 30
paste input "ON25.00201"
type input "MON25.00201"
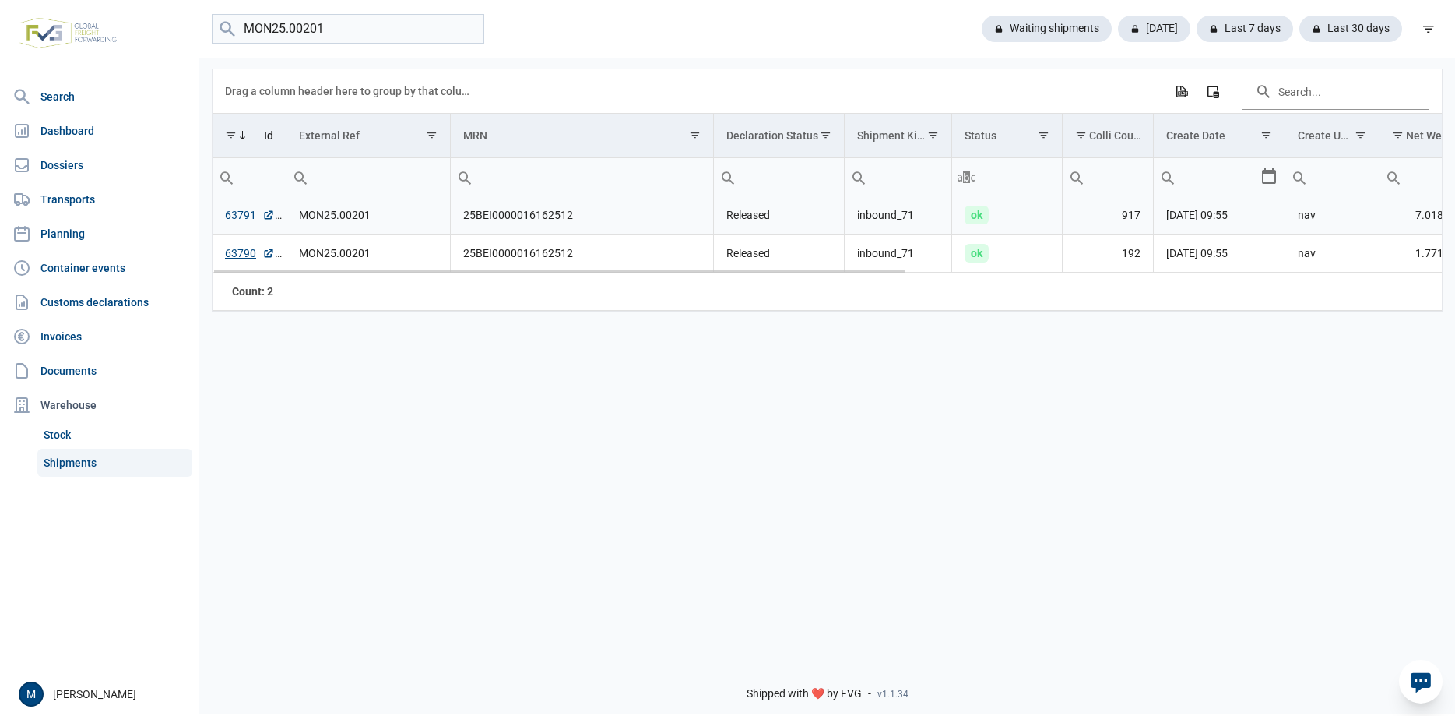
click at [240, 216] on link "63791" at bounding box center [250, 215] width 50 height 16
click at [231, 257] on link "63790" at bounding box center [250, 253] width 50 height 16
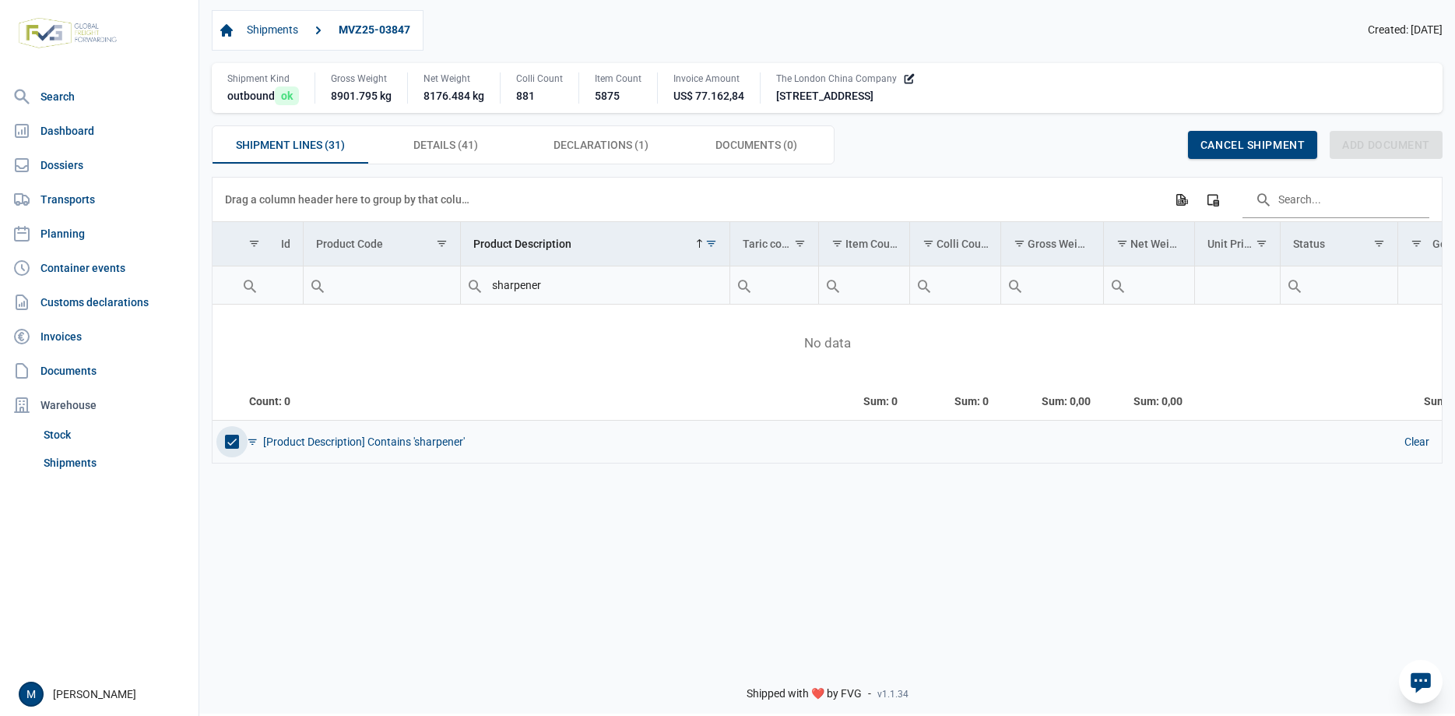
click at [234, 441] on span "Data grid with 0 rows and 14 columns" at bounding box center [232, 441] width 14 height 14
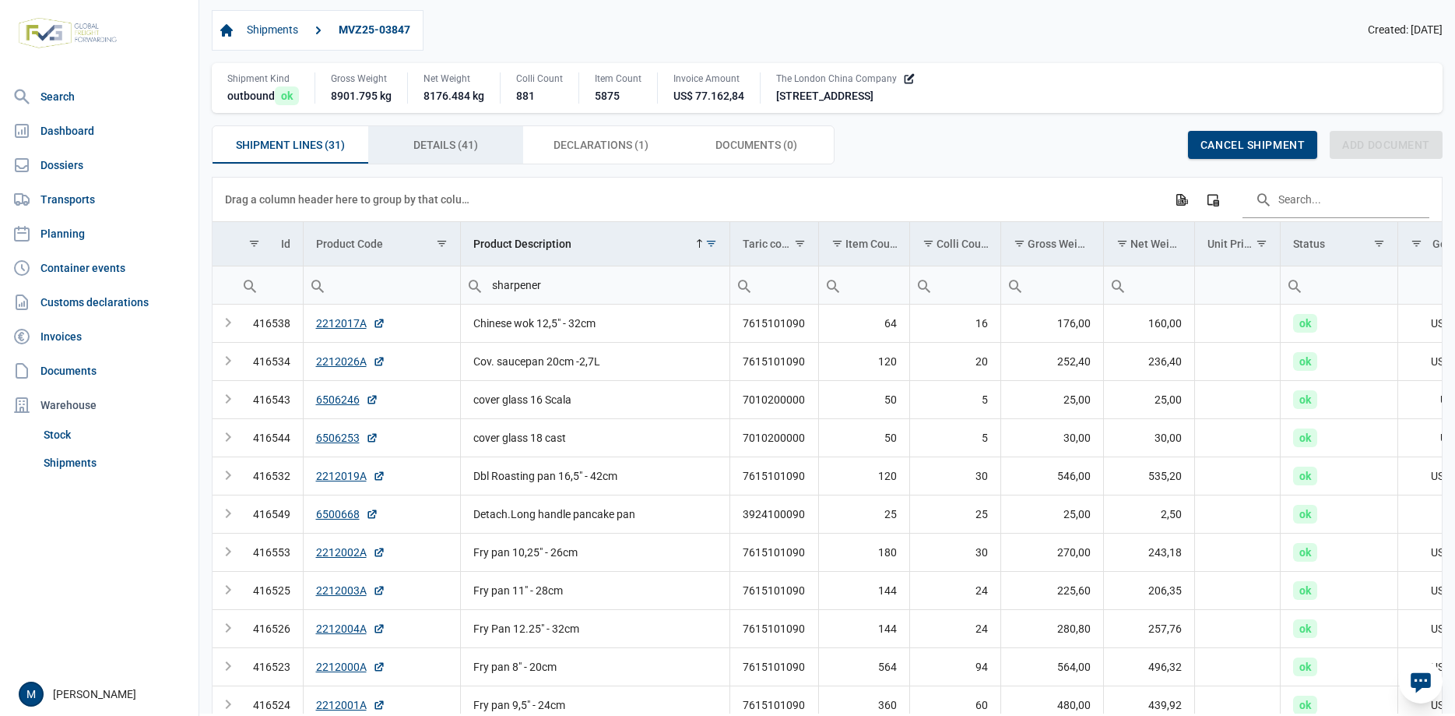
click at [452, 154] on span "Details (41) Details (41)" at bounding box center [445, 144] width 65 height 19
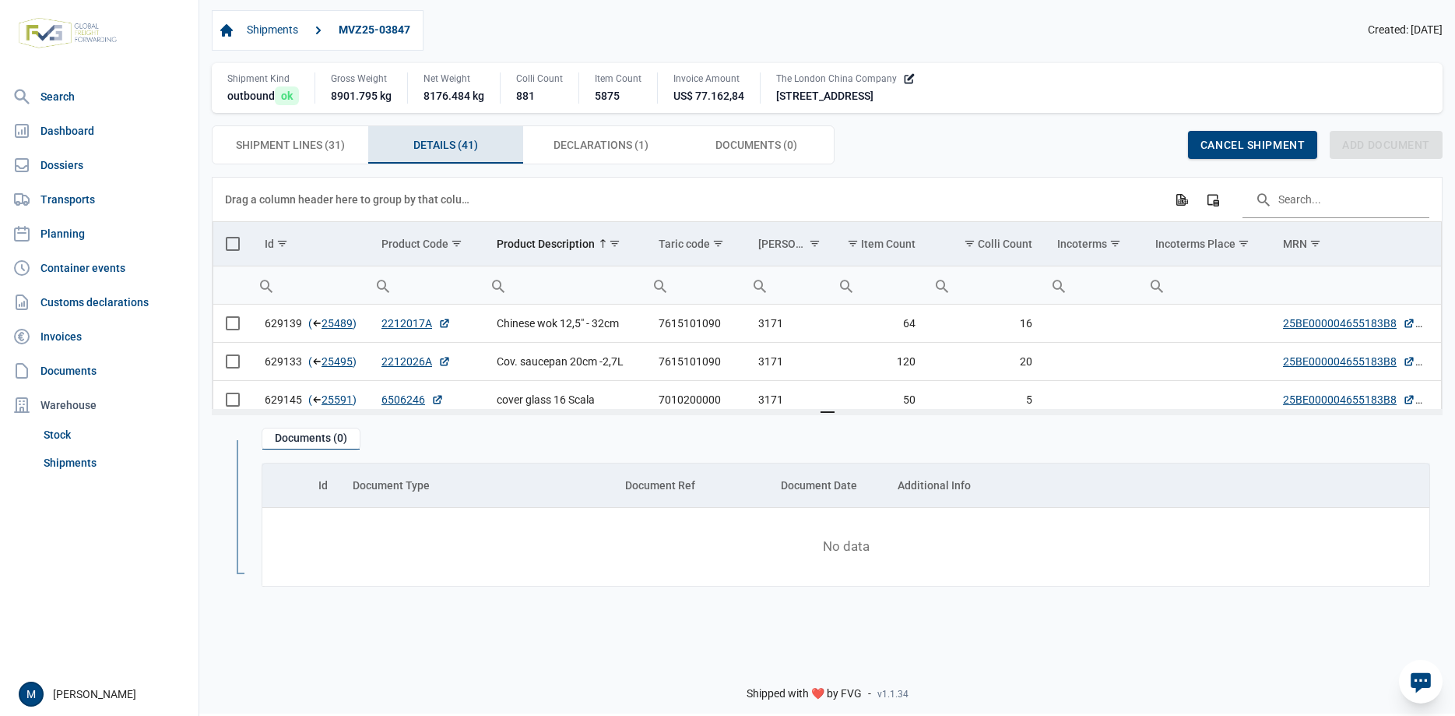
click at [543, 287] on input "Filter cell" at bounding box center [565, 284] width 162 height 37
click at [601, 253] on td "Product Description" at bounding box center [565, 244] width 162 height 44
click at [605, 293] on input "Filter cell" at bounding box center [565, 284] width 162 height 37
type input "sauc"
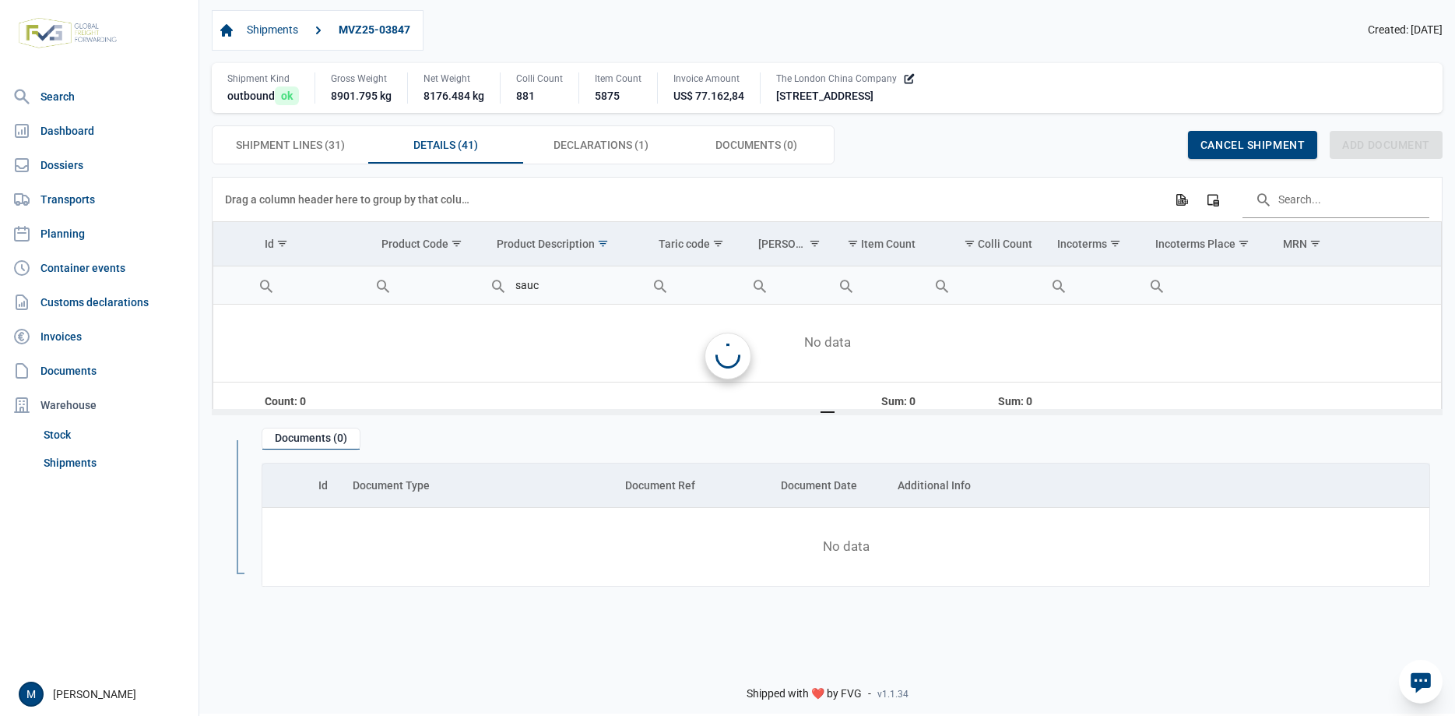
type input "sauce"
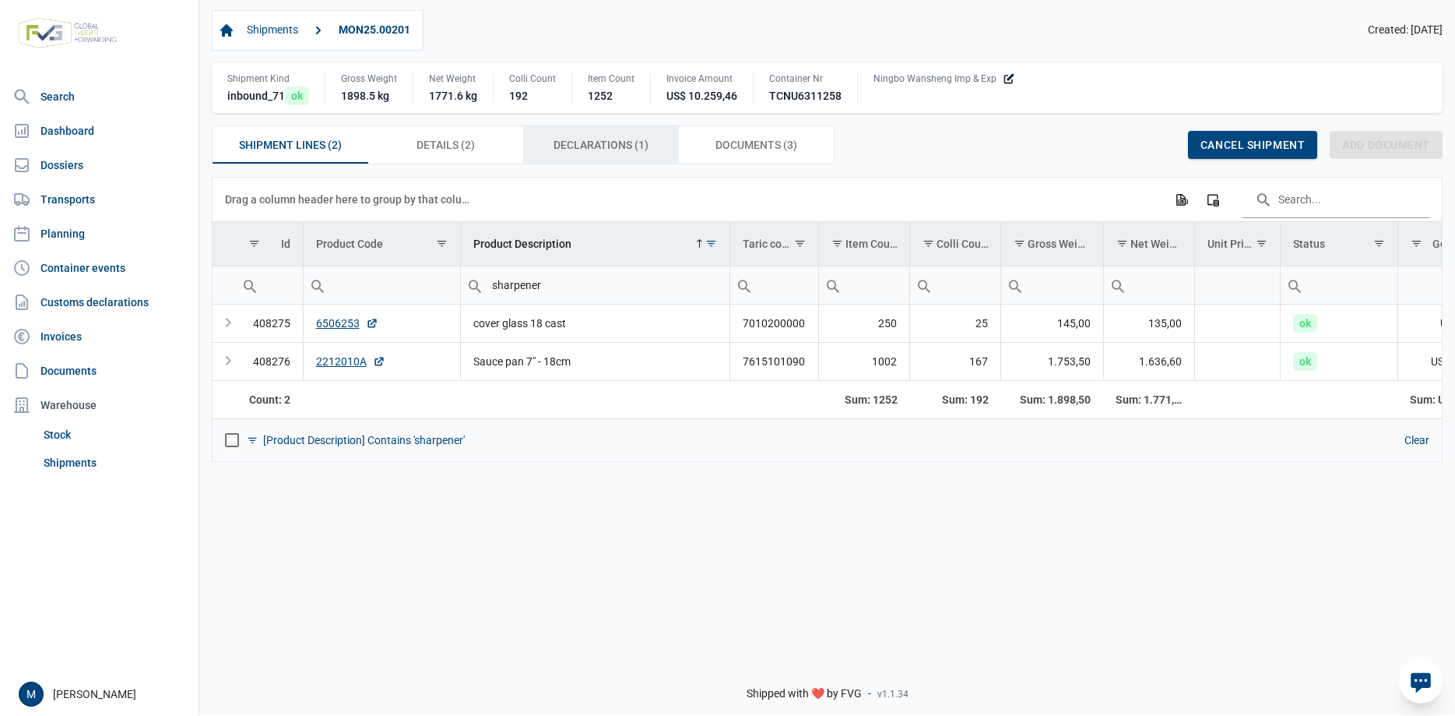
click at [602, 142] on span "Declarations (1) Declarations (1)" at bounding box center [601, 144] width 95 height 19
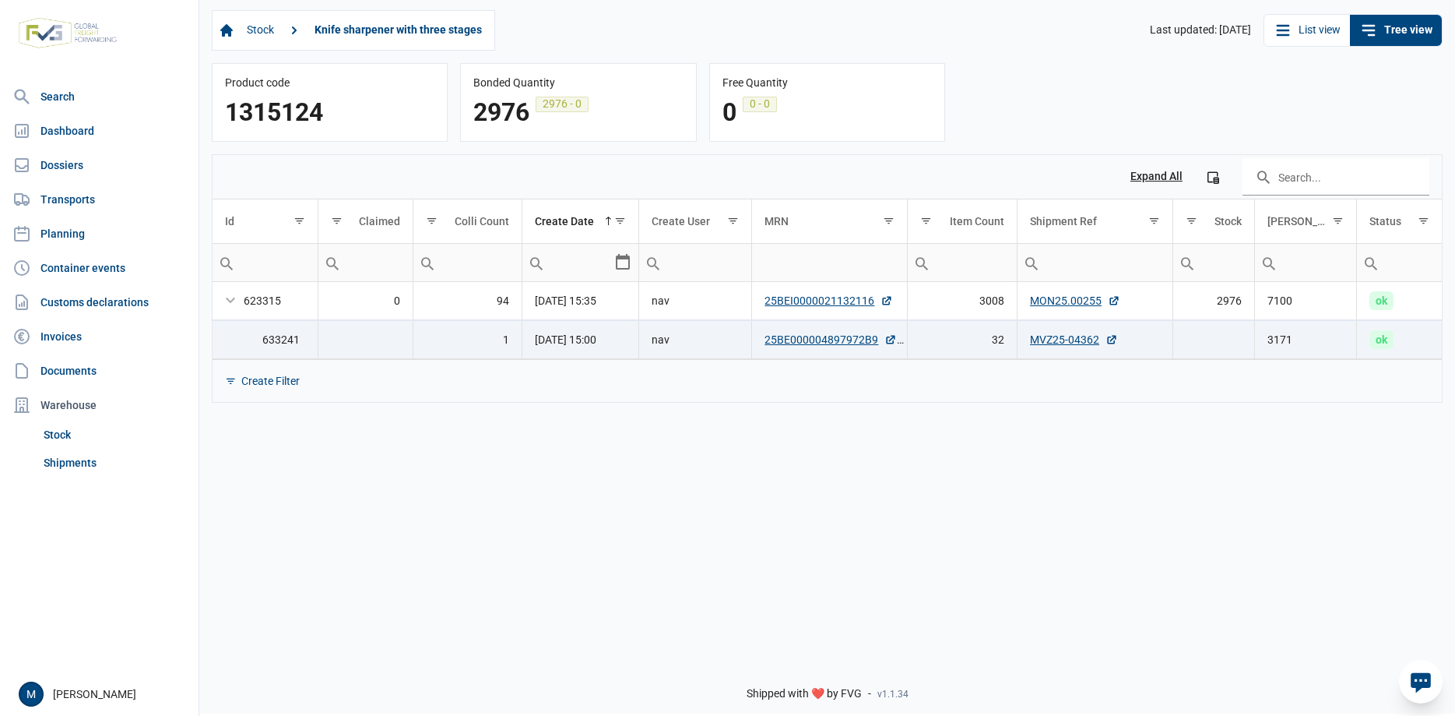
click at [555, 563] on div "Stock Knife sharpener with three stages Last updated: [DATE] List view Tree vie…" at bounding box center [827, 322] width 1256 height 649
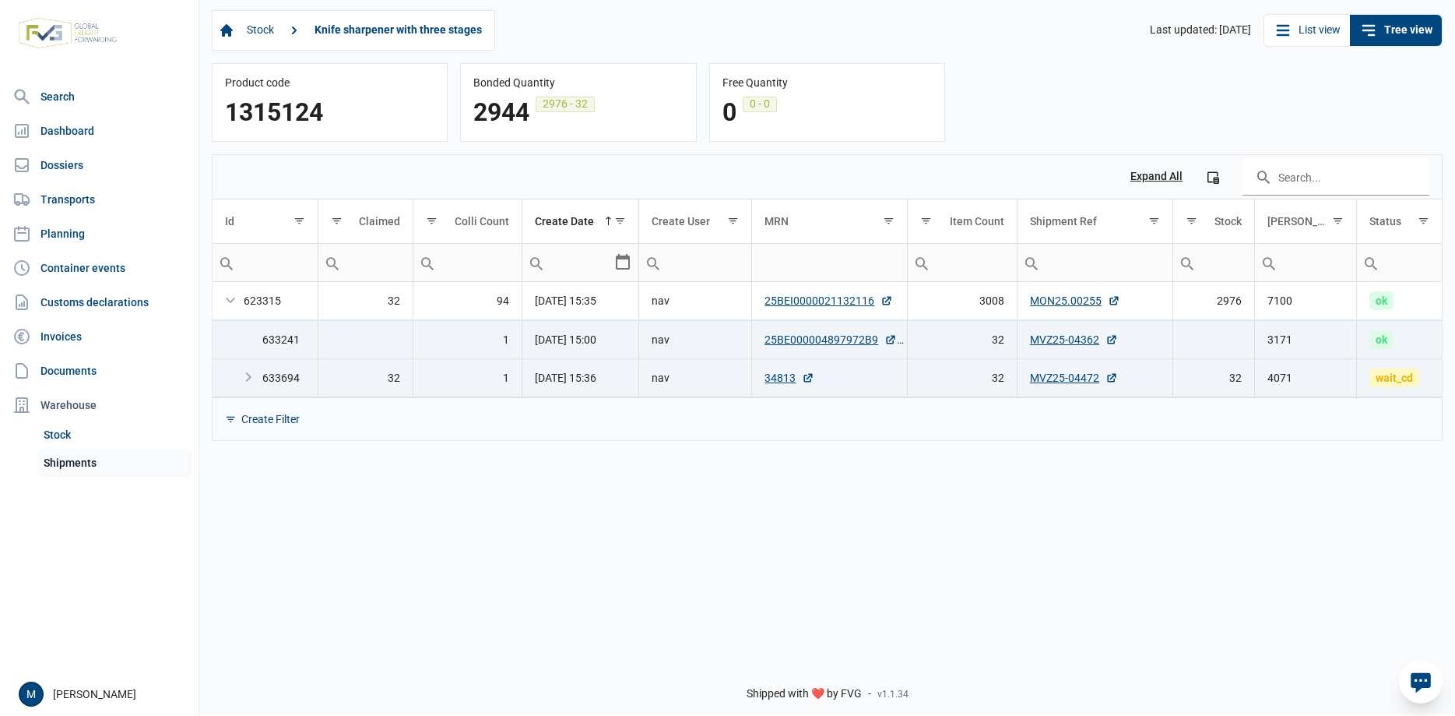
drag, startPoint x: 71, startPoint y: 467, endPoint x: 139, endPoint y: 463, distance: 68.7
click at [71, 466] on link "Shipments" at bounding box center [114, 462] width 155 height 28
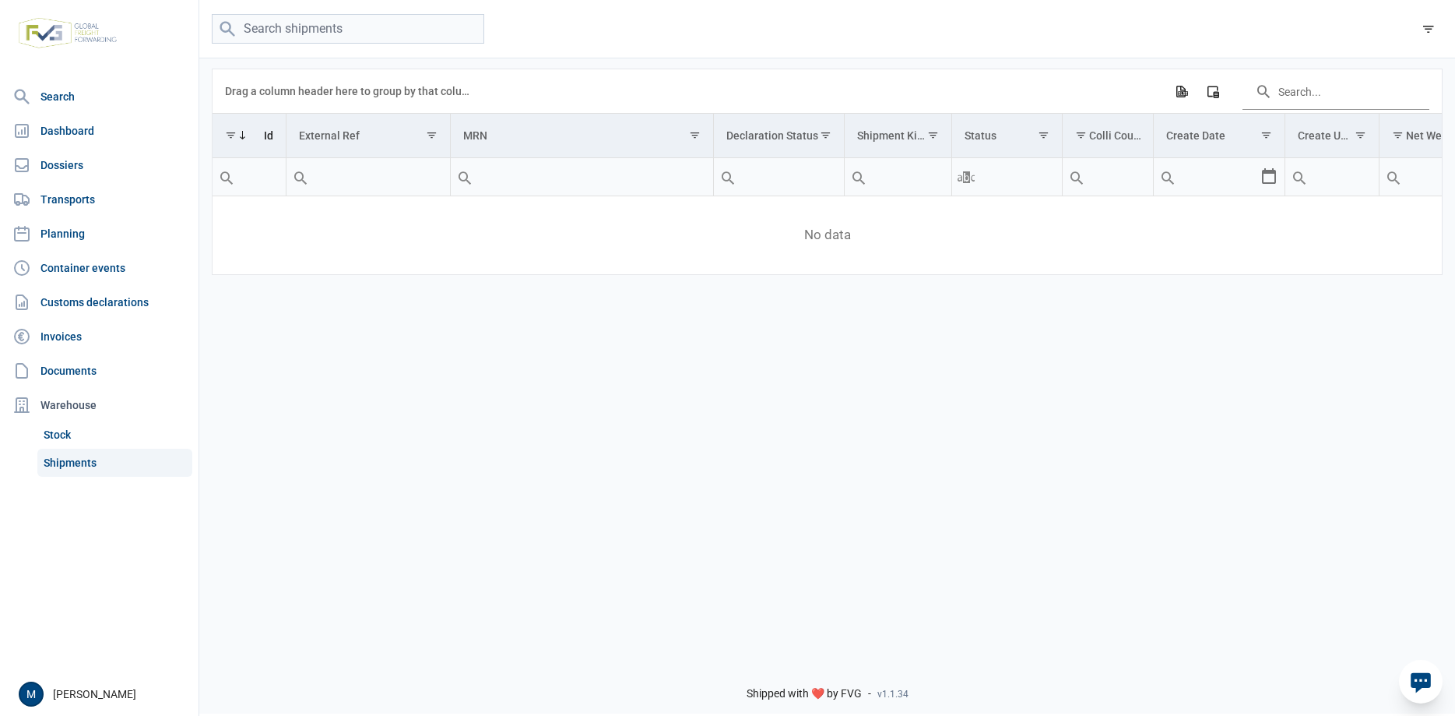
click at [348, 487] on div "Drag a column header here to group by that column Export all data to Excel Colu…" at bounding box center [827, 351] width 1256 height 591
click at [1038, 174] on input "Filter cell" at bounding box center [1007, 176] width 110 height 37
click at [1030, 478] on div "Drag a column header here to group by that column Export all data to Excel Colu…" at bounding box center [827, 351] width 1256 height 591
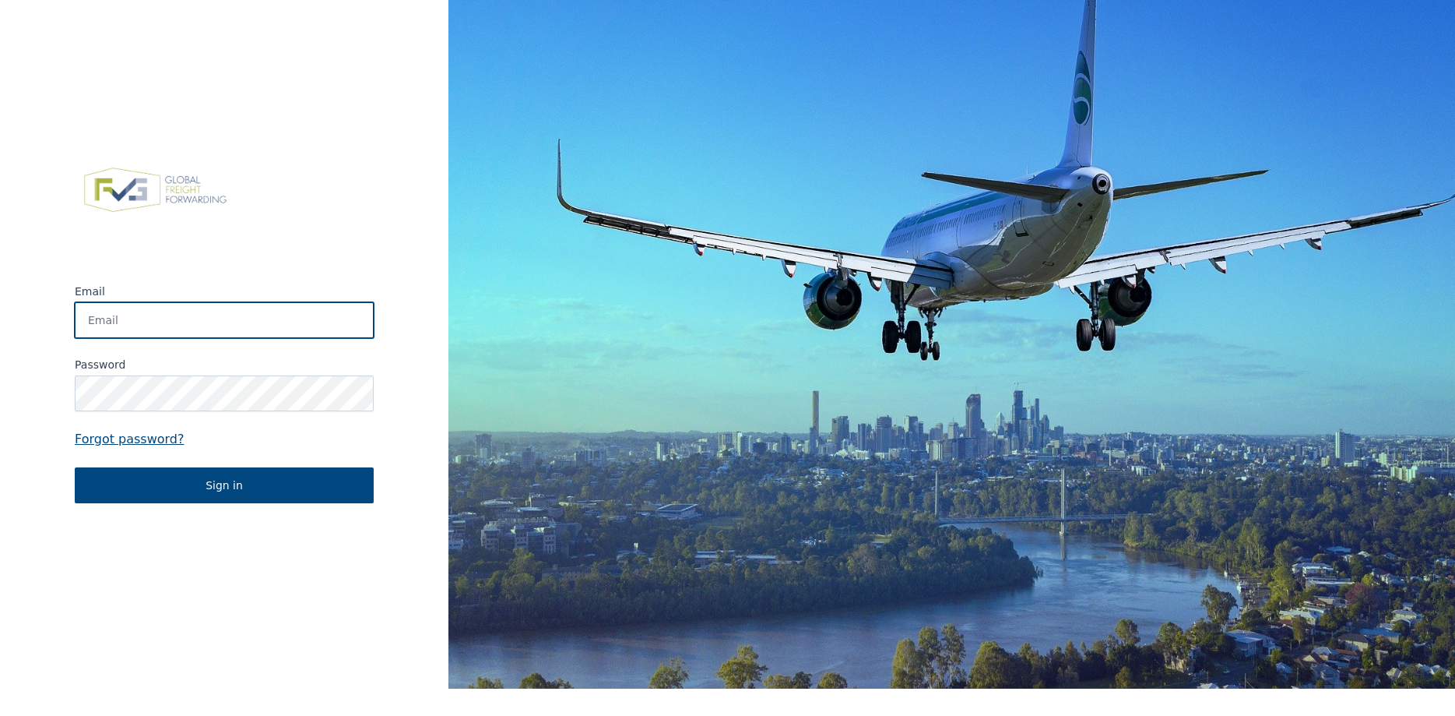
click at [255, 309] on input "Email" at bounding box center [224, 320] width 299 height 36
click at [242, 312] on input "[PERSON_NAME][EMAIL_ADDRESS][PERSON_NAME][DOMAIN_NAME]" at bounding box center [224, 320] width 299 height 36
type input "[PERSON_NAME][EMAIL_ADDRESS][PERSON_NAME][DOMAIN_NAME]"
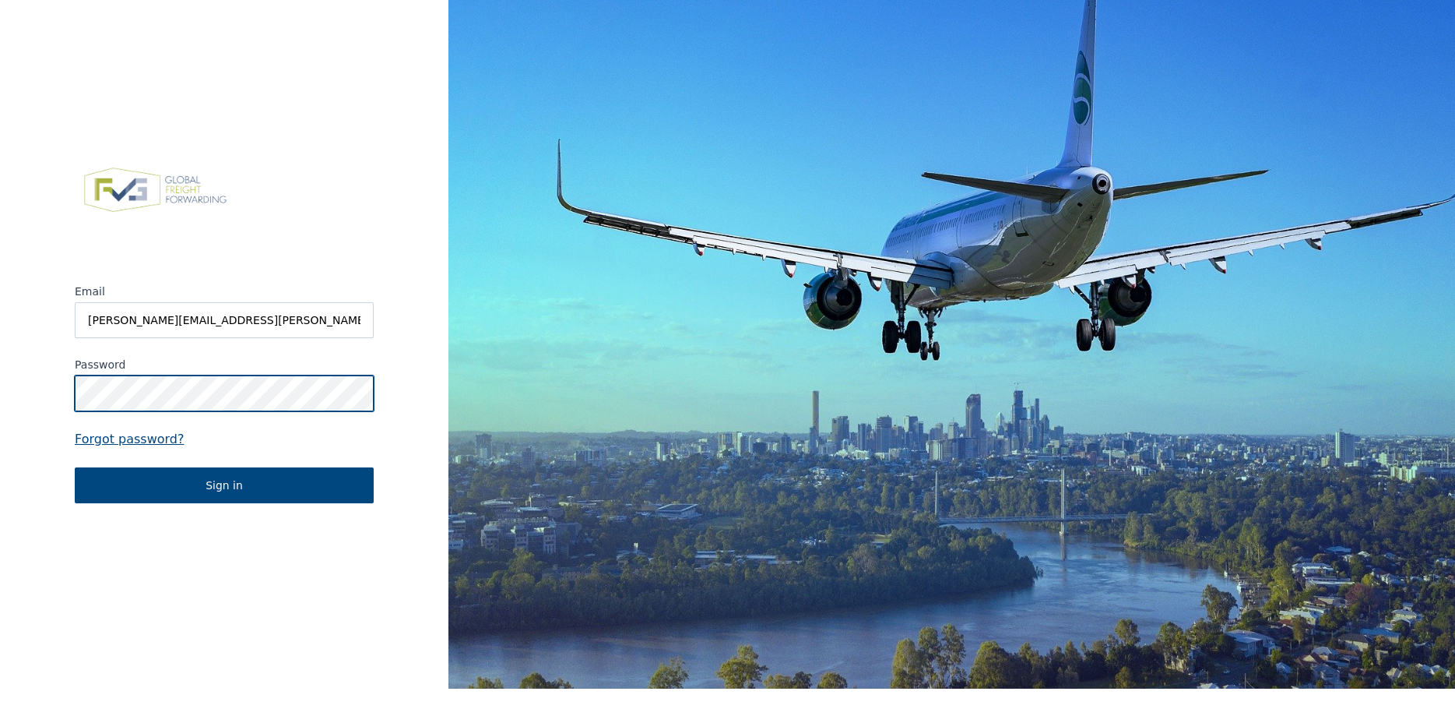
click at [75, 467] on button "Sign in" at bounding box center [224, 485] width 299 height 36
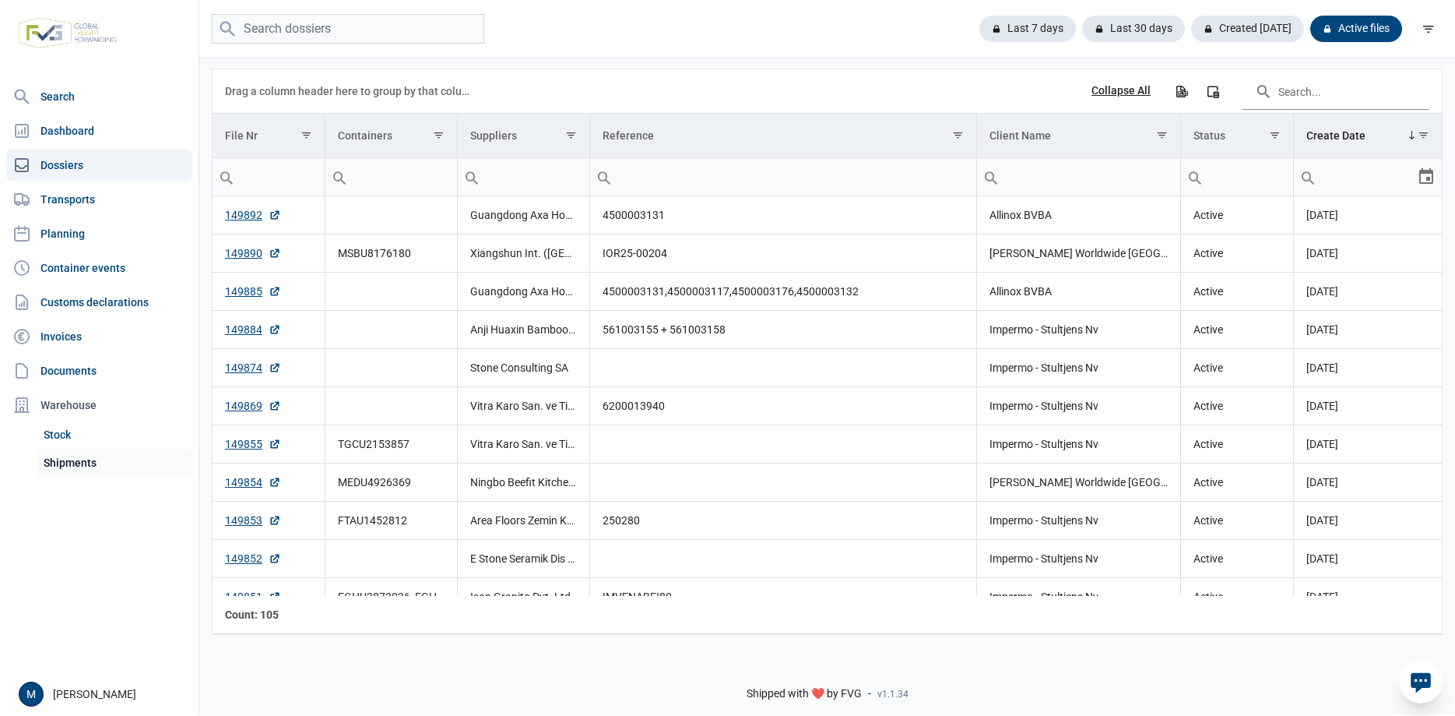
click at [78, 465] on link "Shipments" at bounding box center [114, 462] width 155 height 28
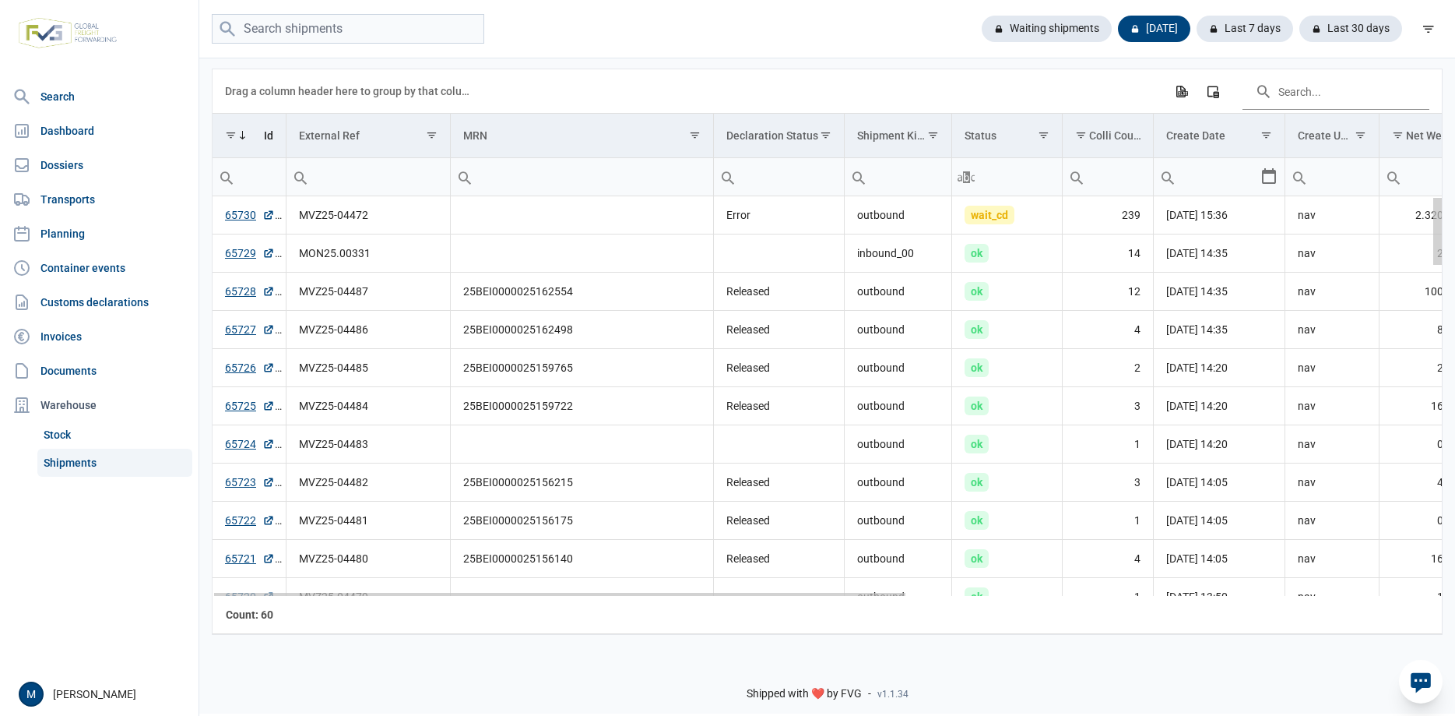
drag, startPoint x: 1439, startPoint y: 237, endPoint x: 1431, endPoint y: 203, distance: 34.4
click at [1431, 204] on body "For evaluation purposes only. Redistribution prohibited. Please register an exi…" at bounding box center [727, 331] width 1455 height 716
